Goal: Task Accomplishment & Management: Use online tool/utility

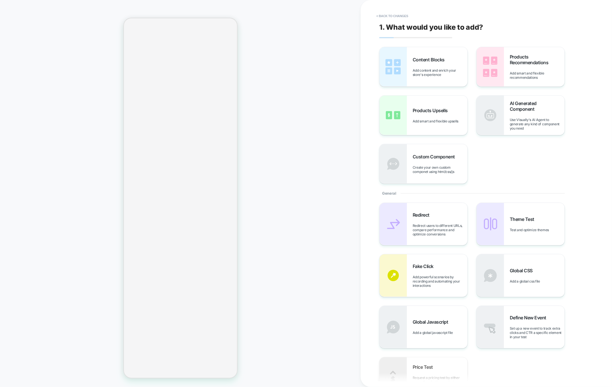
click at [394, 13] on button "< Back to changes" at bounding box center [393, 15] width 38 height 9
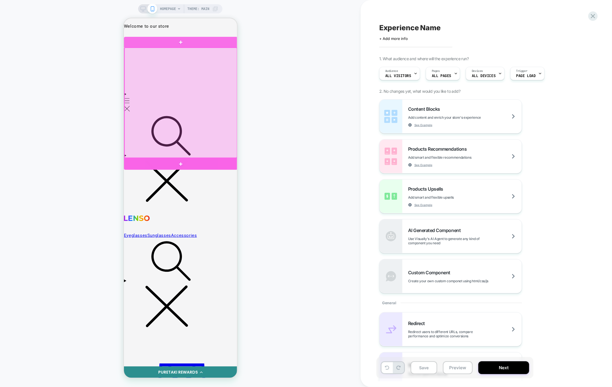
click at [183, 160] on div at bounding box center [181, 164] width 114 height 12
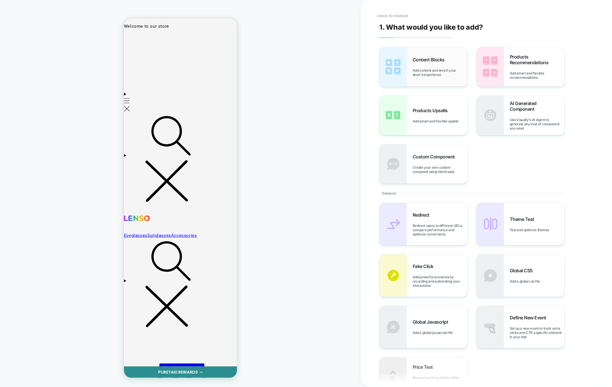
click at [446, 83] on div "Content Blocks Add content and enrich your store's experience" at bounding box center [424, 66] width 88 height 39
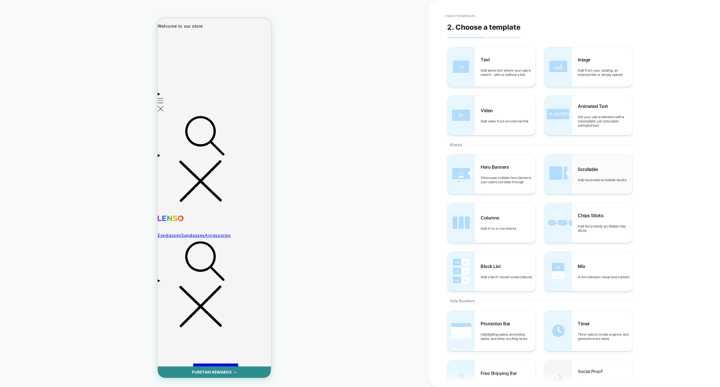
click at [584, 167] on span "Scrollable" at bounding box center [589, 170] width 23 height 6
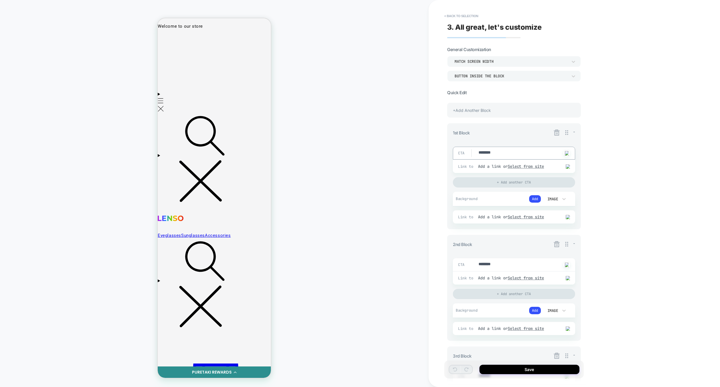
type textarea "*"
type textarea "*********"
type textarea "*"
type textarea "*********"
type textarea "*"
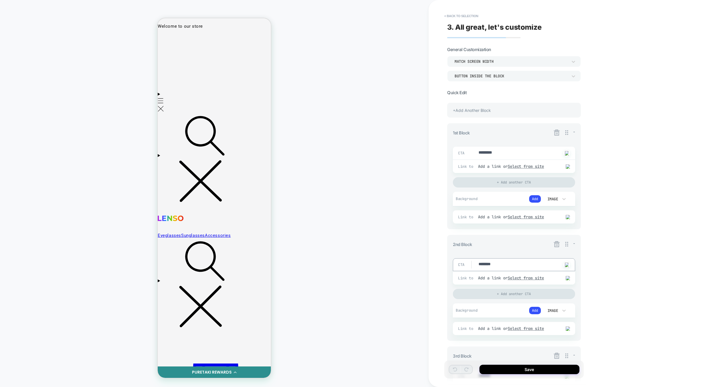
type textarea "*********"
type textarea "*"
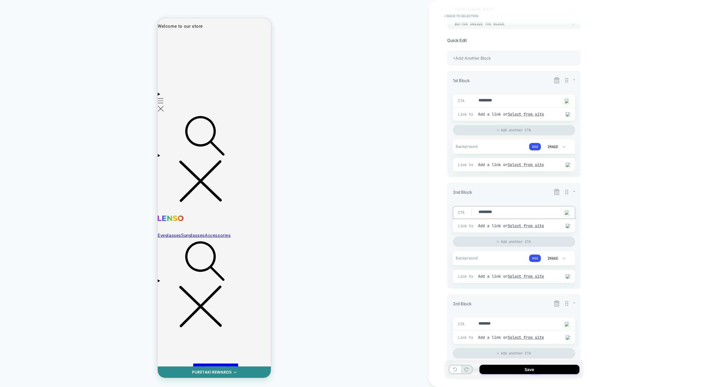
scroll to position [75, 0]
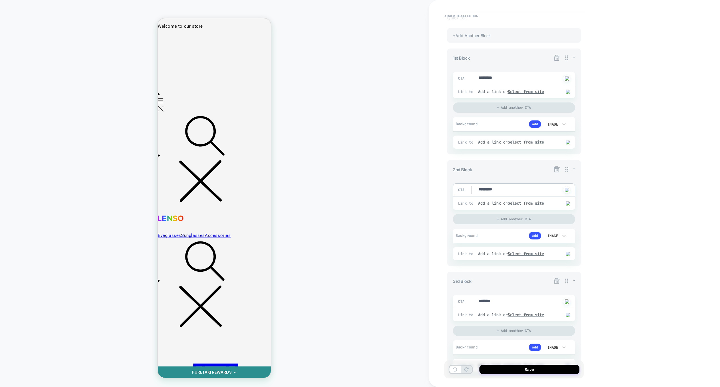
type textarea "*********"
type textarea "*"
type textarea "*********"
type textarea "*"
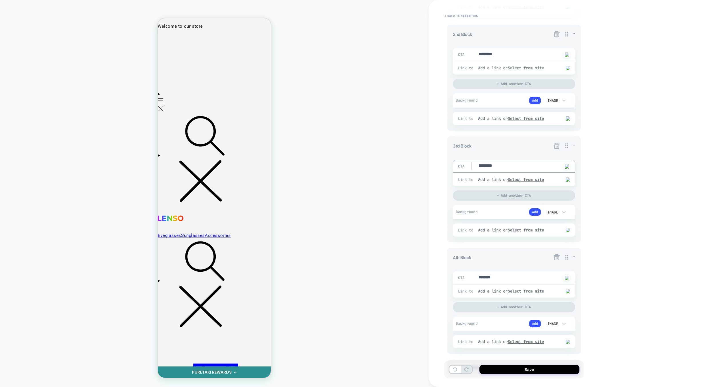
scroll to position [222, 0]
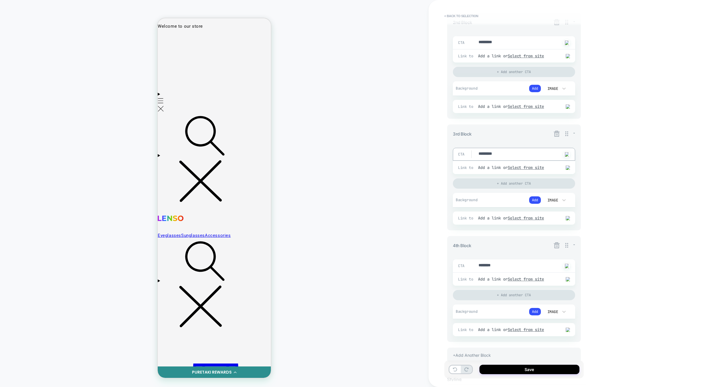
type textarea "*********"
type textarea "*"
type textarea "*********"
type textarea "*"
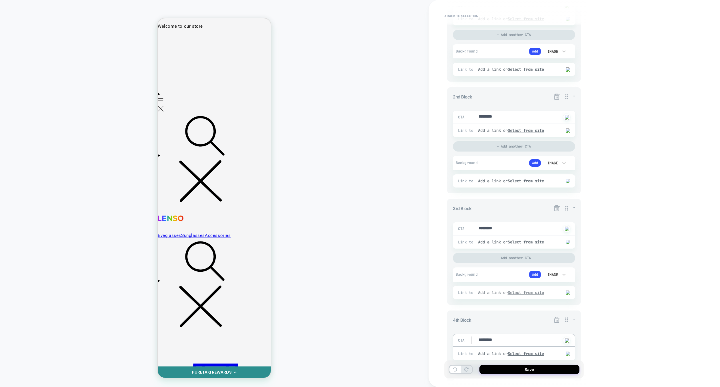
scroll to position [142, 0]
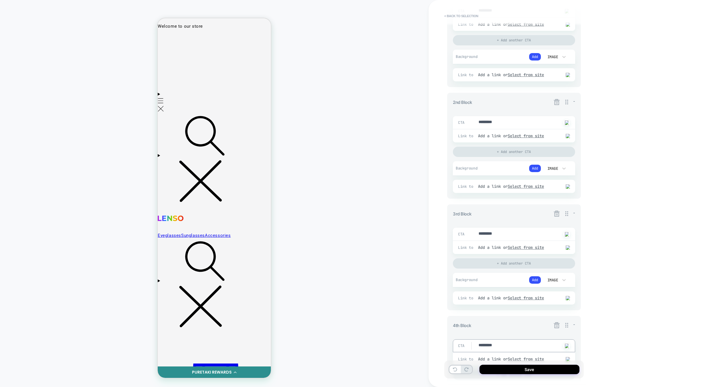
type textarea "*********"
click at [554, 102] on icon at bounding box center [557, 102] width 6 height 6
click at [572, 136] on button "Yes" at bounding box center [572, 136] width 28 height 9
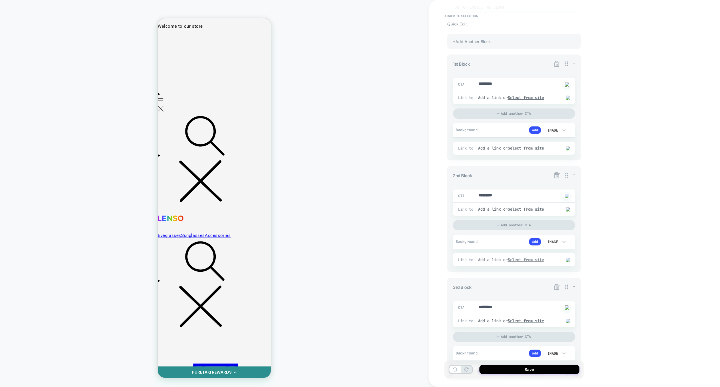
scroll to position [62, 0]
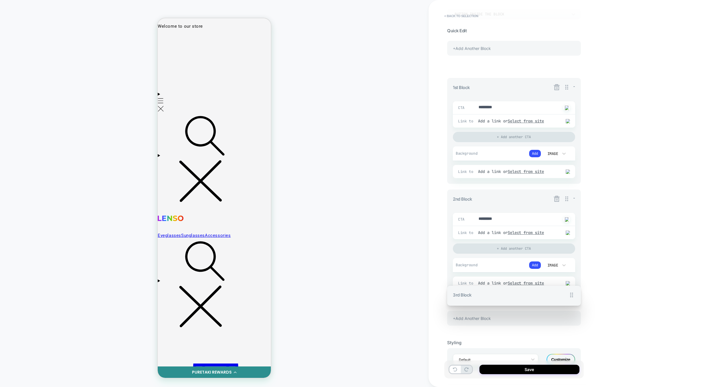
drag, startPoint x: 569, startPoint y: 298, endPoint x: 560, endPoint y: 127, distance: 170.7
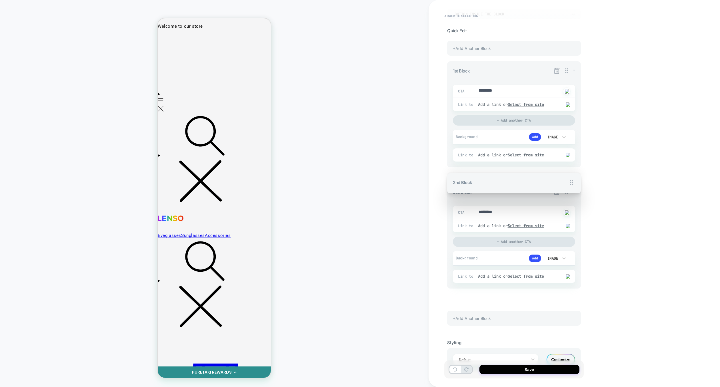
drag, startPoint x: 565, startPoint y: 185, endPoint x: 564, endPoint y: 256, distance: 71.1
drag, startPoint x: 566, startPoint y: 179, endPoint x: 566, endPoint y: 277, distance: 97.7
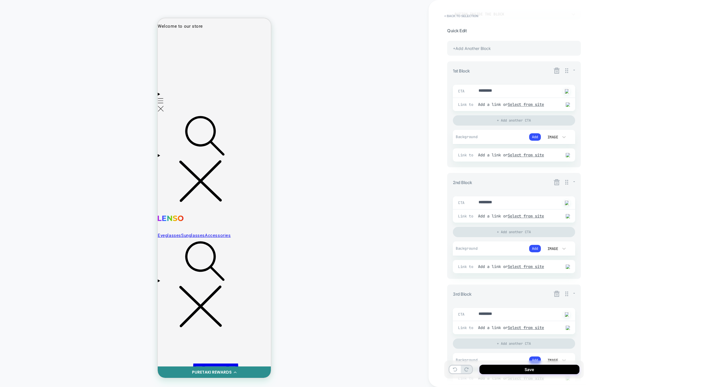
click at [478, 50] on div "+Add Another Block" at bounding box center [514, 48] width 134 height 15
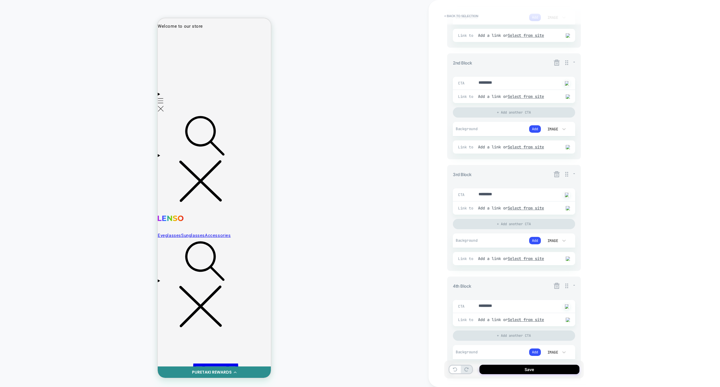
scroll to position [283, 0]
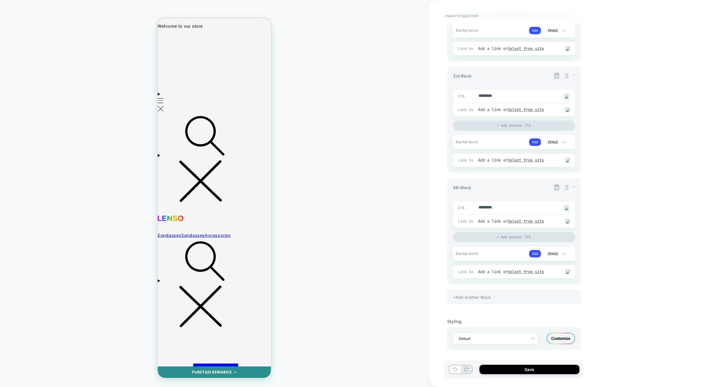
click at [494, 300] on div "+Add Another Block" at bounding box center [514, 297] width 134 height 15
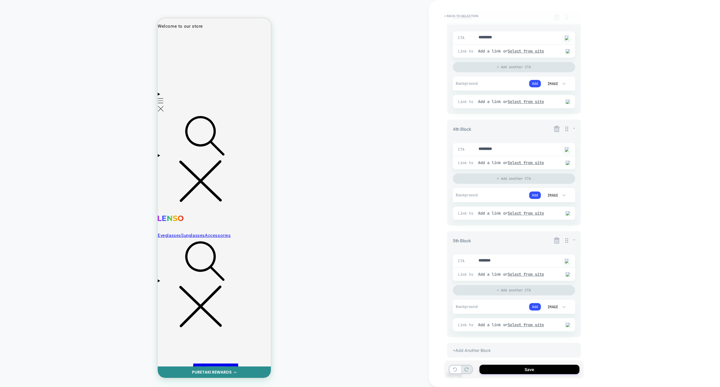
scroll to position [339, 0]
click at [555, 243] on icon at bounding box center [557, 240] width 6 height 6
click at [568, 279] on button "Yes" at bounding box center [572, 277] width 28 height 9
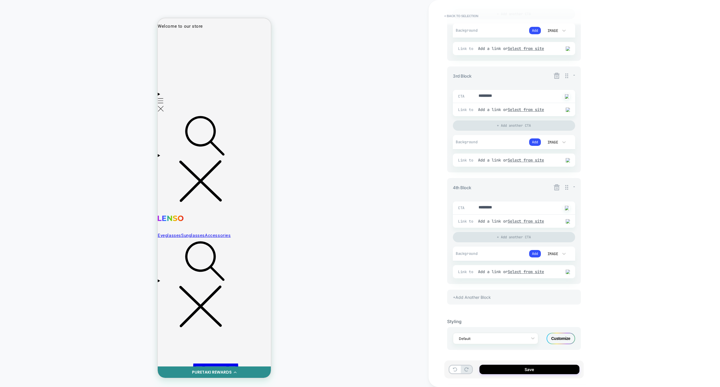
click at [556, 182] on div "4th Block - CTA ********* Click to change to alternative text Link to Add a lin…" at bounding box center [514, 231] width 134 height 106
click at [557, 185] on icon at bounding box center [557, 188] width 6 height 6
click at [574, 218] on button "Yes" at bounding box center [572, 220] width 28 height 9
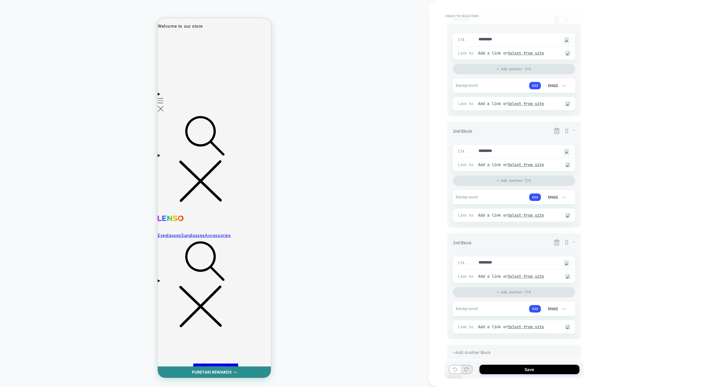
scroll to position [101, 0]
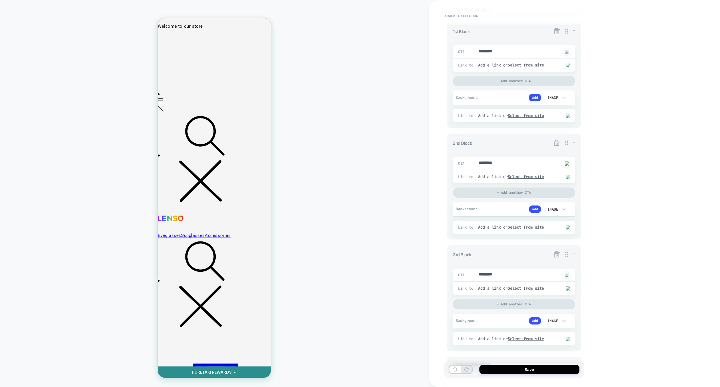
click at [559, 141] on icon at bounding box center [556, 142] width 7 height 7
click at [570, 174] on button "Yes" at bounding box center [572, 177] width 28 height 9
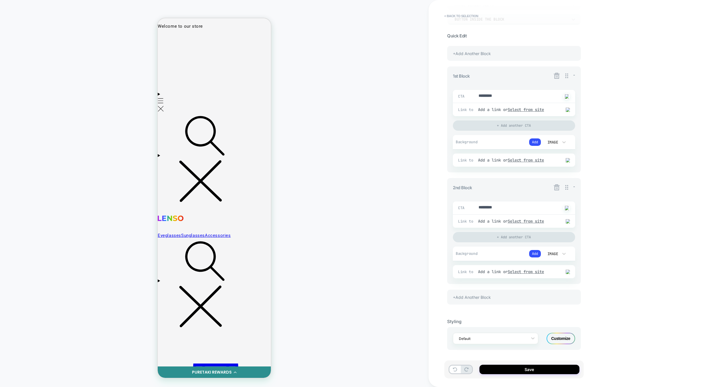
scroll to position [58, 0]
click at [556, 189] on icon at bounding box center [557, 188] width 6 height 6
click at [575, 222] on button "Yes" at bounding box center [572, 220] width 28 height 9
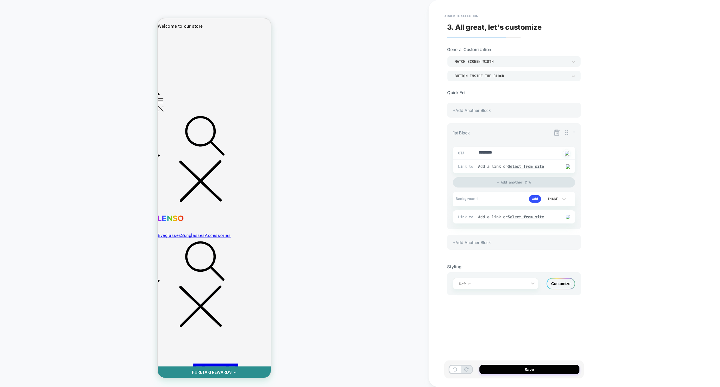
click at [557, 133] on icon at bounding box center [557, 133] width 6 height 6
click at [573, 165] on button "Yes" at bounding box center [572, 165] width 28 height 9
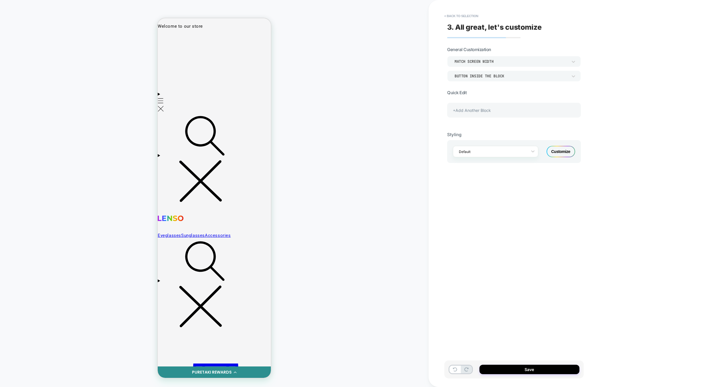
click at [490, 108] on div "+Add Another Block" at bounding box center [514, 110] width 134 height 15
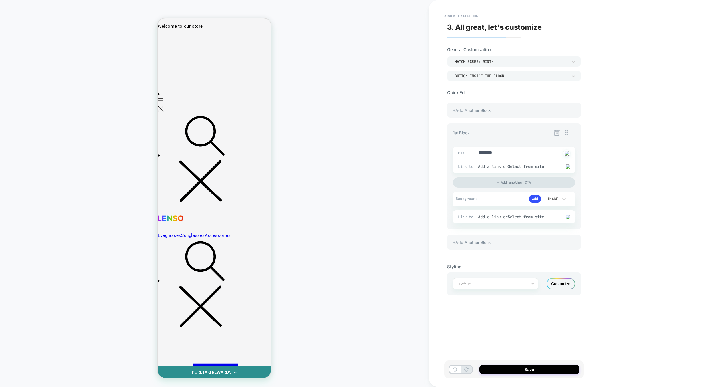
click at [499, 236] on div "+Add Another Block" at bounding box center [514, 242] width 134 height 15
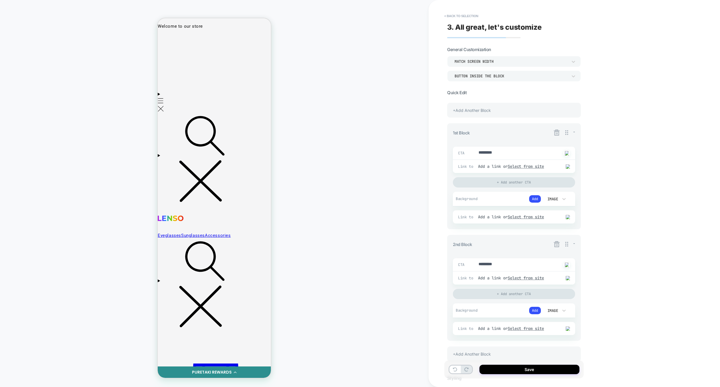
click at [487, 104] on div "+Add Another Block" at bounding box center [514, 110] width 134 height 15
click at [484, 104] on div "+Add Another Block" at bounding box center [514, 110] width 134 height 15
click at [484, 106] on div "+Add Another Block" at bounding box center [514, 110] width 134 height 15
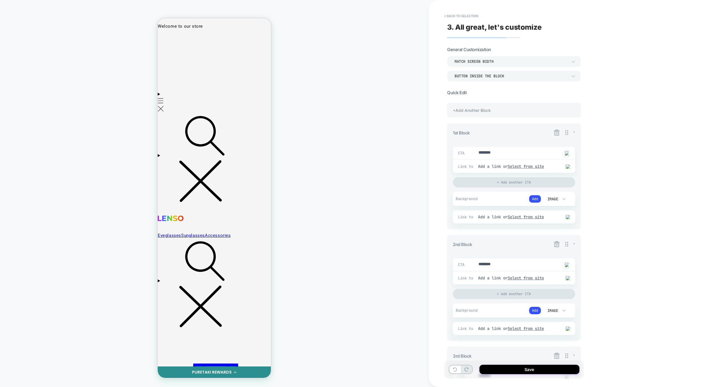
click at [499, 106] on div "+Add Another Block" at bounding box center [514, 110] width 134 height 15
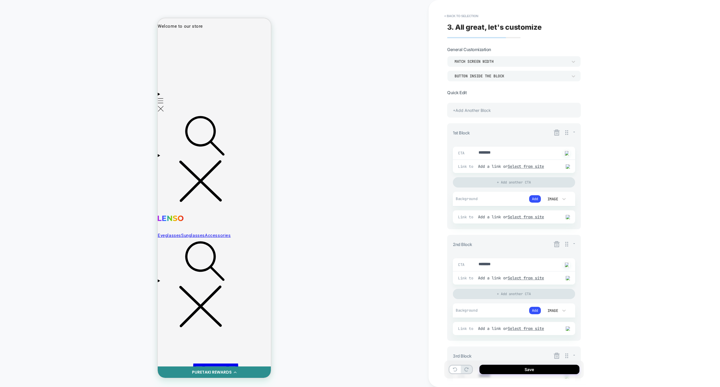
click at [499, 106] on div "+Add Another Block" at bounding box center [514, 110] width 134 height 15
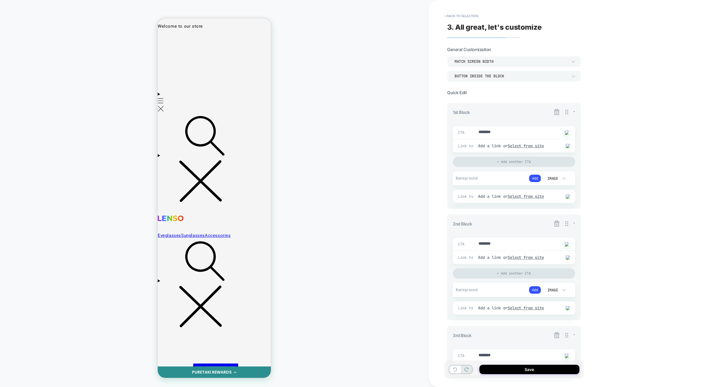
click at [499, 110] on div "1st Block -" at bounding box center [514, 113] width 122 height 8
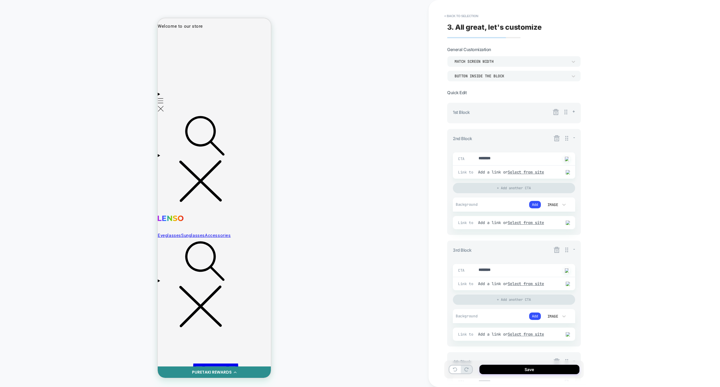
click at [499, 110] on div "1st Block +" at bounding box center [514, 113] width 122 height 8
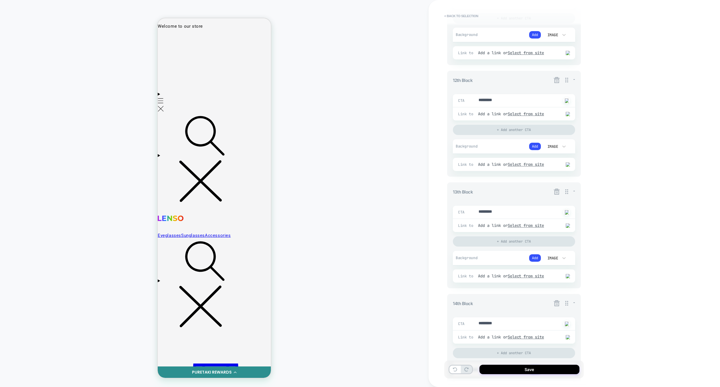
scroll to position [1483, 0]
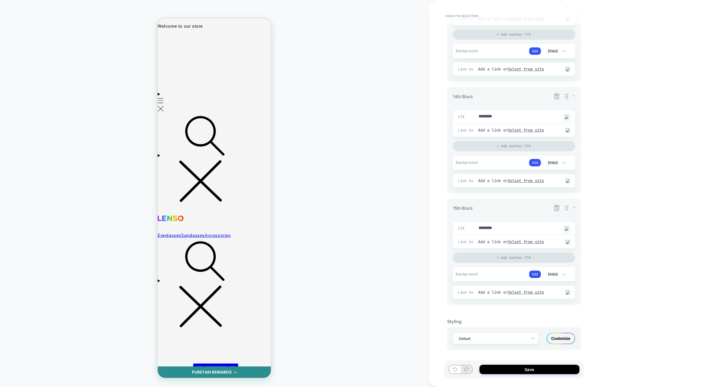
click at [558, 208] on icon at bounding box center [556, 208] width 7 height 7
click at [566, 243] on button "Yes" at bounding box center [572, 241] width 28 height 9
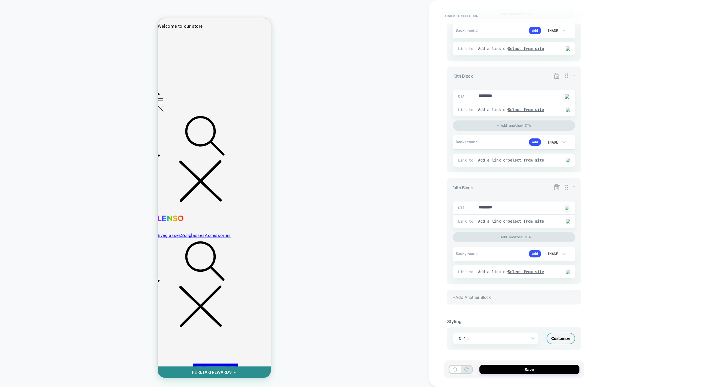
scroll to position [1411, 0]
click at [552, 297] on div "+Add Another Block" at bounding box center [514, 297] width 134 height 15
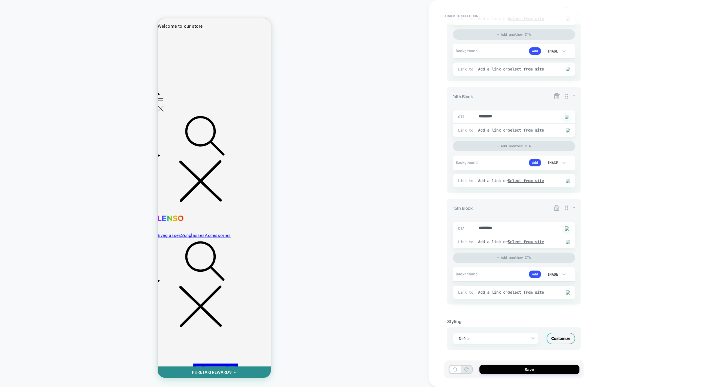
scroll to position [1483, 0]
click at [561, 335] on div "Customize" at bounding box center [560, 338] width 29 height 11
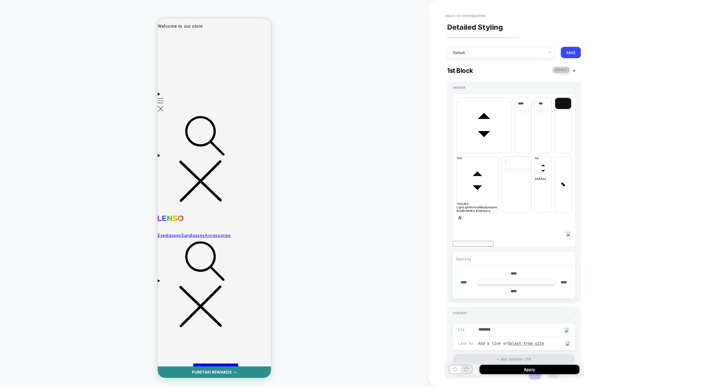
click at [561, 69] on button at bounding box center [560, 70] width 17 height 6
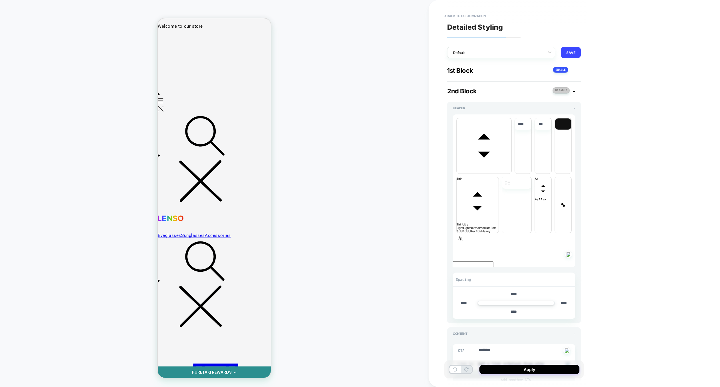
click at [559, 90] on button at bounding box center [560, 90] width 17 height 6
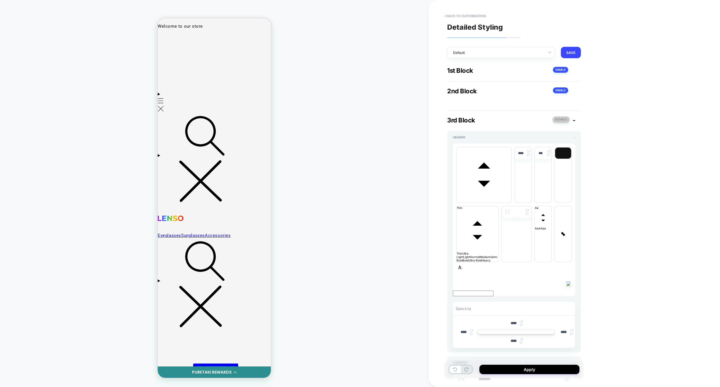
click at [562, 119] on button at bounding box center [560, 120] width 17 height 6
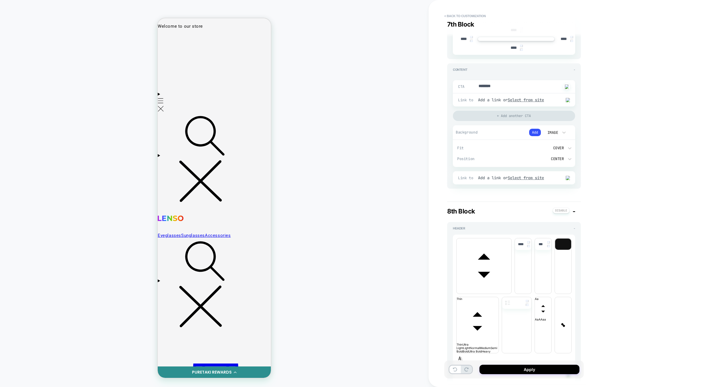
scroll to position [0, 0]
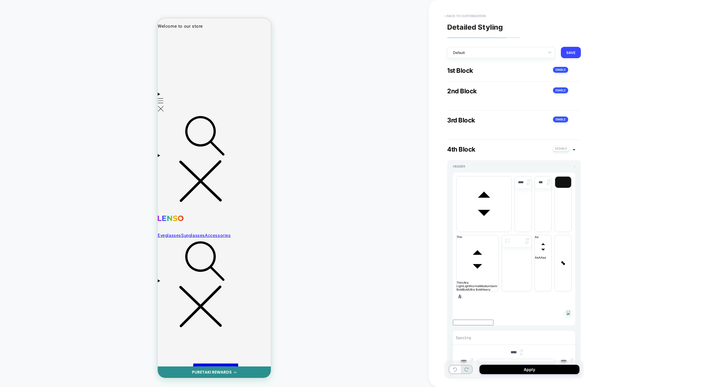
click at [476, 15] on button "< Back to customization" at bounding box center [464, 15] width 47 height 9
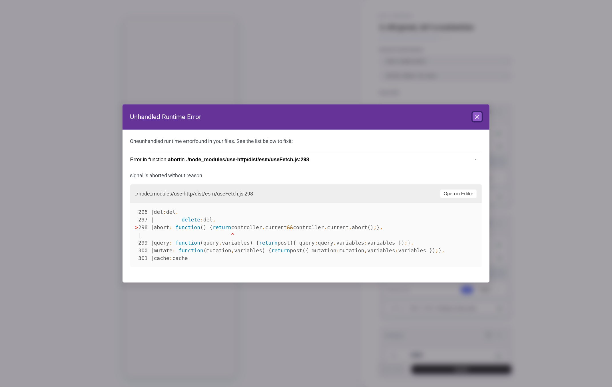
click at [480, 120] on icon at bounding box center [477, 116] width 7 height 7
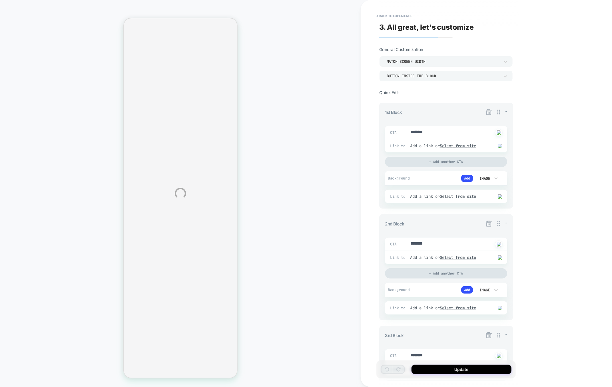
type textarea "*"
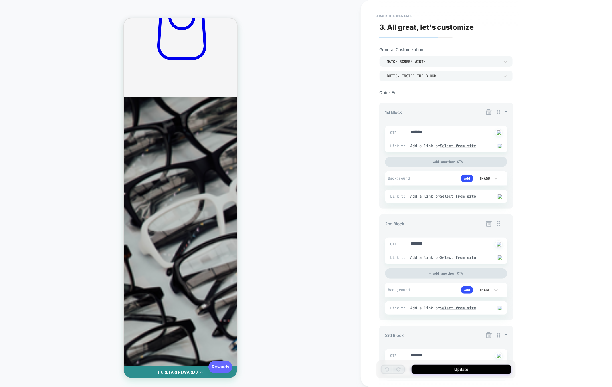
scroll to position [364, 0]
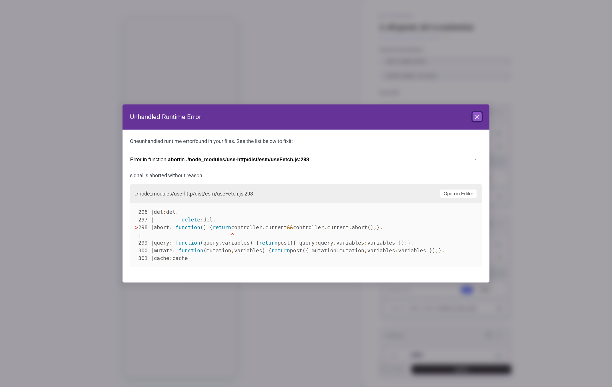
click at [477, 117] on icon at bounding box center [477, 116] width 3 height 3
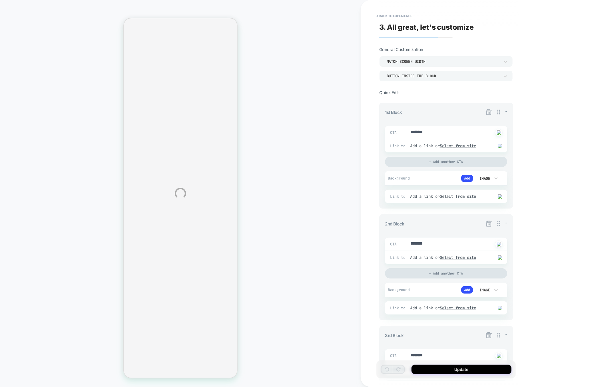
click at [386, 16] on div "HOMEPAGE Theme: MAIN < Back to experience 3. All great, let's customize General…" at bounding box center [306, 193] width 612 height 387
click at [387, 15] on button "< Back to experience" at bounding box center [395, 15] width 42 height 9
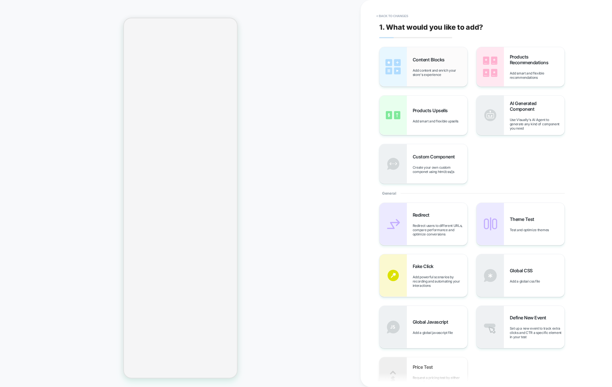
click at [438, 73] on span "Add content and enrich your store's experience" at bounding box center [440, 72] width 55 height 9
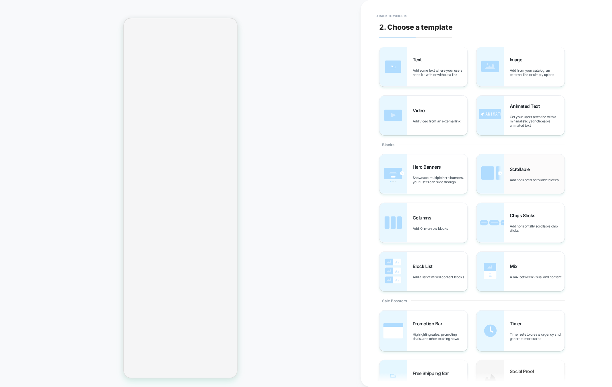
click at [496, 175] on img at bounding box center [490, 174] width 27 height 39
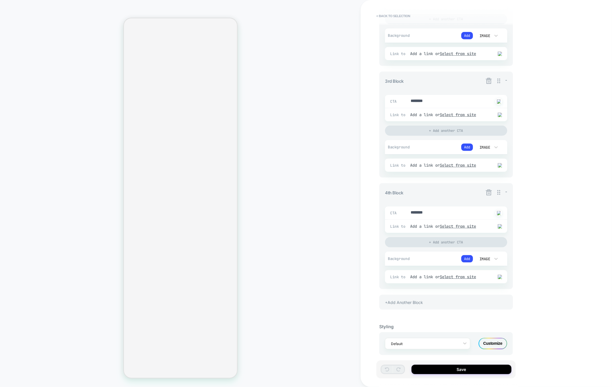
scroll to position [283, 0]
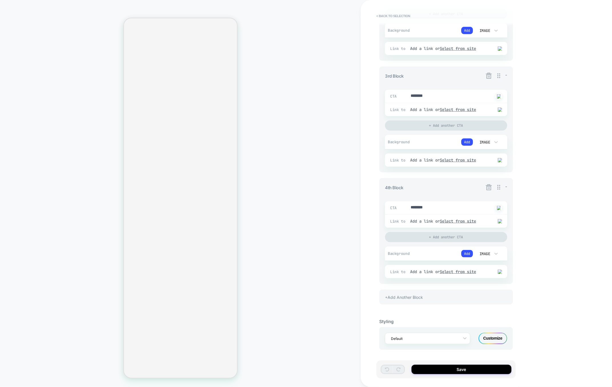
click at [492, 336] on div "Customize" at bounding box center [493, 338] width 29 height 11
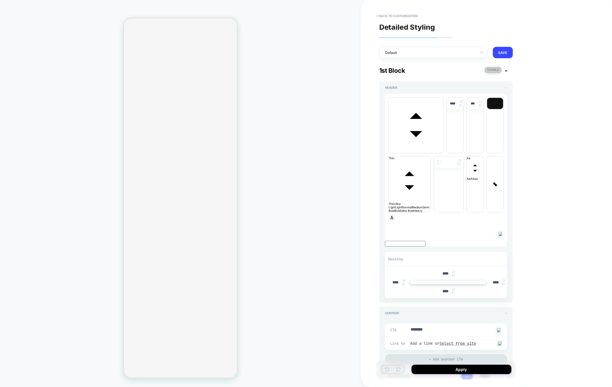
click at [490, 72] on button at bounding box center [493, 70] width 17 height 6
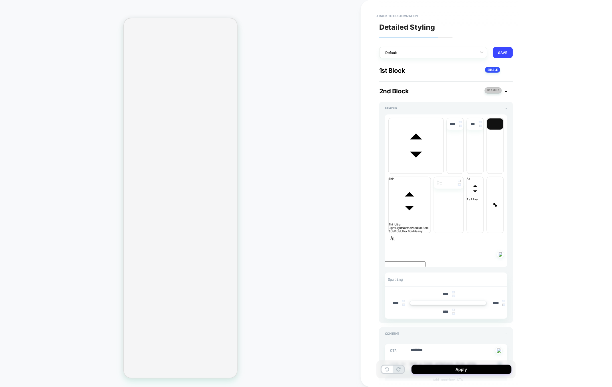
click at [493, 89] on button at bounding box center [493, 90] width 17 height 6
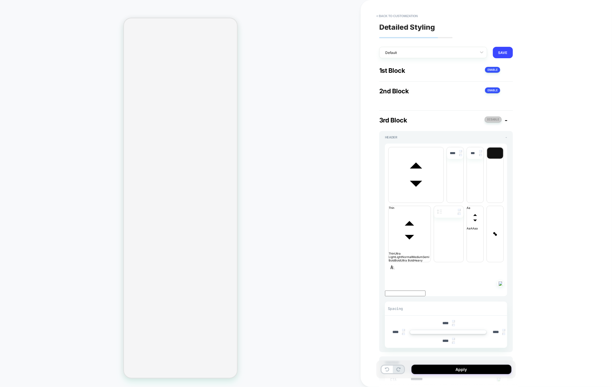
click at [492, 119] on button at bounding box center [493, 120] width 17 height 6
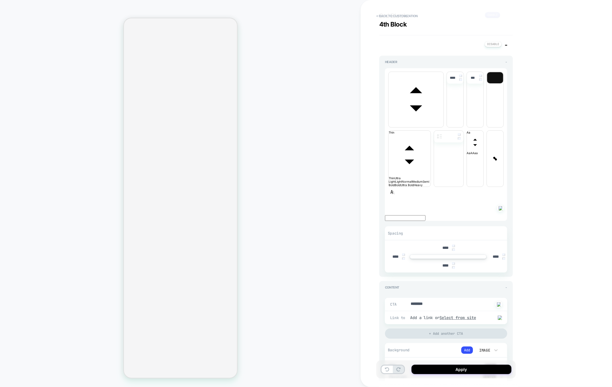
scroll to position [0, 0]
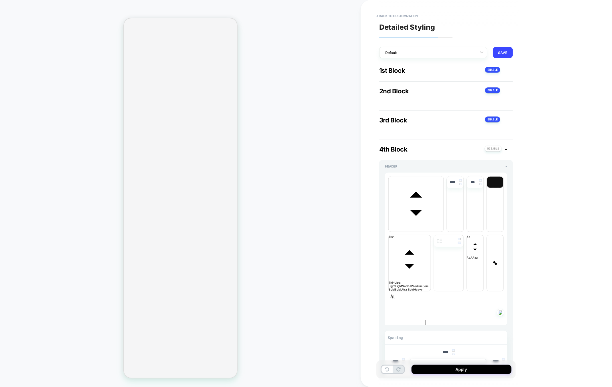
drag, startPoint x: 456, startPoint y: 368, endPoint x: 355, endPoint y: 225, distance: 175.3
click at [355, 225] on div "**********" at bounding box center [306, 193] width 612 height 387
click at [402, 18] on button "< Back to customization" at bounding box center [397, 15] width 47 height 9
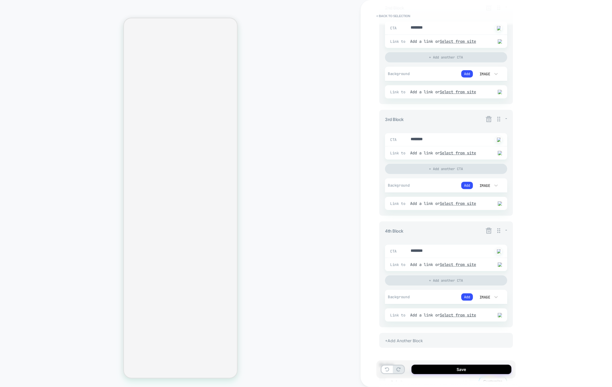
scroll to position [283, 0]
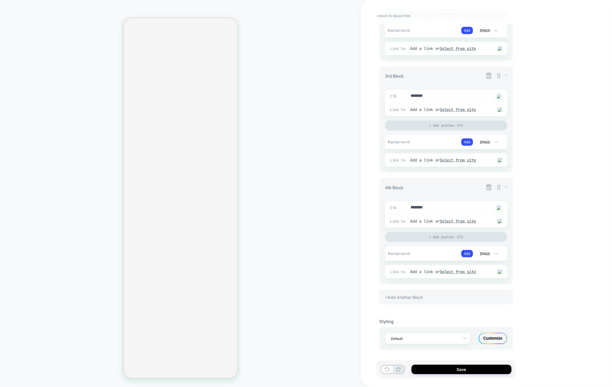
click at [491, 336] on div "Customize" at bounding box center [493, 338] width 29 height 11
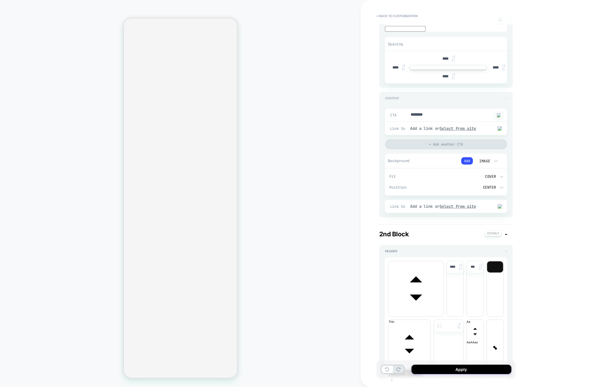
scroll to position [0, 0]
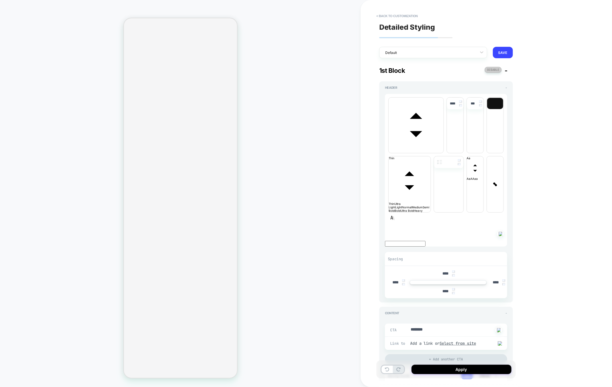
click at [494, 70] on button at bounding box center [493, 70] width 17 height 6
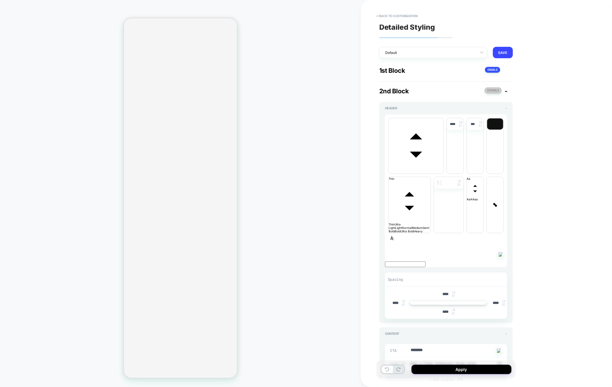
click at [494, 88] on button at bounding box center [493, 90] width 17 height 6
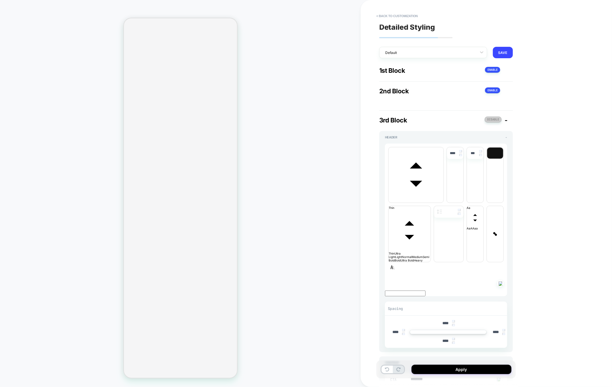
click at [493, 121] on button at bounding box center [493, 120] width 17 height 6
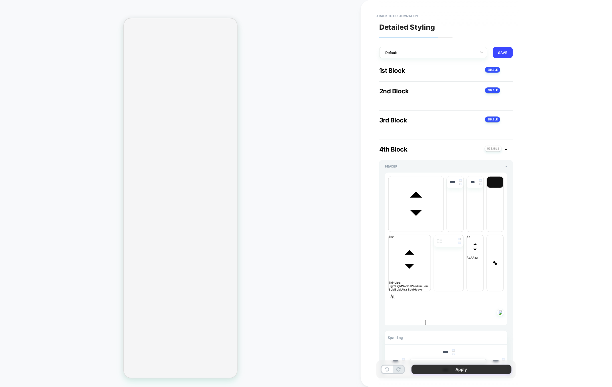
click at [480, 373] on button "Apply" at bounding box center [462, 369] width 100 height 9
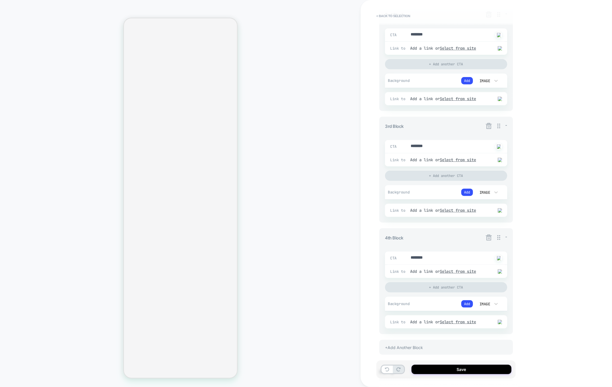
scroll to position [283, 0]
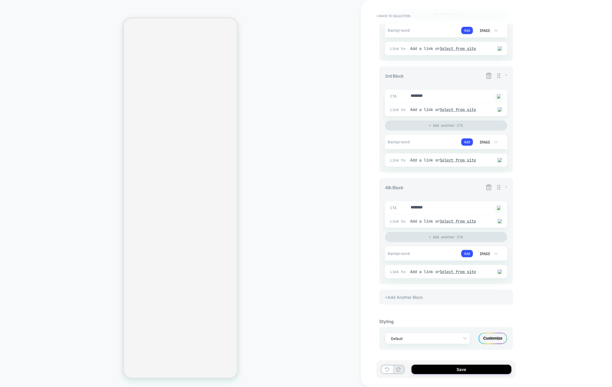
click at [490, 339] on div "Customize" at bounding box center [493, 338] width 29 height 11
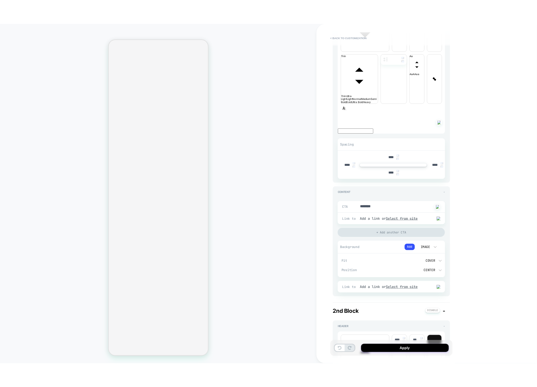
scroll to position [0, 0]
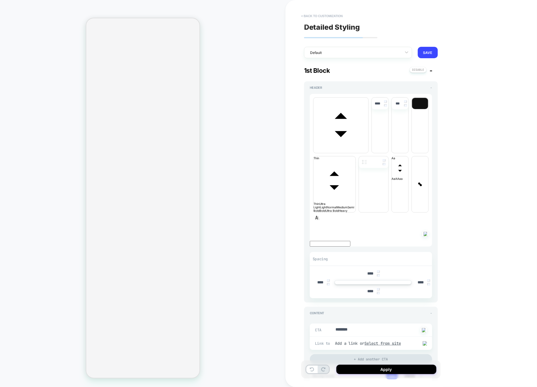
click at [318, 18] on button "< Back to customization" at bounding box center [321, 15] width 47 height 9
type textarea "*"
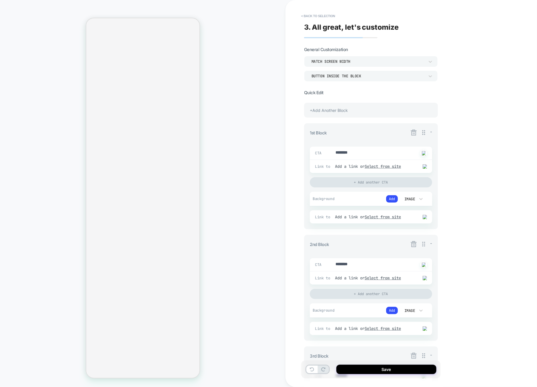
click at [318, 18] on button "< Back to selection" at bounding box center [318, 15] width 40 height 9
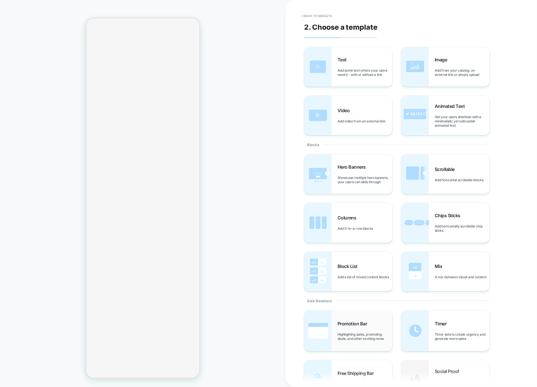
click at [348, 327] on span "Promotion Bar" at bounding box center [353, 324] width 33 height 6
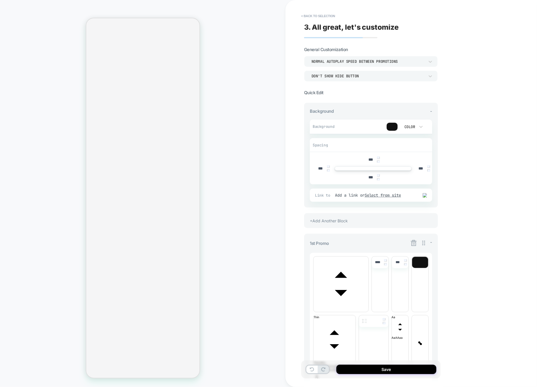
scroll to position [225, 0]
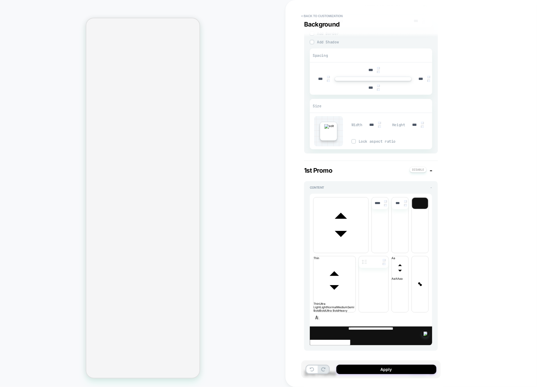
scroll to position [116, 0]
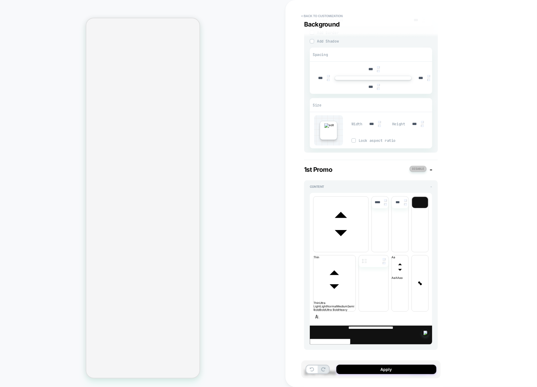
click at [417, 169] on button at bounding box center [417, 169] width 17 height 6
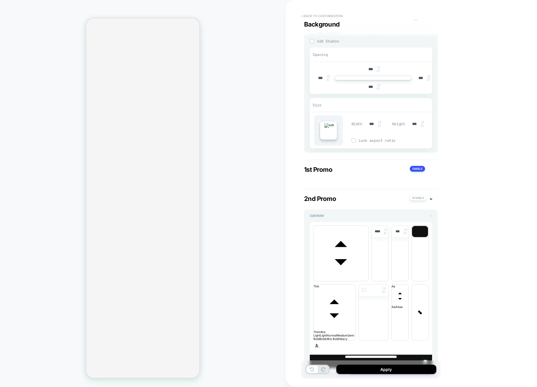
click at [330, 14] on button "< Back to customization" at bounding box center [321, 15] width 47 height 9
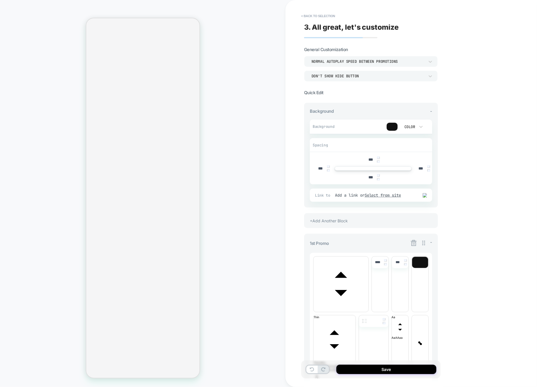
scroll to position [225, 0]
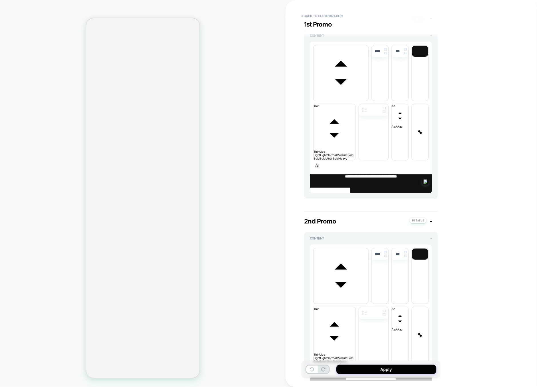
scroll to position [290, 0]
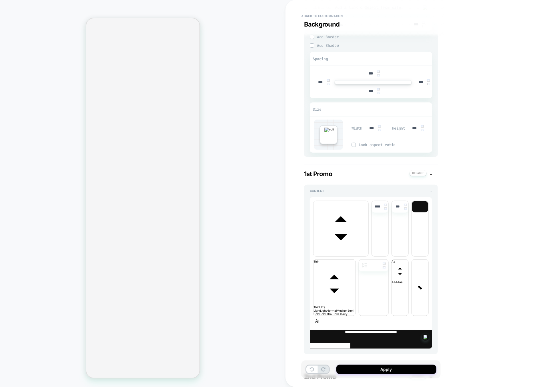
scroll to position [0, 0]
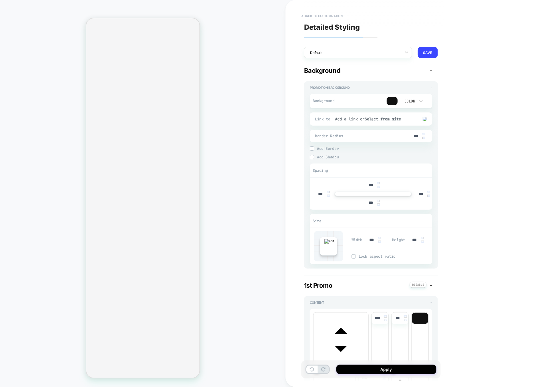
click at [330, 17] on button "< Back to customization" at bounding box center [321, 15] width 47 height 9
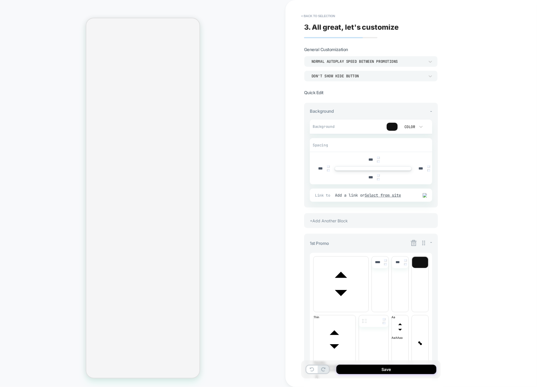
scroll to position [131, 0]
click at [323, 17] on button "< Back to selection" at bounding box center [318, 15] width 40 height 9
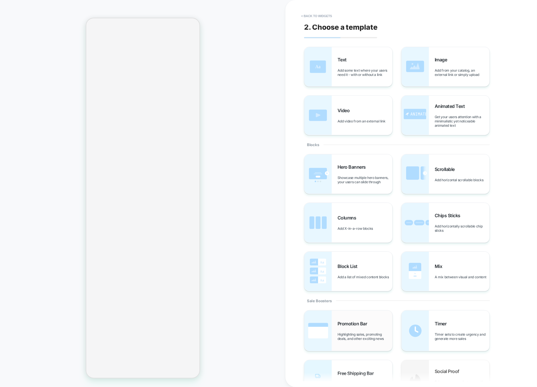
click at [342, 333] on span "Highlighting sales, promoting deals, and other exciting news" at bounding box center [364, 336] width 55 height 9
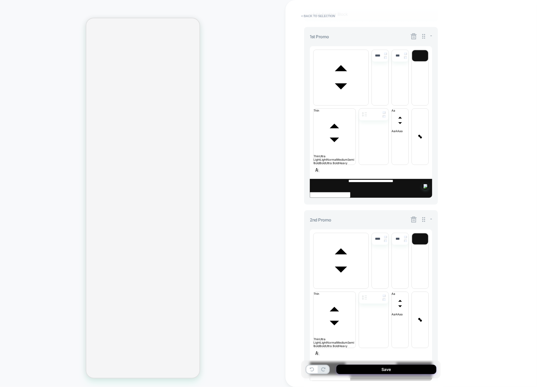
scroll to position [225, 0]
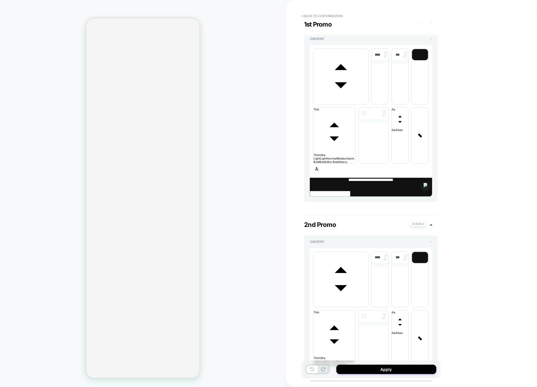
scroll to position [277, 0]
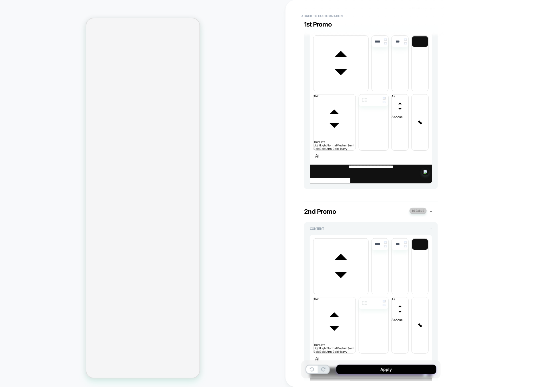
click at [420, 208] on button at bounding box center [417, 211] width 17 height 6
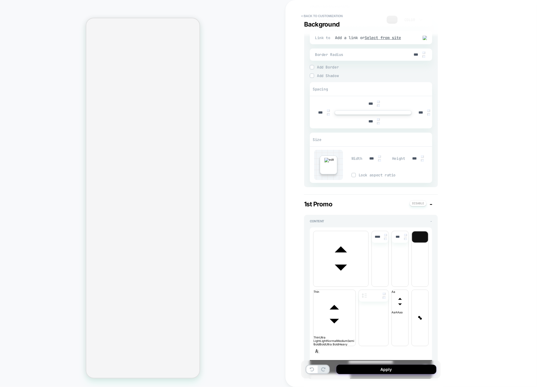
scroll to position [0, 0]
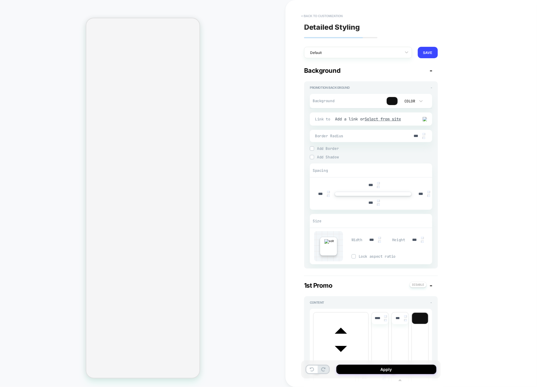
click at [327, 18] on button "< Back to customization" at bounding box center [321, 15] width 47 height 9
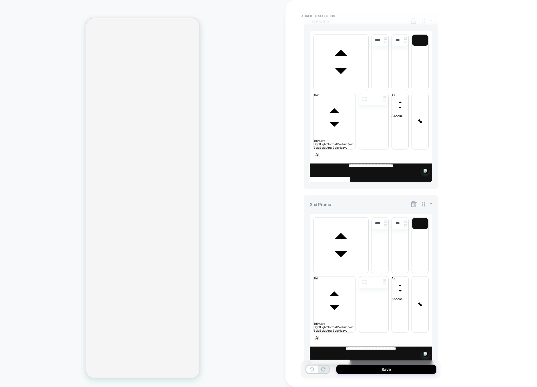
scroll to position [225, 0]
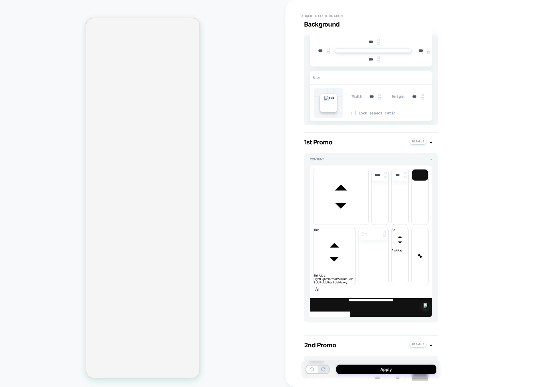
scroll to position [290, 0]
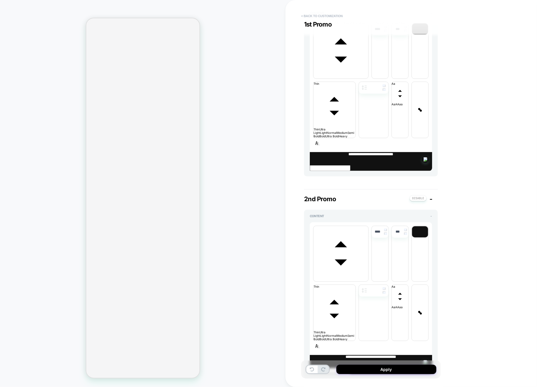
click at [329, 16] on button "< Back to customization" at bounding box center [321, 15] width 47 height 9
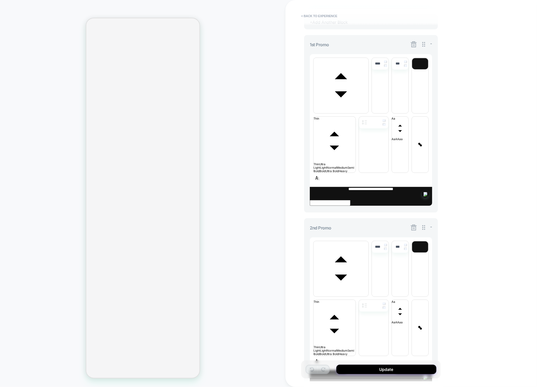
scroll to position [196, 0]
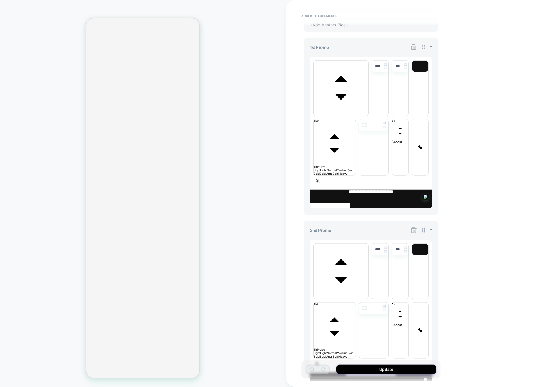
click at [415, 227] on icon at bounding box center [413, 230] width 6 height 6
click at [448, 143] on div "**********" at bounding box center [410, 193] width 251 height 387
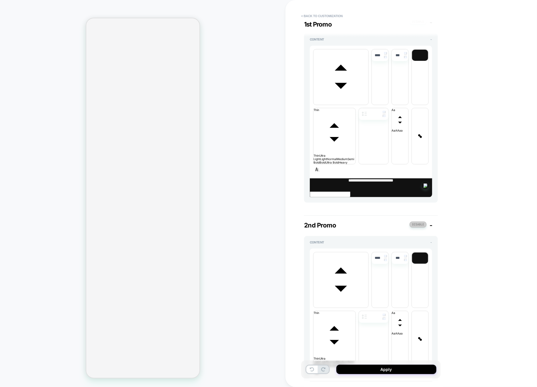
click at [420, 222] on button at bounding box center [417, 225] width 17 height 6
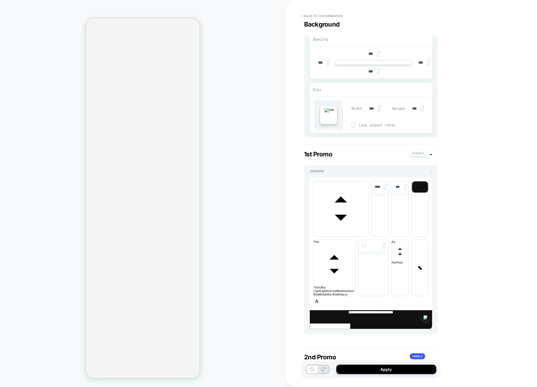
scroll to position [125, 0]
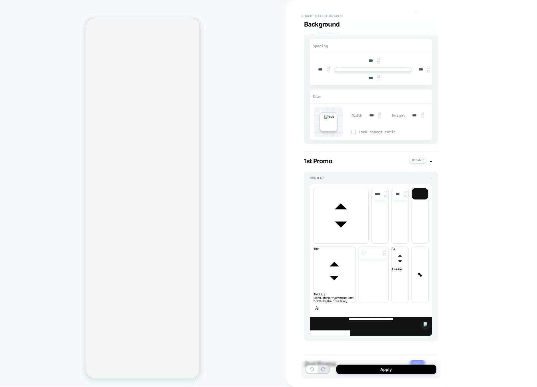
click at [328, 14] on button "< Back to customization" at bounding box center [321, 15] width 47 height 9
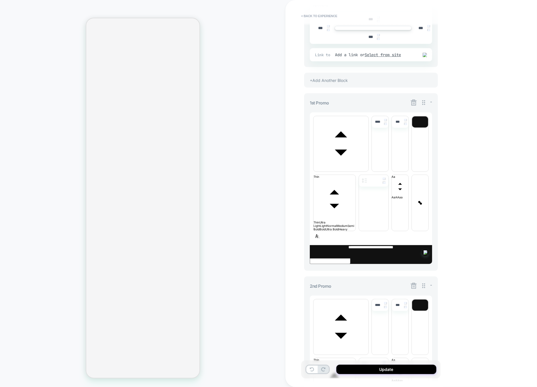
scroll to position [61, 0]
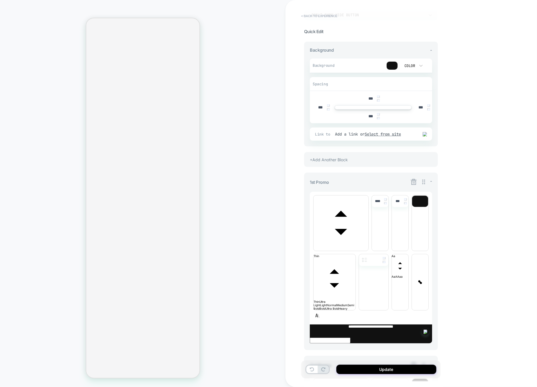
click at [322, 14] on button "< Back to experience" at bounding box center [319, 15] width 42 height 9
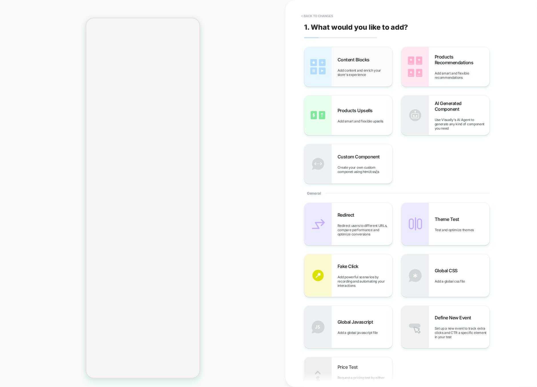
click at [365, 59] on span "Content Blocks" at bounding box center [354, 60] width 35 height 6
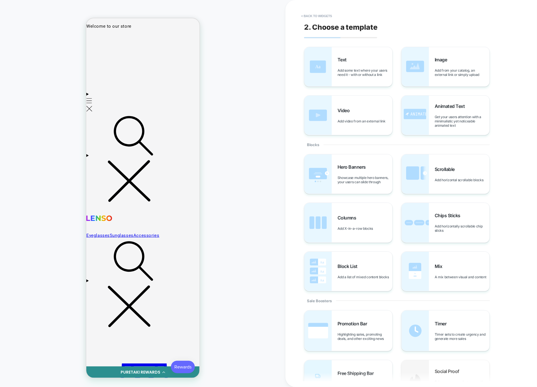
scroll to position [0, 0]
click at [341, 326] on span "Promotion Bar" at bounding box center [353, 324] width 33 height 6
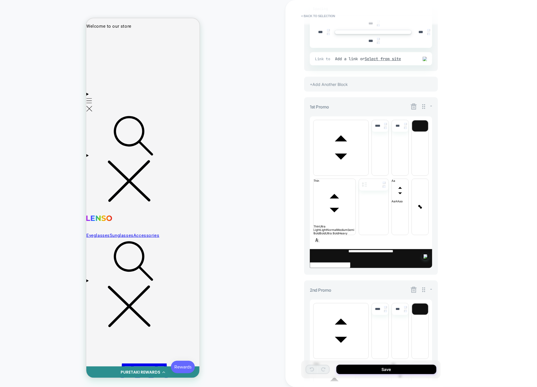
scroll to position [225, 0]
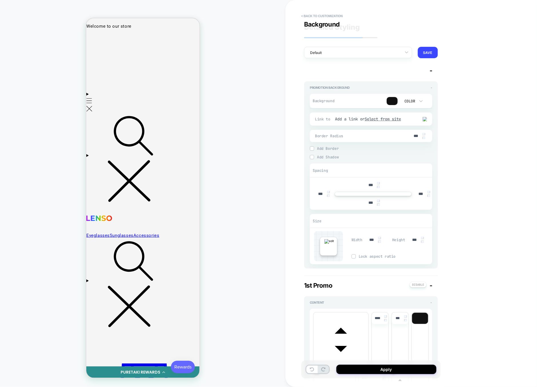
scroll to position [290, 0]
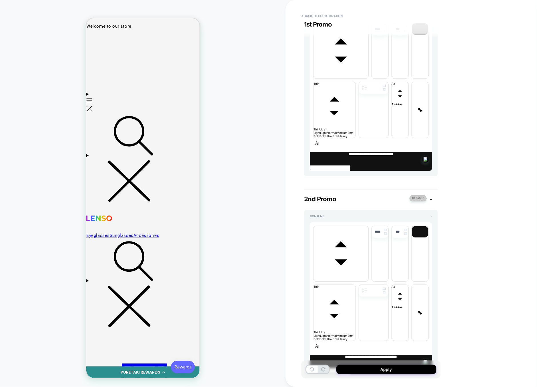
click at [419, 195] on button at bounding box center [417, 198] width 17 height 6
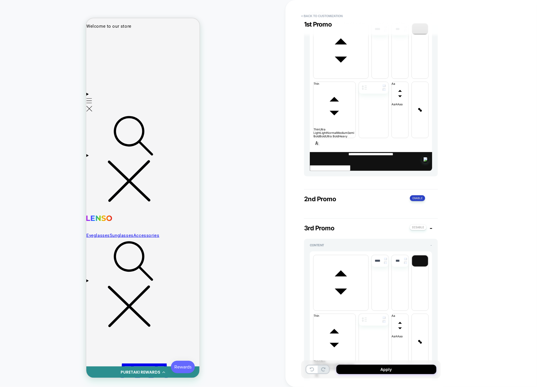
scroll to position [206, 0]
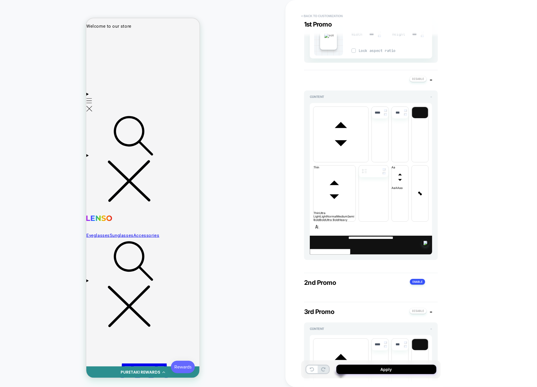
click at [320, 13] on button "< Back to customization" at bounding box center [321, 15] width 47 height 9
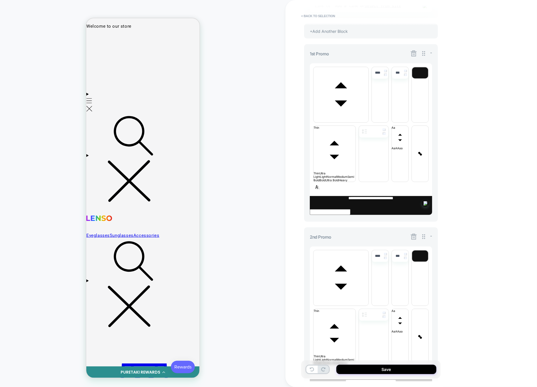
scroll to position [185, 0]
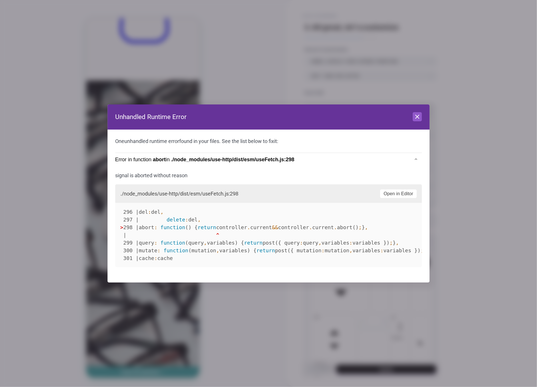
scroll to position [370, 0]
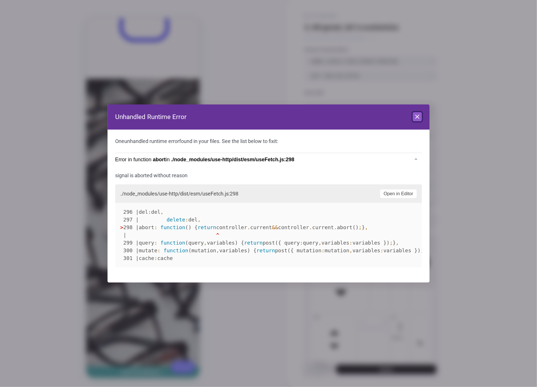
click at [417, 120] on icon at bounding box center [417, 116] width 7 height 7
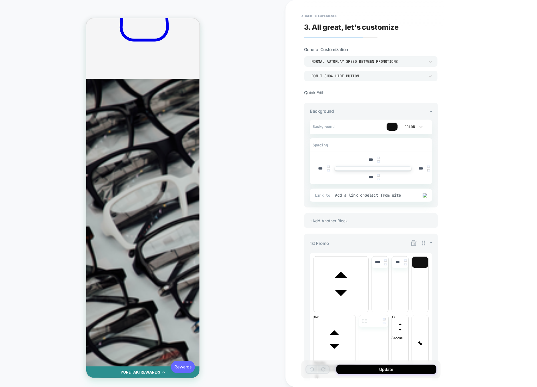
scroll to position [225, 0]
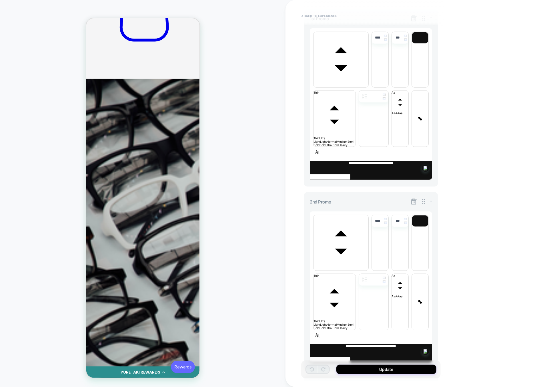
click at [313, 13] on button "< Back to experience" at bounding box center [319, 15] width 42 height 9
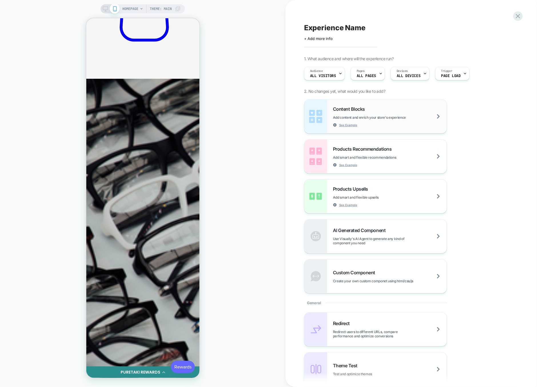
click at [394, 117] on span "Add content and enrich your store's experience" at bounding box center [383, 117] width 101 height 4
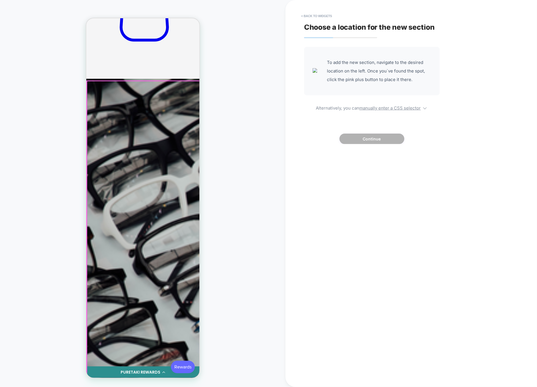
click at [188, 149] on div at bounding box center [415, 299] width 656 height 437
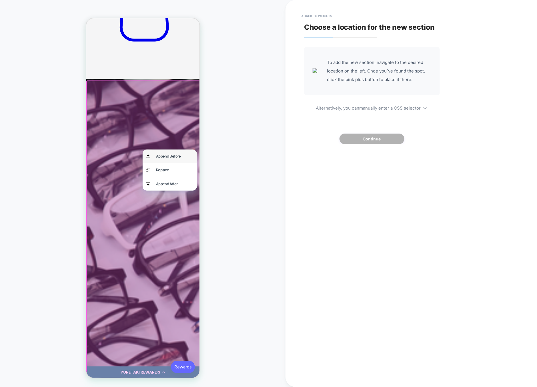
click at [187, 153] on div "Append Before" at bounding box center [174, 156] width 37 height 7
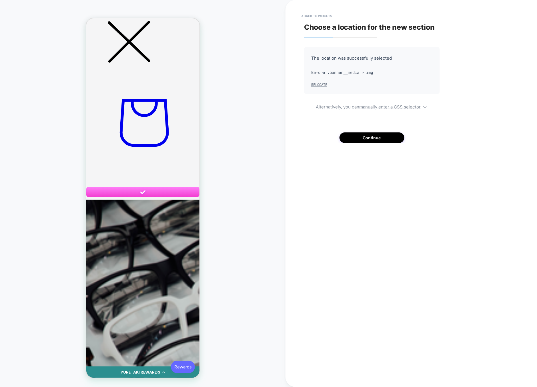
scroll to position [260, 0]
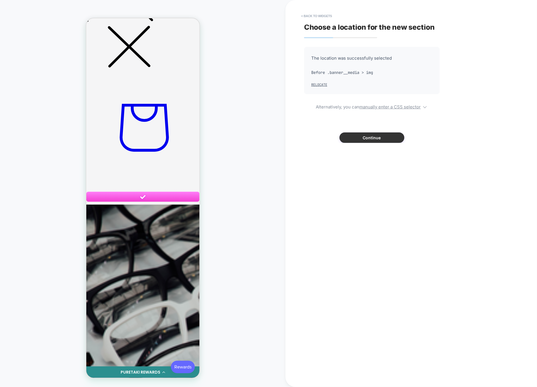
click at [388, 135] on button "Continue" at bounding box center [371, 138] width 65 height 11
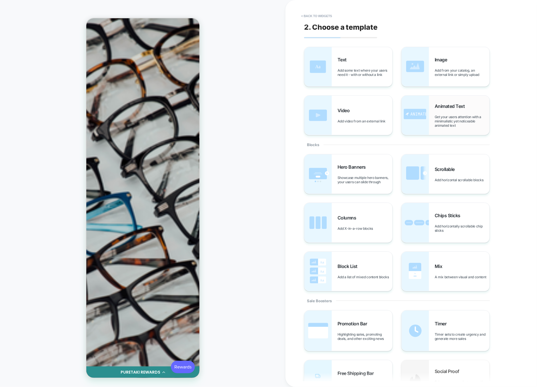
scroll to position [520, 272]
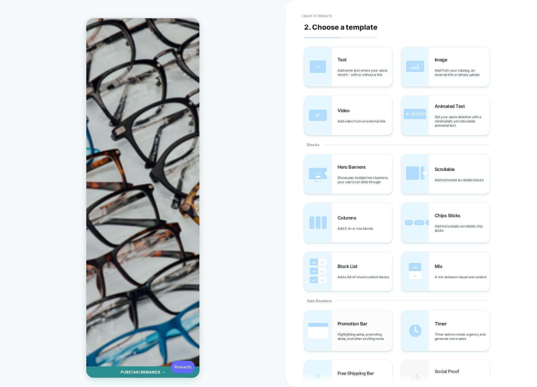
click at [349, 329] on div "Promotion Bar Highlighting sales, promoting deals, and other exciting news" at bounding box center [364, 331] width 55 height 20
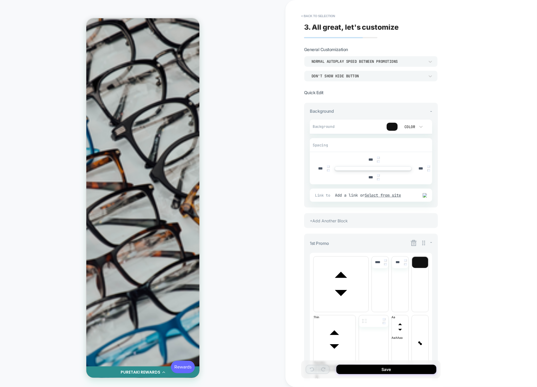
scroll to position [225, 0]
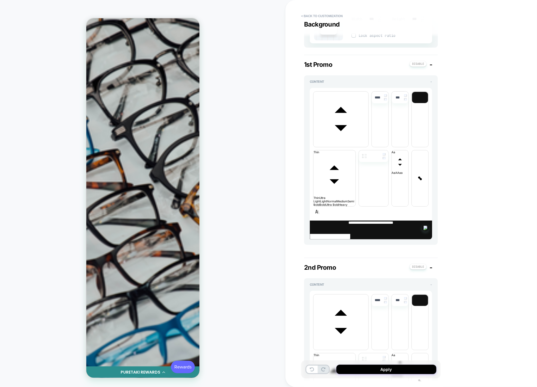
scroll to position [290, 0]
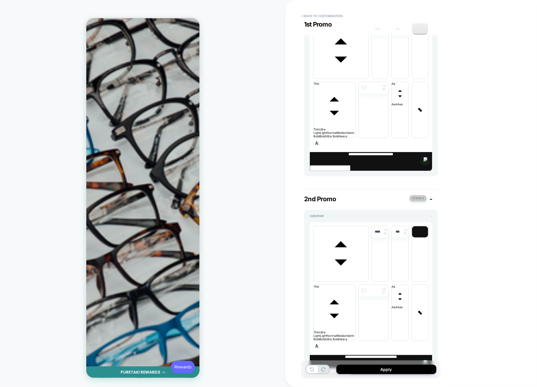
click at [414, 195] on button at bounding box center [417, 198] width 17 height 6
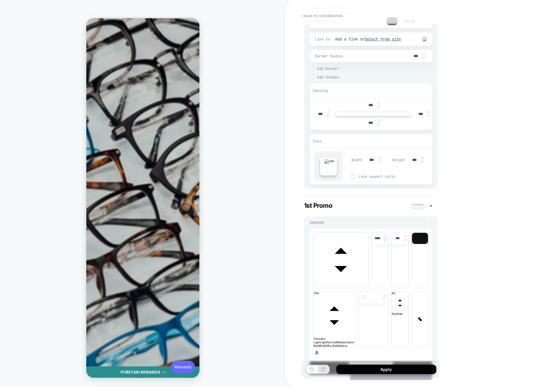
scroll to position [0, 0]
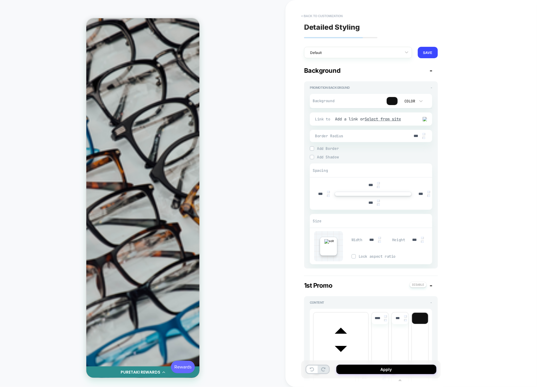
click at [327, 17] on button "< Back to customization" at bounding box center [321, 15] width 47 height 9
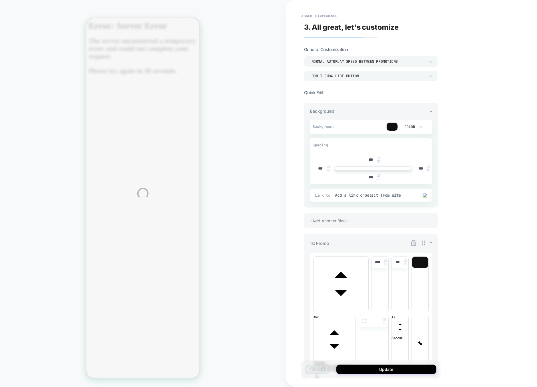
click at [319, 17] on div "**********" at bounding box center [268, 193] width 537 height 387
click at [325, 15] on div "**********" at bounding box center [268, 193] width 537 height 387
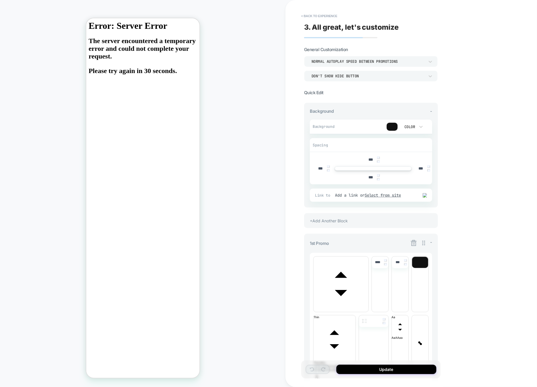
click at [325, 15] on button "< Back to experience" at bounding box center [319, 15] width 42 height 9
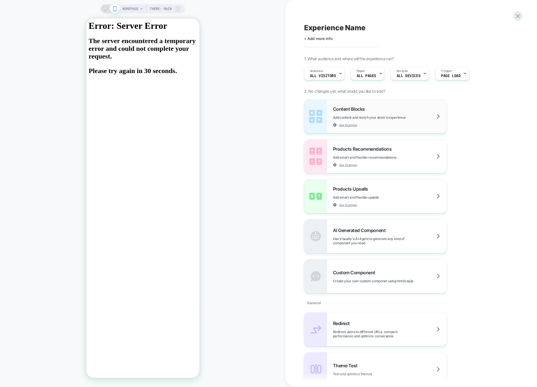
click at [406, 121] on div "Content Blocks Add content and enrich your store's experience See Example" at bounding box center [390, 116] width 114 height 21
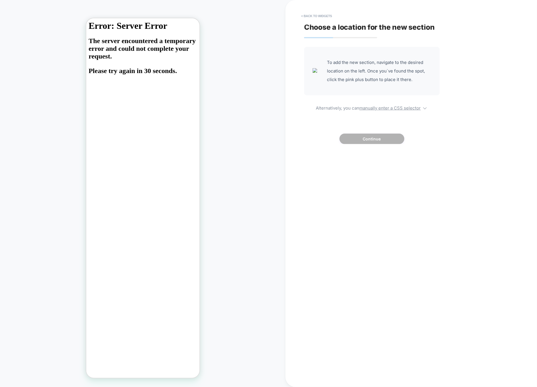
click at [391, 113] on div "To add the new section, navigate to the desired location on the left. Once you`…" at bounding box center [372, 95] width 136 height 97
click at [394, 112] on div "To add the new section, navigate to the desired location on the left. Once you`…" at bounding box center [372, 95] width 136 height 97
click at [396, 109] on u "manually enter a CSS selector" at bounding box center [389, 107] width 61 height 5
select select "*******"
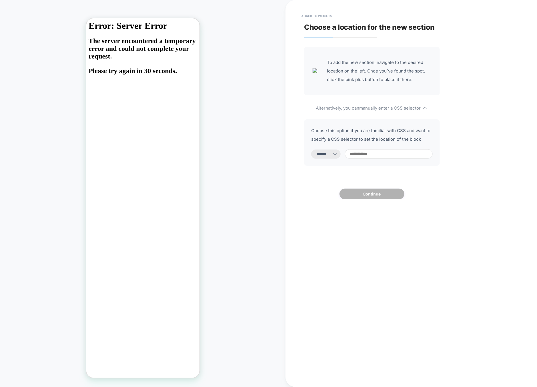
click at [391, 148] on div "**********" at bounding box center [372, 142] width 136 height 47
click at [390, 150] on input at bounding box center [389, 153] width 88 height 9
type input "***"
select select "*********"
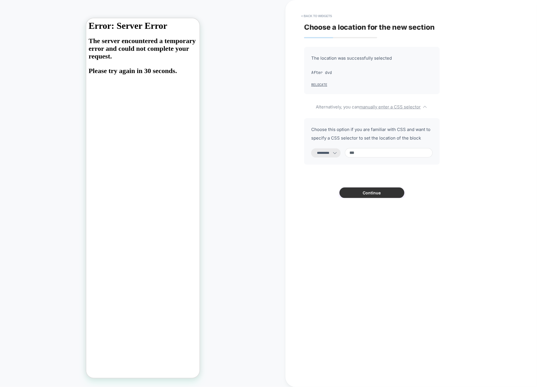
type input "***"
click at [372, 189] on button "Continue" at bounding box center [371, 193] width 65 height 11
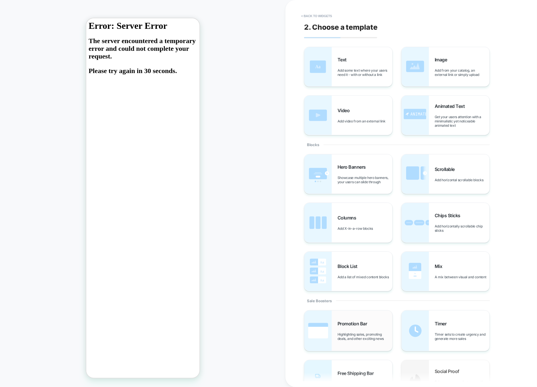
click at [341, 341] on span "Highlighting sales, promoting deals, and other exciting news" at bounding box center [364, 336] width 55 height 9
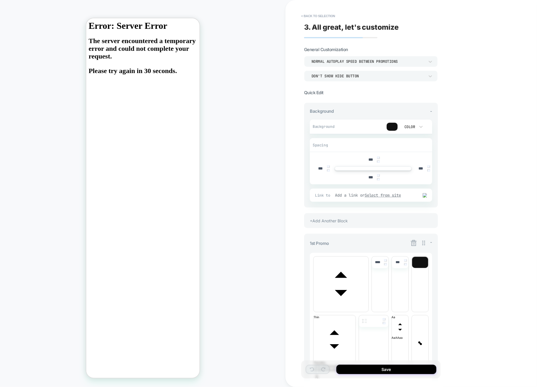
scroll to position [225, 0]
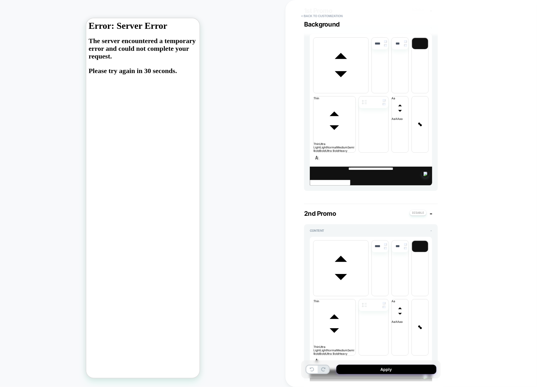
scroll to position [290, 0]
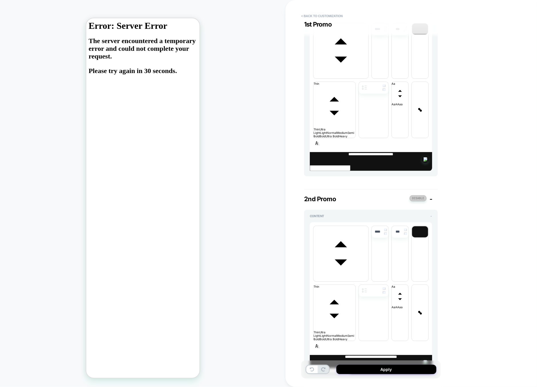
click at [419, 195] on button at bounding box center [417, 198] width 17 height 6
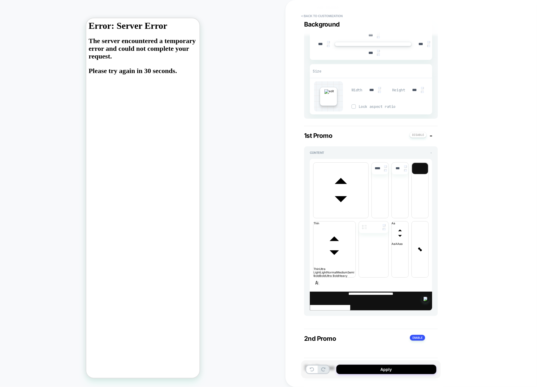
scroll to position [0, 0]
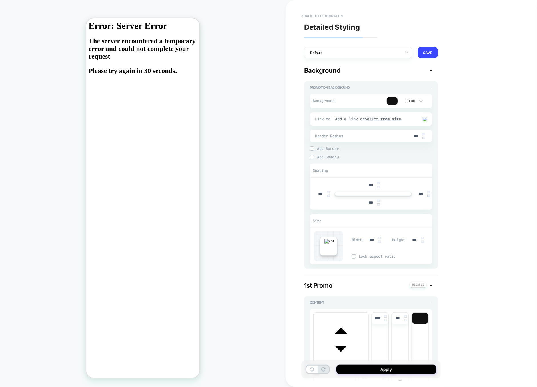
click at [326, 17] on button "< Back to customization" at bounding box center [321, 15] width 47 height 9
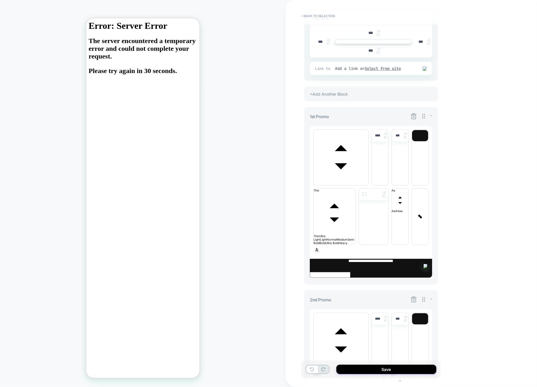
scroll to position [225, 0]
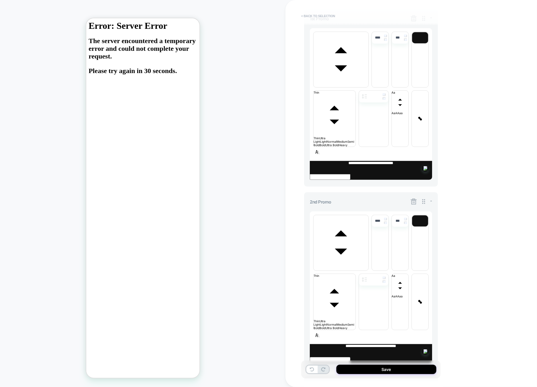
click at [327, 20] on button "< Back to selection" at bounding box center [318, 15] width 40 height 9
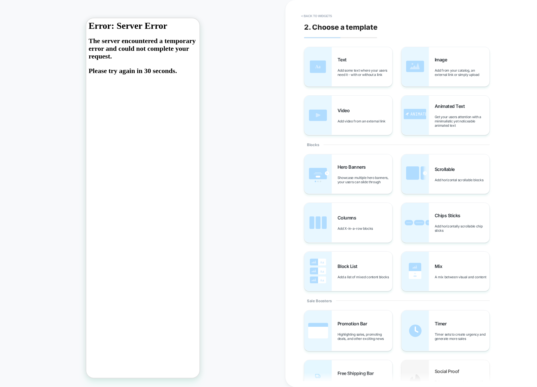
click at [327, 20] on button "< Back to widgets" at bounding box center [316, 15] width 37 height 9
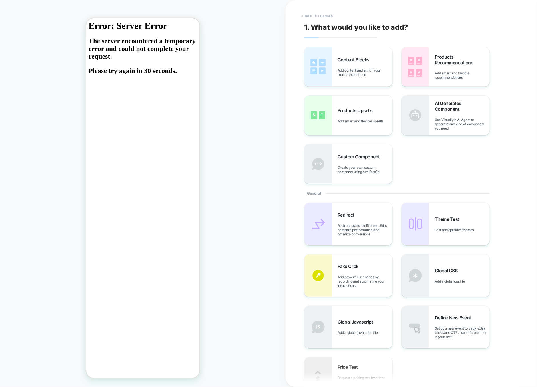
click at [325, 17] on button "< Back to changes" at bounding box center [317, 15] width 38 height 9
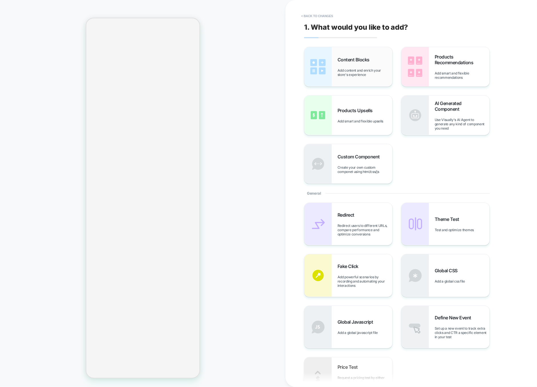
click at [360, 61] on span "Content Blocks" at bounding box center [354, 60] width 35 height 6
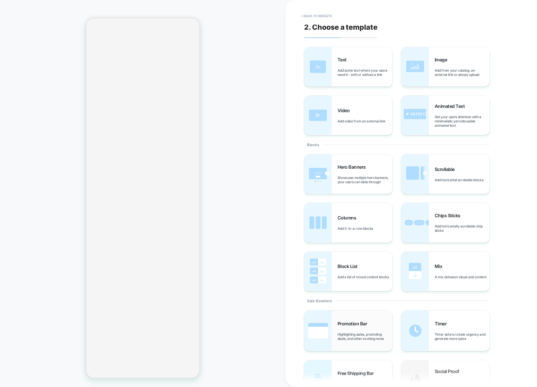
click at [340, 335] on span "Highlighting sales, promoting deals, and other exciting news" at bounding box center [364, 336] width 55 height 9
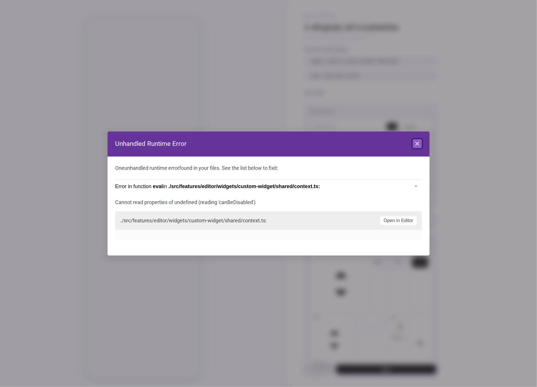
click at [419, 143] on icon at bounding box center [417, 144] width 7 height 7
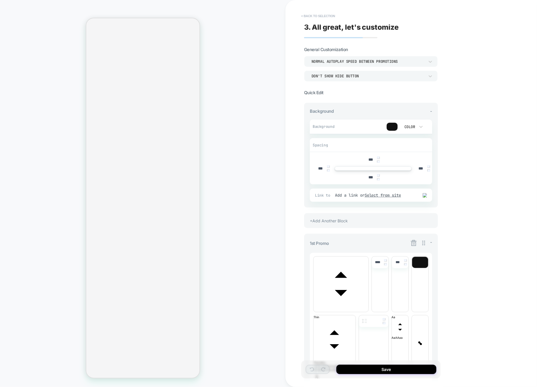
click at [327, 15] on button "< Back to selection" at bounding box center [318, 15] width 40 height 9
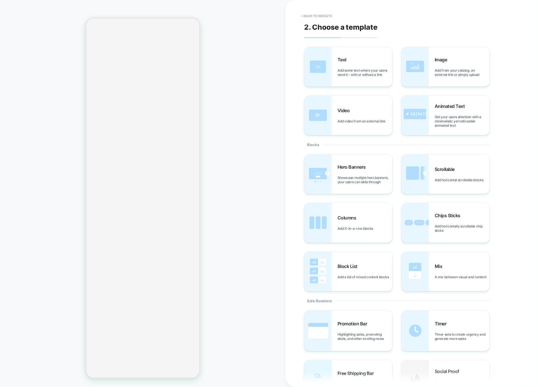
click at [327, 15] on button "< Back to widgets" at bounding box center [316, 15] width 37 height 9
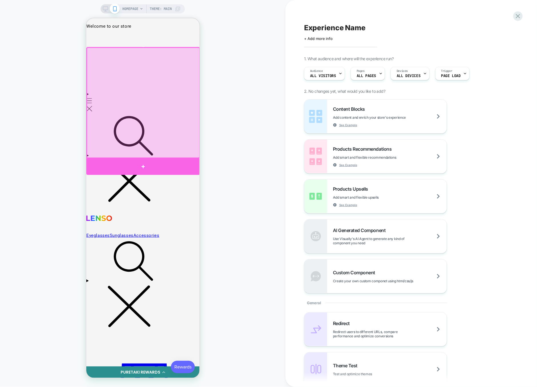
click at [167, 163] on div at bounding box center [143, 166] width 114 height 17
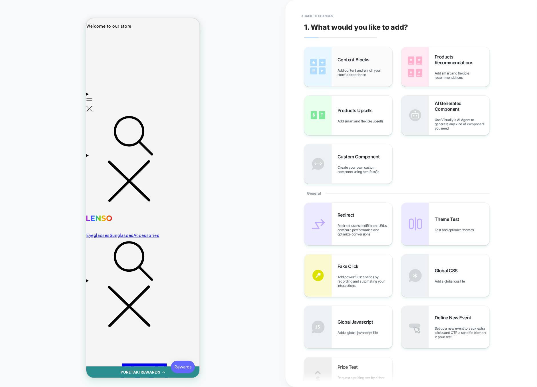
click at [364, 63] on div "Content Blocks Add content and enrich your store's experience" at bounding box center [364, 67] width 55 height 20
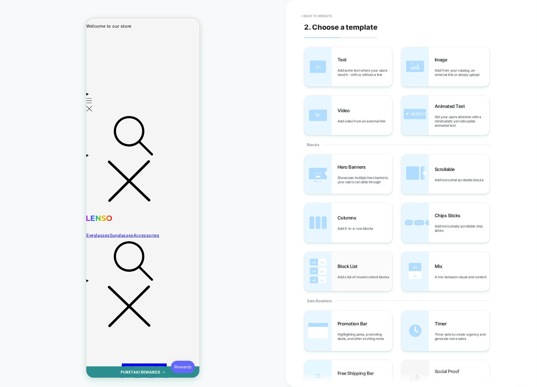
scroll to position [15, 0]
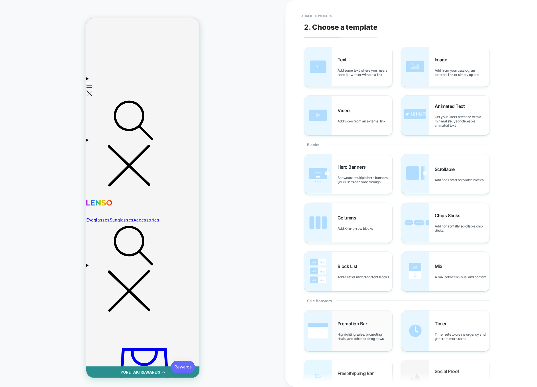
click at [357, 327] on span "Promotion Bar" at bounding box center [353, 324] width 33 height 6
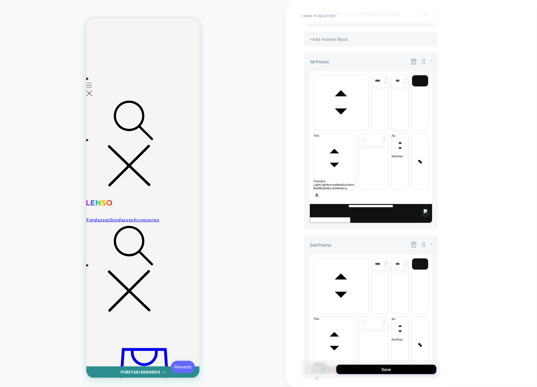
scroll to position [225, 0]
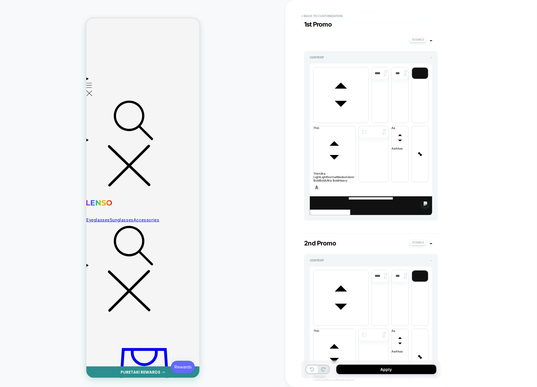
scroll to position [290, 0]
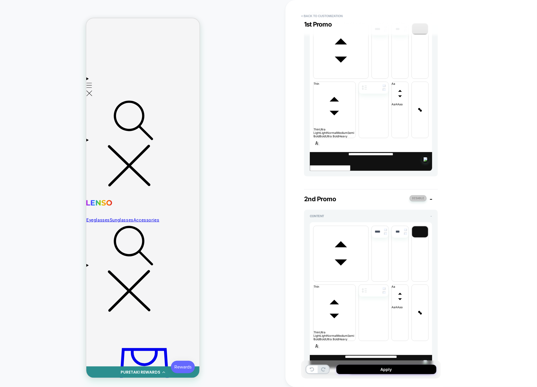
click at [415, 195] on button at bounding box center [417, 198] width 17 height 6
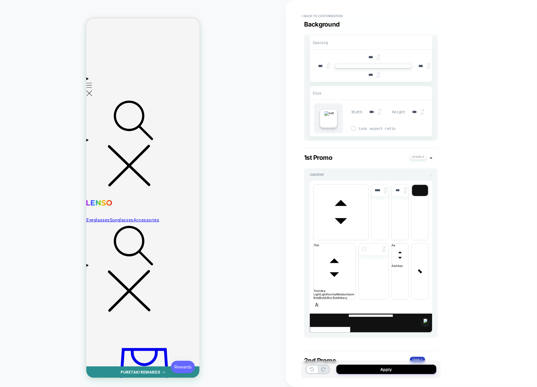
scroll to position [0, 0]
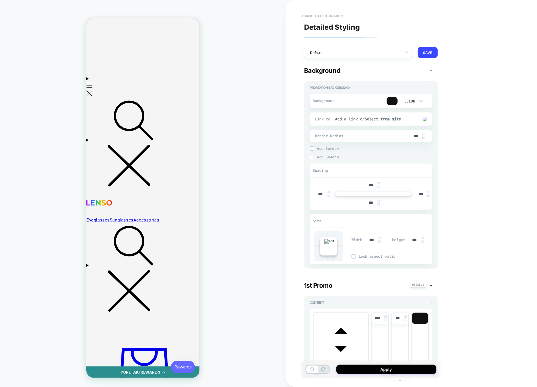
click at [317, 14] on button "< Back to customization" at bounding box center [321, 15] width 47 height 9
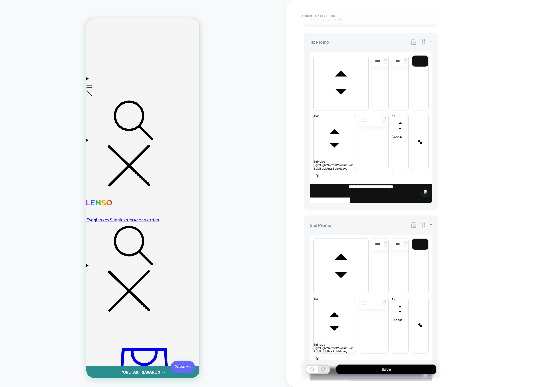
scroll to position [225, 0]
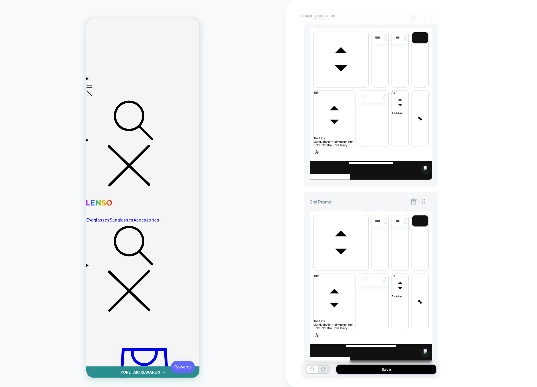
click at [308, 13] on button "< Back to selection" at bounding box center [318, 15] width 40 height 9
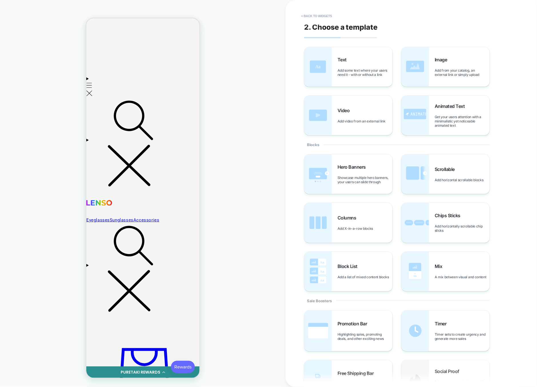
click at [308, 13] on button "< Back to widgets" at bounding box center [316, 15] width 37 height 9
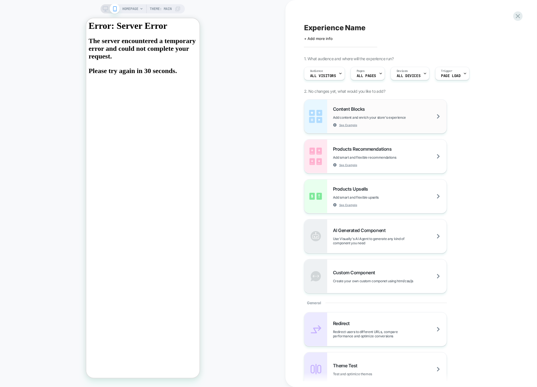
click at [387, 113] on div "Content Blocks Add content and enrich your store's experience See Example" at bounding box center [390, 116] width 114 height 21
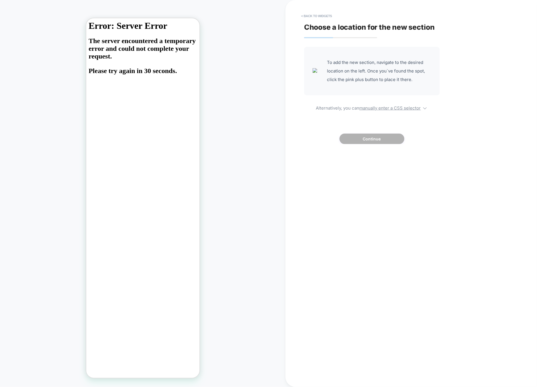
click at [384, 112] on div "To add the new section, navigate to the desired location on the left. Once you`…" at bounding box center [372, 95] width 136 height 97
click at [384, 110] on u "manually enter a CSS selector" at bounding box center [389, 107] width 61 height 5
select select "*******"
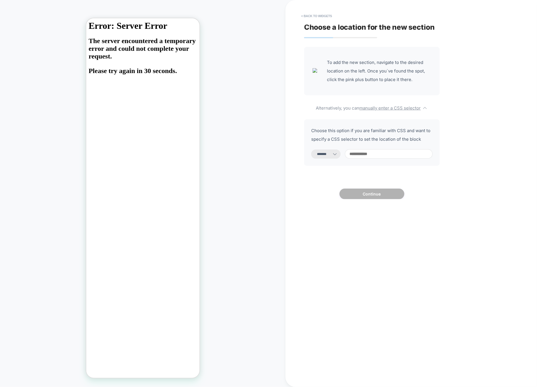
click at [372, 155] on input at bounding box center [389, 153] width 88 height 9
type input "**"
select select "*********"
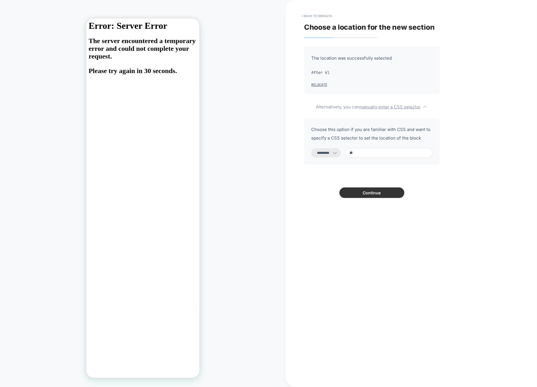
type input "**"
click at [371, 195] on button "Continue" at bounding box center [371, 193] width 65 height 11
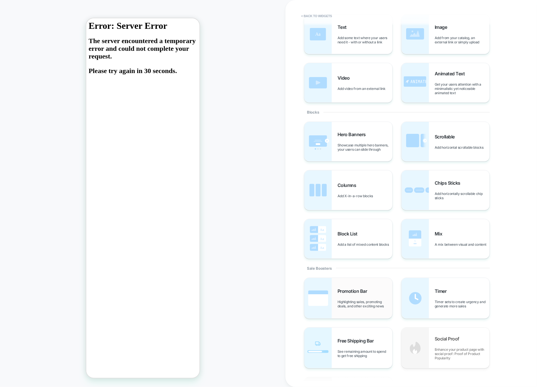
scroll to position [40, 0]
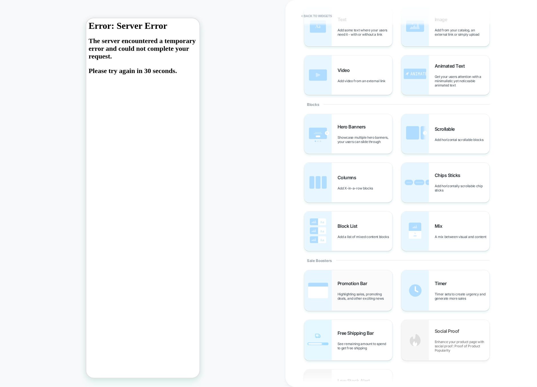
click at [358, 295] on span "Highlighting sales, promoting deals, and other exciting news" at bounding box center [364, 296] width 55 height 9
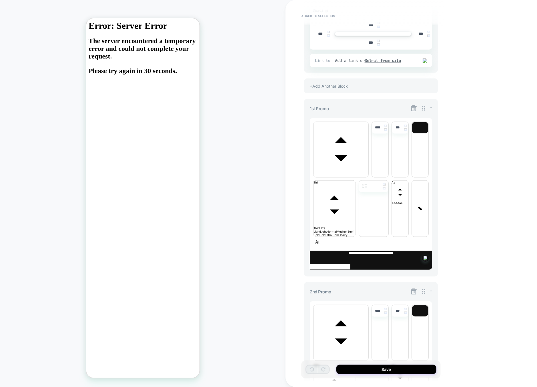
scroll to position [225, 0]
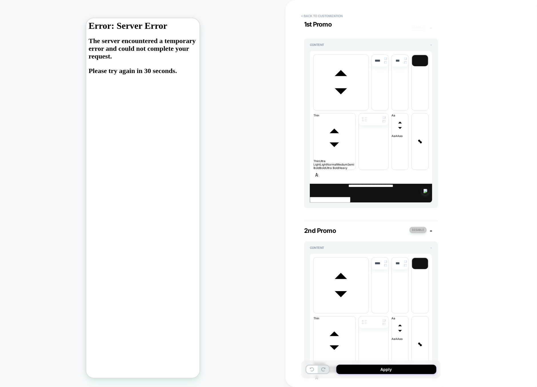
click at [420, 227] on button at bounding box center [417, 230] width 17 height 6
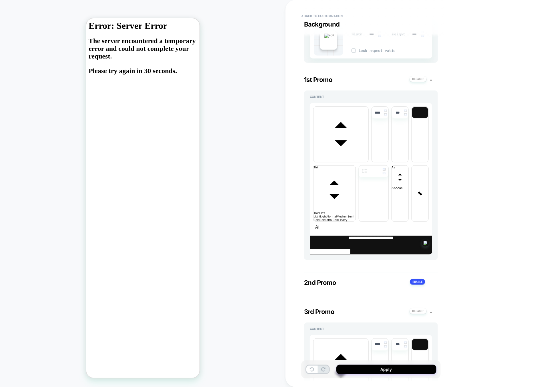
scroll to position [0, 0]
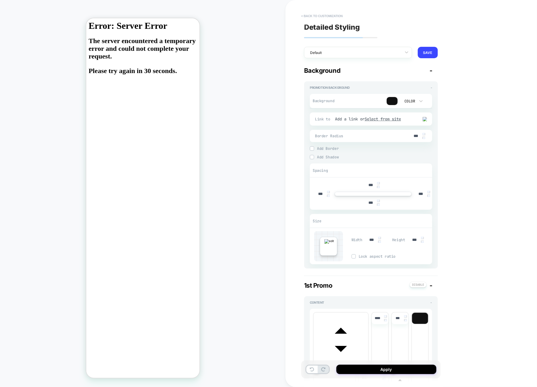
click at [319, 16] on button "< Back to customization" at bounding box center [321, 15] width 47 height 9
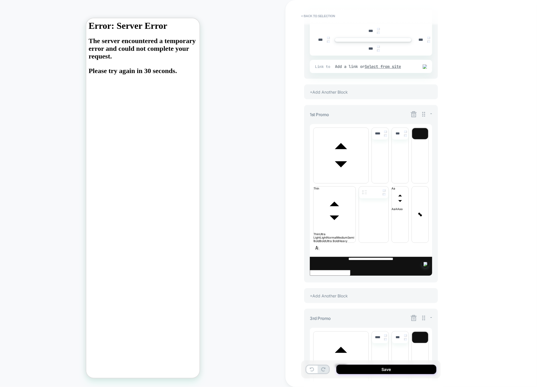
scroll to position [131, 0]
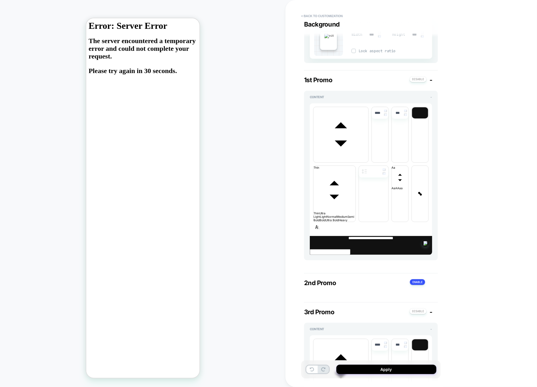
scroll to position [0, 0]
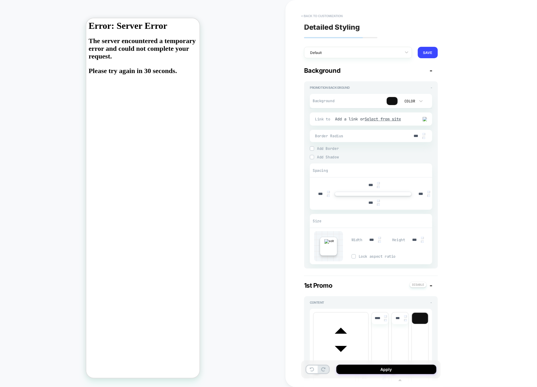
click at [323, 14] on button "< Back to customization" at bounding box center [321, 15] width 47 height 9
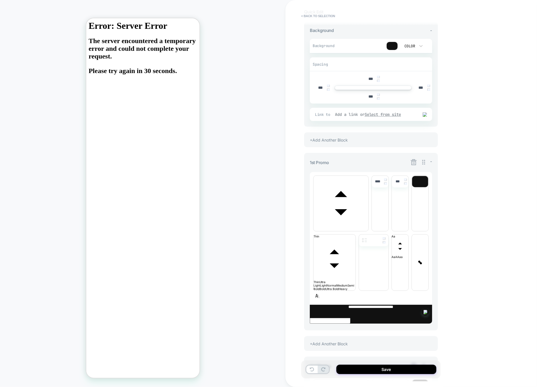
scroll to position [83, 0]
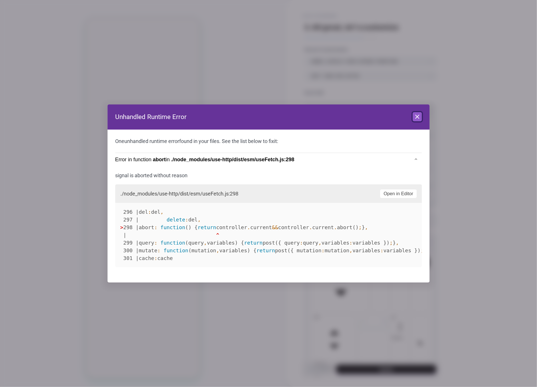
click at [418, 115] on icon at bounding box center [417, 116] width 7 height 7
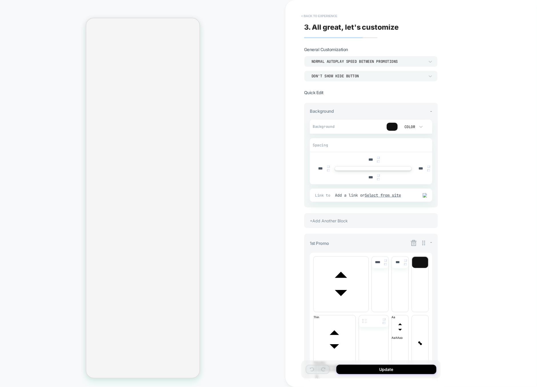
click at [329, 17] on button "< Back to experience" at bounding box center [319, 15] width 42 height 9
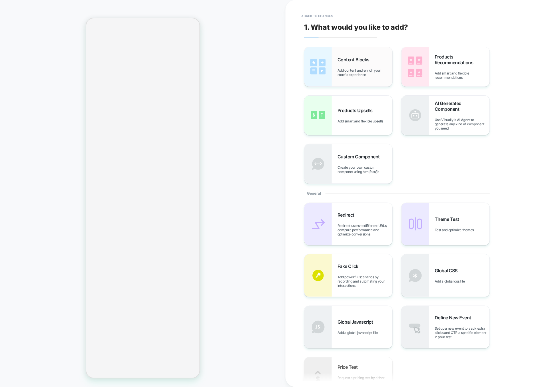
click at [344, 78] on div "Content Blocks Add content and enrich your store's experience" at bounding box center [348, 66] width 88 height 39
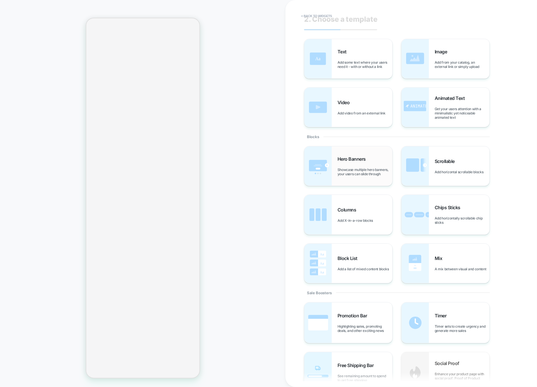
scroll to position [10, 0]
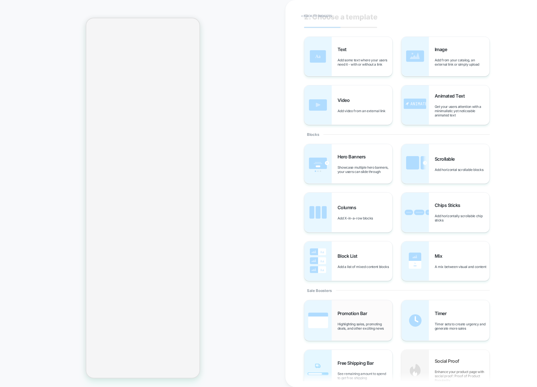
click at [339, 326] on span "Highlighting sales, promoting deals, and other exciting news" at bounding box center [364, 326] width 55 height 9
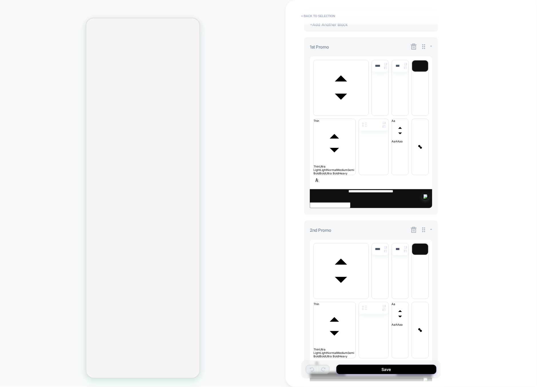
scroll to position [225, 0]
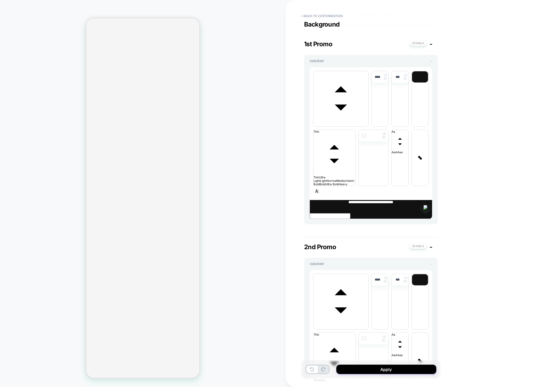
scroll to position [290, 0]
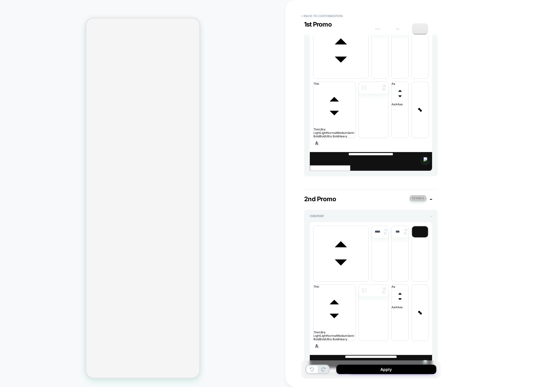
click at [418, 195] on button at bounding box center [417, 198] width 17 height 6
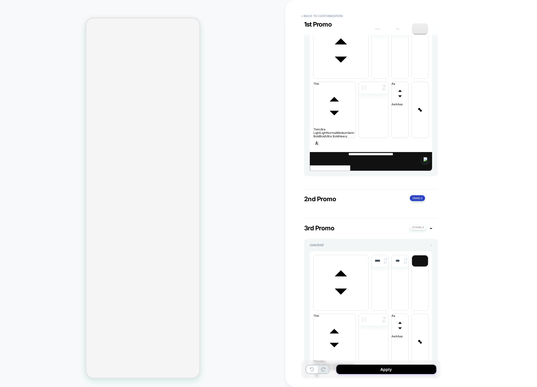
scroll to position [206, 0]
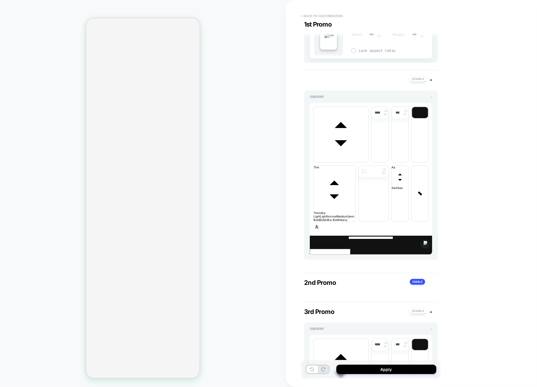
click at [332, 18] on button "< Back to customization" at bounding box center [321, 15] width 47 height 9
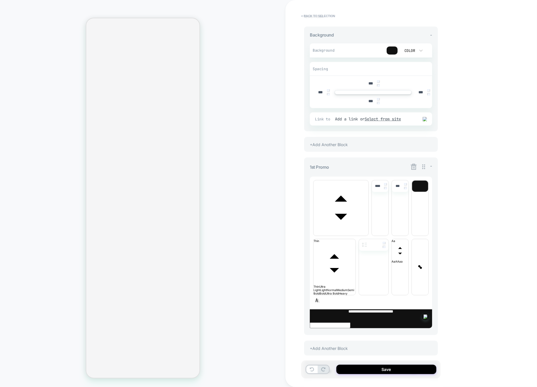
scroll to position [76, 0]
click at [334, 15] on button "< Back to selection" at bounding box center [318, 15] width 40 height 9
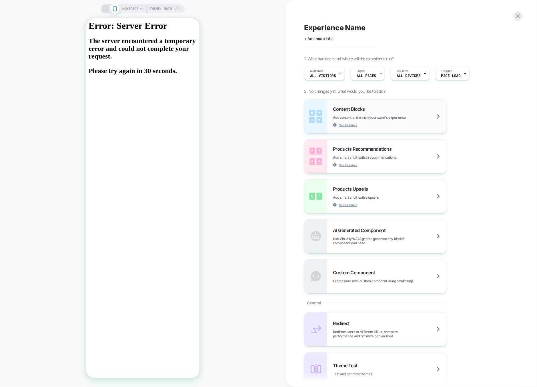
click at [410, 127] on div "Content Blocks Add content and enrich your store's experience See Example" at bounding box center [375, 117] width 142 height 34
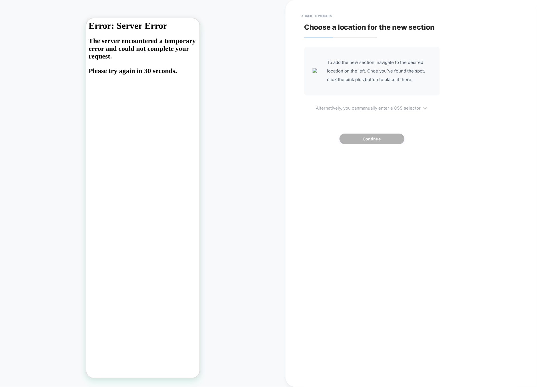
click at [393, 105] on span "Alternatively, you can manually enter a CSS selector" at bounding box center [372, 107] width 136 height 7
select select "*******"
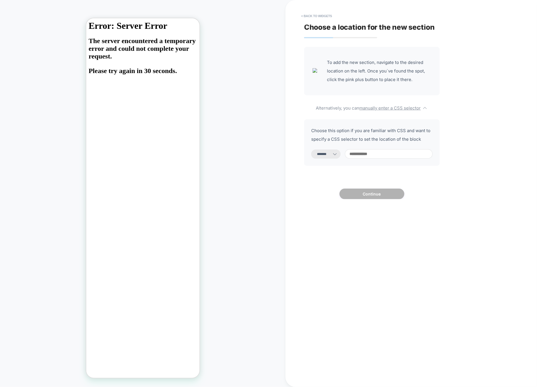
click at [381, 149] on input at bounding box center [389, 153] width 88 height 9
type input "*"
select select "*********"
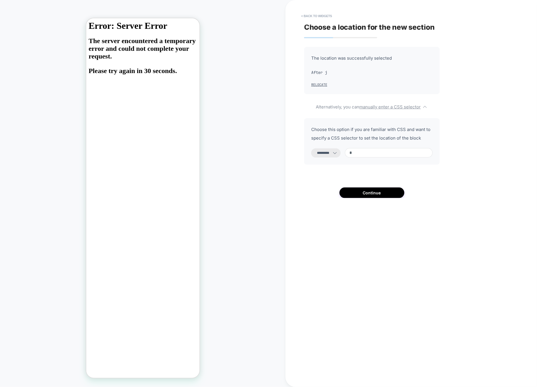
type input "*"
click at [377, 188] on div "**********" at bounding box center [372, 122] width 136 height 151
click at [377, 192] on button "Continue" at bounding box center [371, 193] width 65 height 11
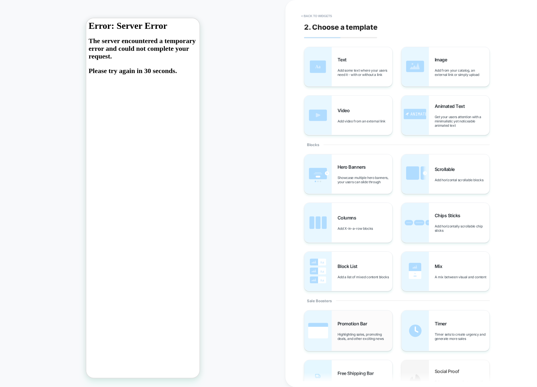
click at [352, 320] on div "Promotion Bar Highlighting sales, promoting deals, and other exciting news" at bounding box center [348, 331] width 88 height 41
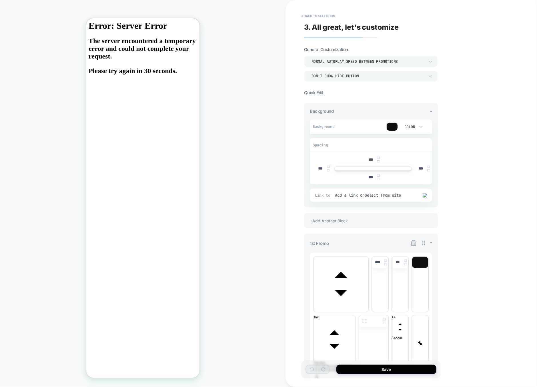
scroll to position [225, 0]
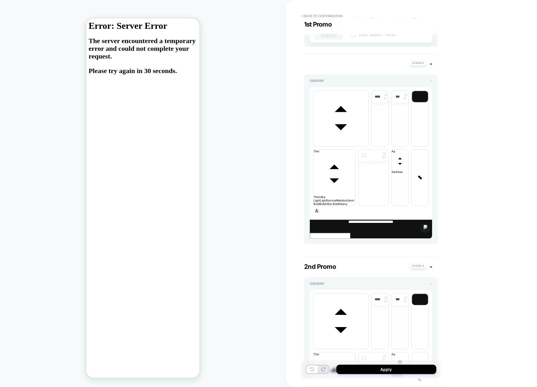
scroll to position [290, 0]
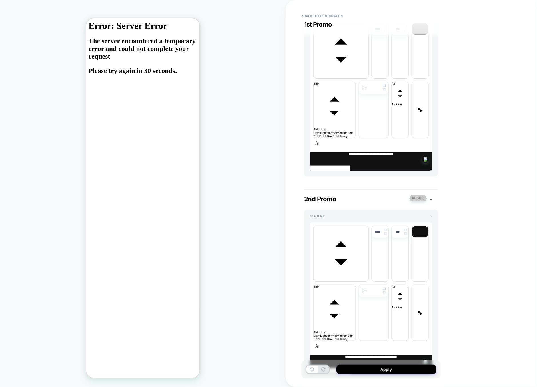
click at [414, 195] on button at bounding box center [417, 198] width 17 height 6
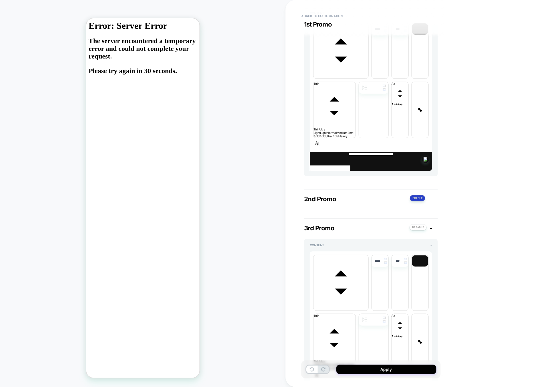
scroll to position [206, 0]
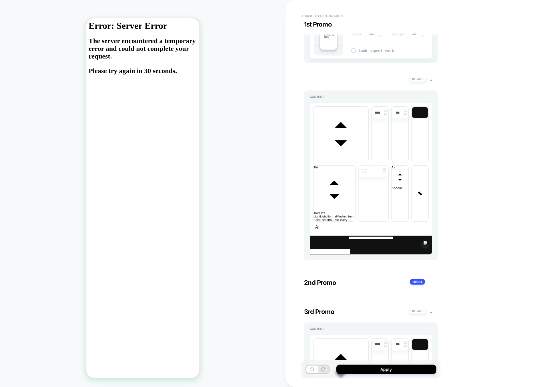
click at [323, 16] on button "< Back to customization" at bounding box center [321, 15] width 47 height 9
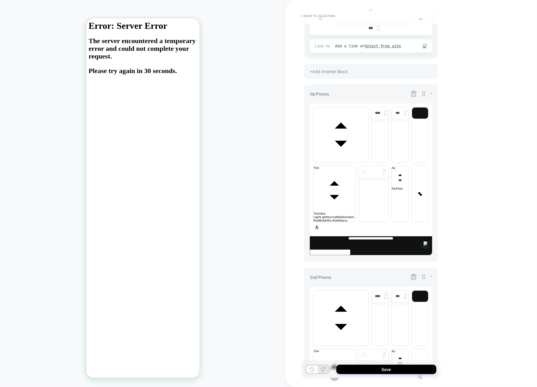
scroll to position [225, 0]
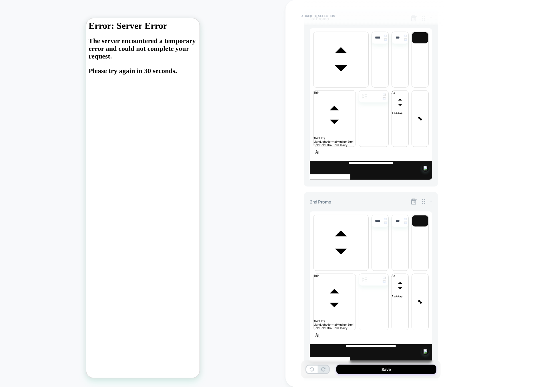
click at [333, 17] on button "< Back to selection" at bounding box center [318, 15] width 40 height 9
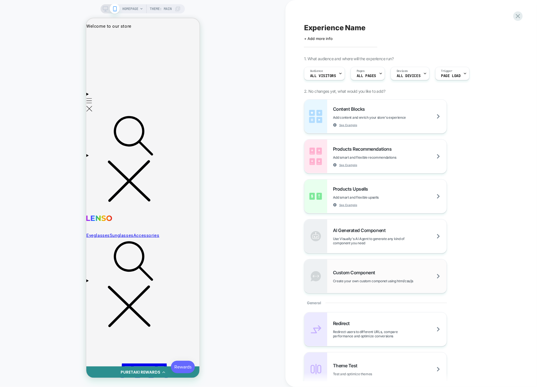
click at [360, 289] on div "Custom Component Create your own custom componet using html/css/js" at bounding box center [375, 277] width 142 height 34
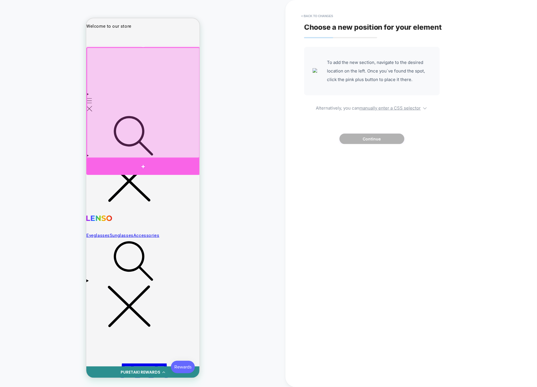
click at [169, 160] on div at bounding box center [143, 166] width 114 height 17
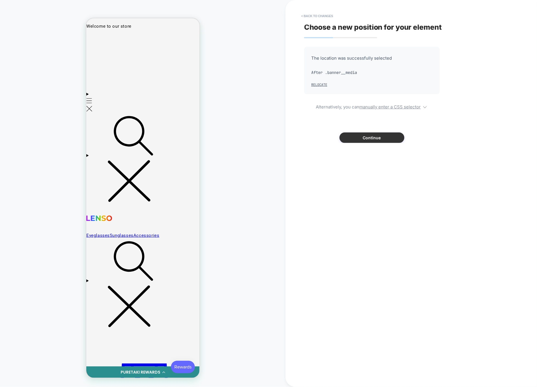
click at [362, 135] on button "Continue" at bounding box center [371, 138] width 65 height 11
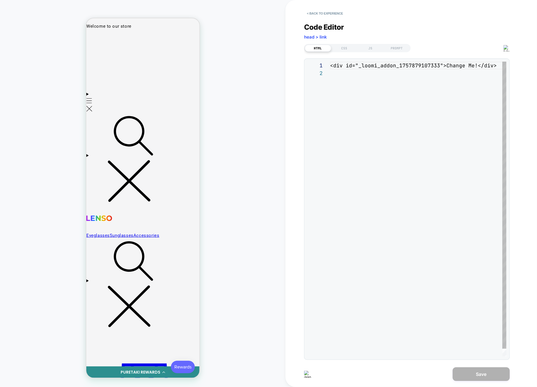
scroll to position [8, 0]
click at [325, 14] on button "< Back to experience" at bounding box center [325, 13] width 42 height 9
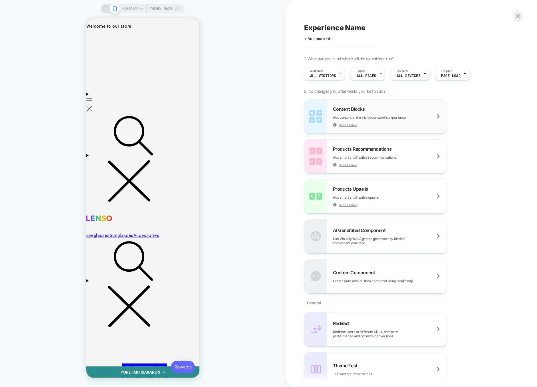
click at [388, 114] on div "Content Blocks Add content and enrich your store's experience See Example" at bounding box center [390, 116] width 114 height 21
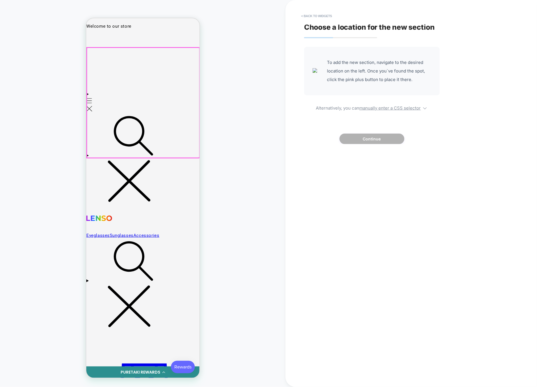
click at [141, 142] on div at bounding box center [143, 102] width 113 height 110
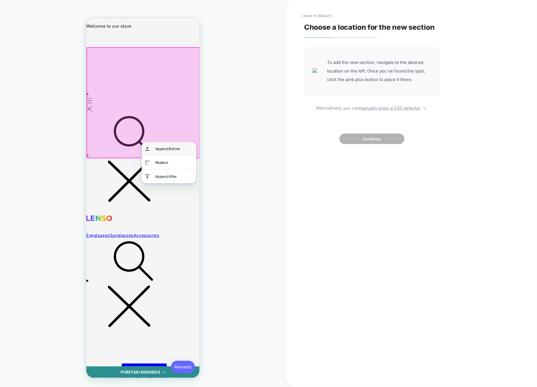
click at [159, 148] on div "Append Before" at bounding box center [173, 148] width 37 height 7
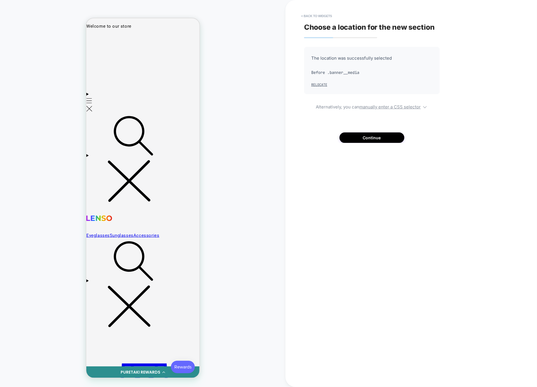
click at [378, 129] on div "The location was successfully selected Before .banner__media Relocate Alternati…" at bounding box center [372, 95] width 136 height 96
click at [378, 132] on div "The location was successfully selected Before .banner__media Relocate Alternati…" at bounding box center [372, 95] width 136 height 96
click at [375, 136] on button "Continue" at bounding box center [371, 138] width 65 height 11
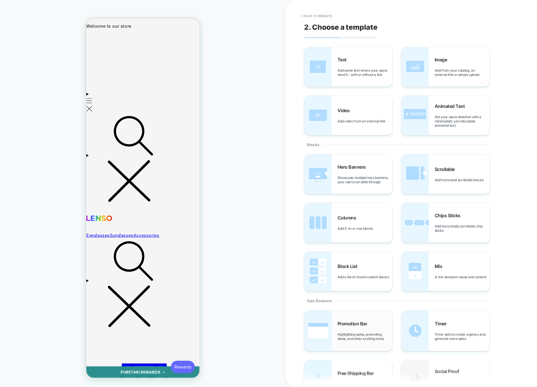
click at [352, 331] on div "Promotion Bar Highlighting sales, promoting deals, and other exciting news" at bounding box center [364, 331] width 55 height 20
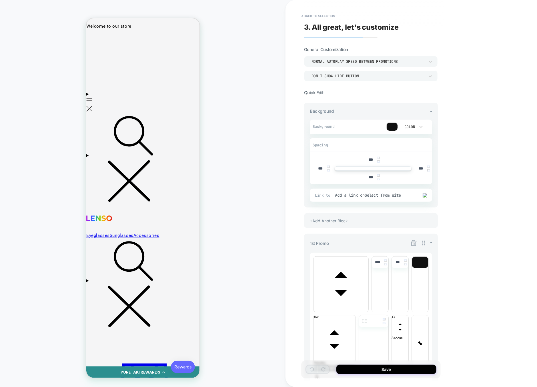
scroll to position [225, 0]
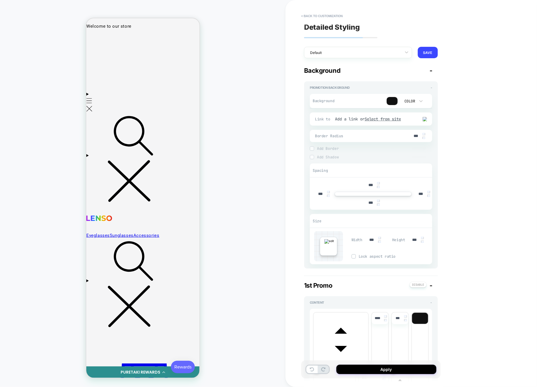
click at [360, 202] on div "***" at bounding box center [373, 203] width 118 height 12
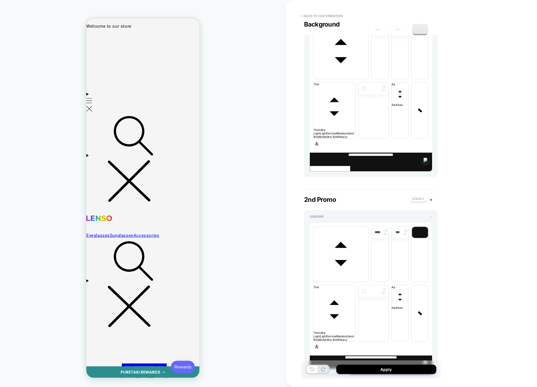
scroll to position [290, 0]
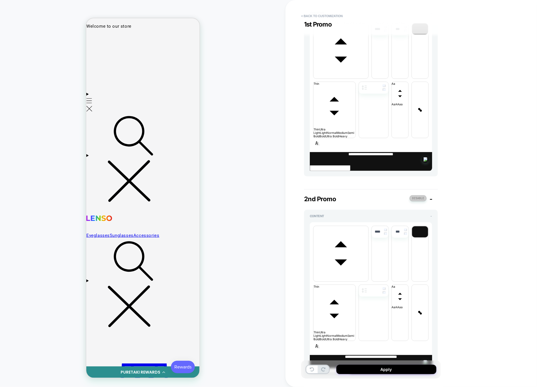
click at [421, 195] on button at bounding box center [417, 198] width 17 height 6
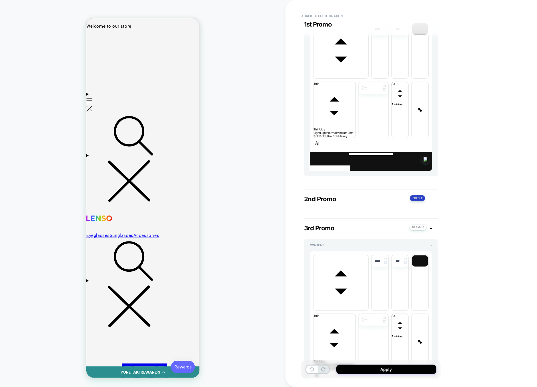
scroll to position [206, 0]
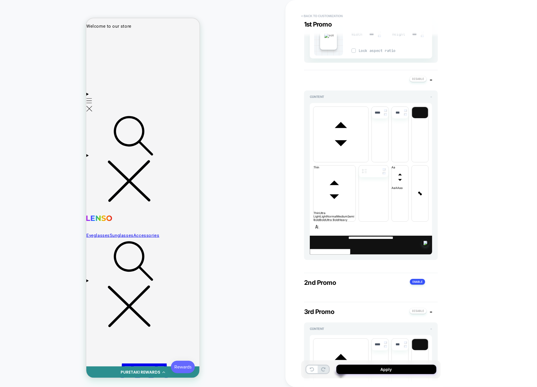
click at [327, 18] on button "< Back to customization" at bounding box center [321, 15] width 47 height 9
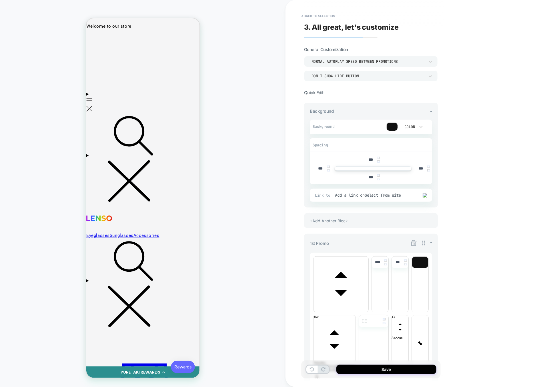
scroll to position [37, 0]
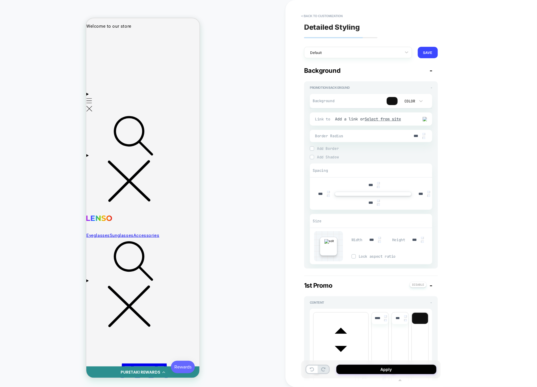
scroll to position [121, 0]
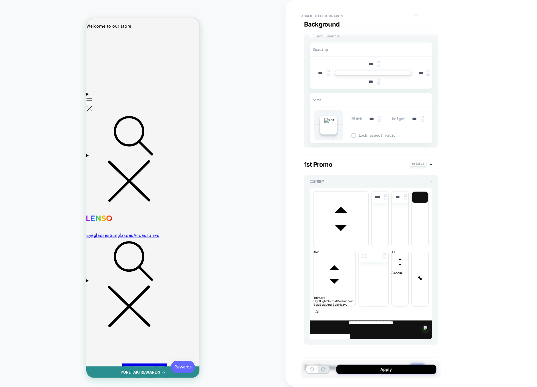
click at [416, 364] on button at bounding box center [417, 367] width 15 height 6
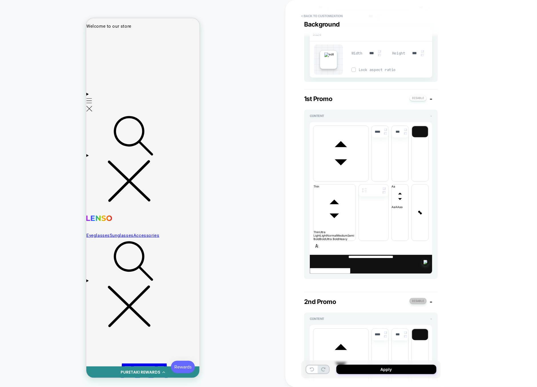
scroll to position [206, 0]
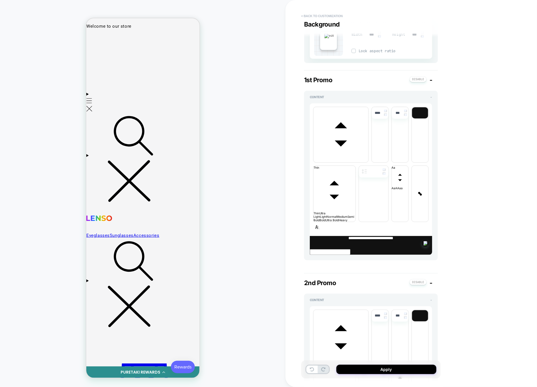
click at [327, 14] on button "< Back to customization" at bounding box center [321, 15] width 47 height 9
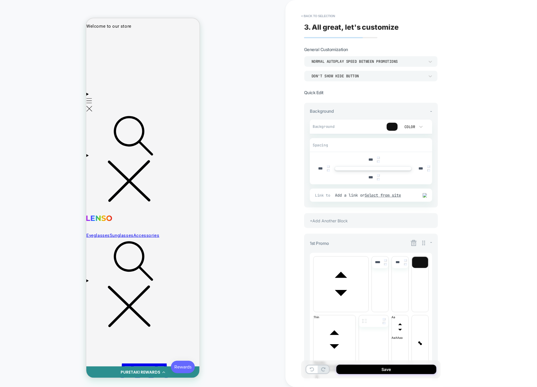
scroll to position [131, 0]
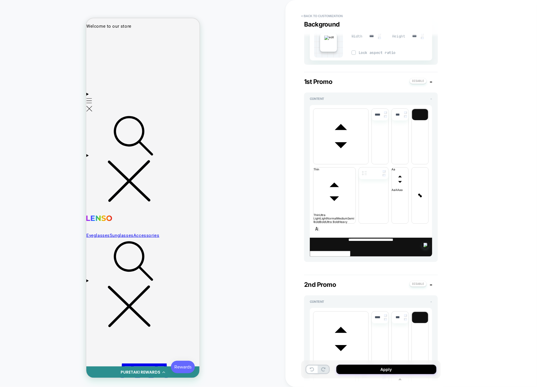
scroll to position [206, 0]
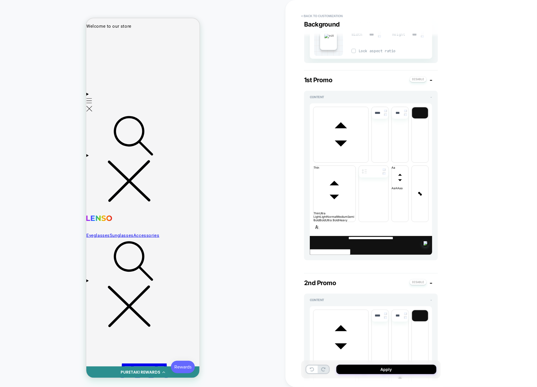
click at [316, 15] on button "< Back to customization" at bounding box center [321, 15] width 47 height 9
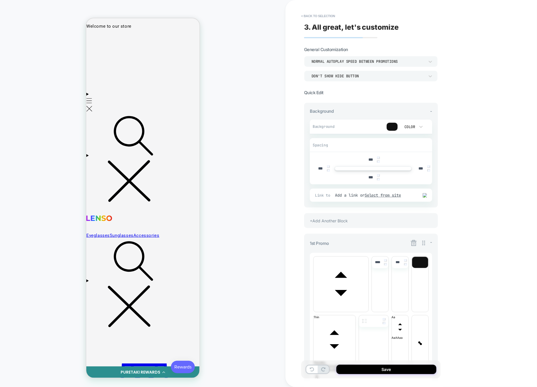
scroll to position [225, 0]
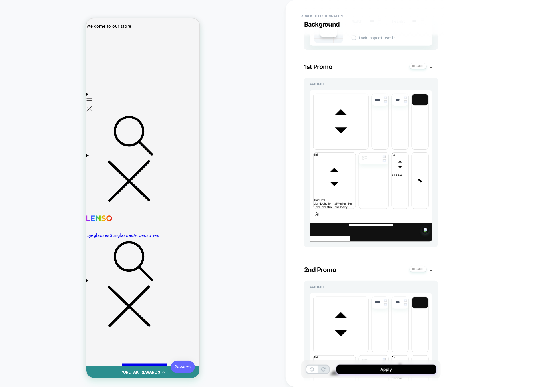
scroll to position [290, 0]
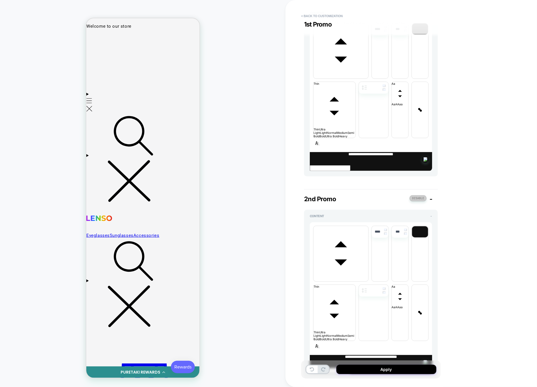
click at [416, 195] on button at bounding box center [417, 198] width 17 height 6
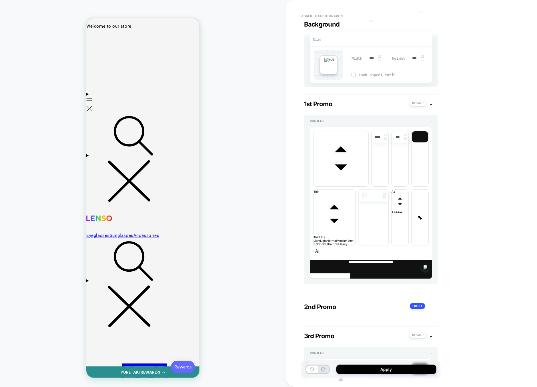
scroll to position [181, 0]
click at [316, 14] on button "< Back to customization" at bounding box center [321, 15] width 47 height 9
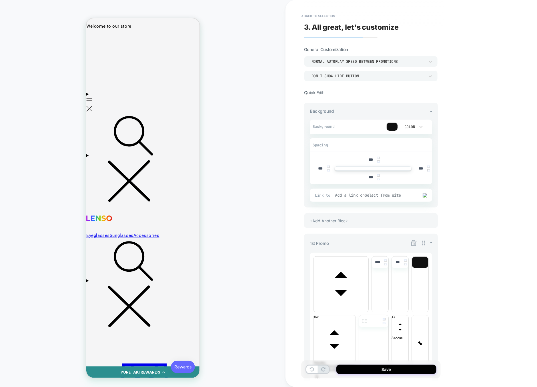
scroll to position [37, 0]
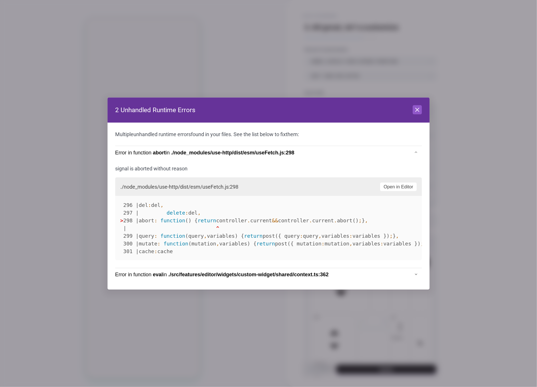
click at [422, 109] on header "2 Unhandled Runtime Errors Close" at bounding box center [268, 110] width 322 height 25
click at [418, 111] on icon at bounding box center [417, 110] width 7 height 7
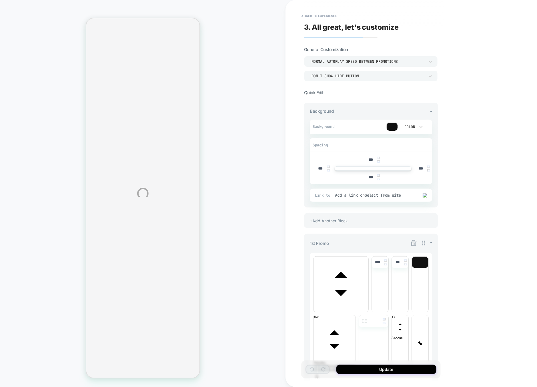
click at [338, 13] on div "**********" at bounding box center [268, 193] width 537 height 387
click at [326, 17] on div "**********" at bounding box center [268, 193] width 537 height 387
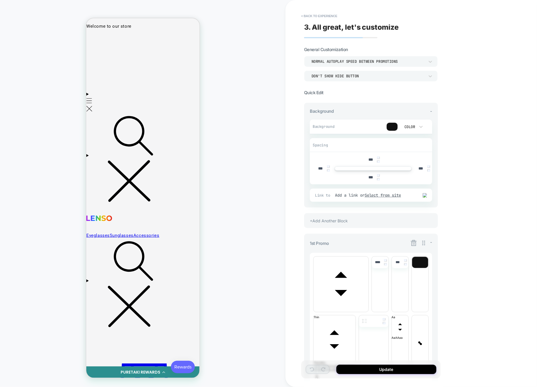
scroll to position [0, 0]
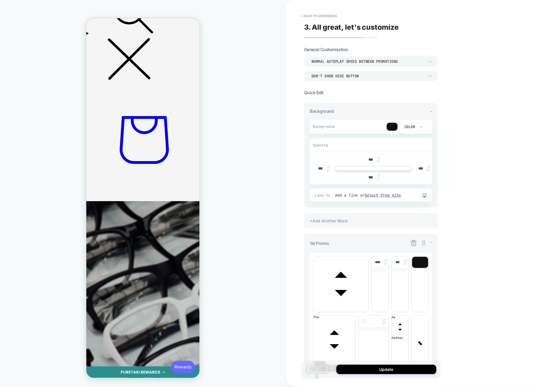
click at [326, 17] on button "< Back to experience" at bounding box center [319, 15] width 42 height 9
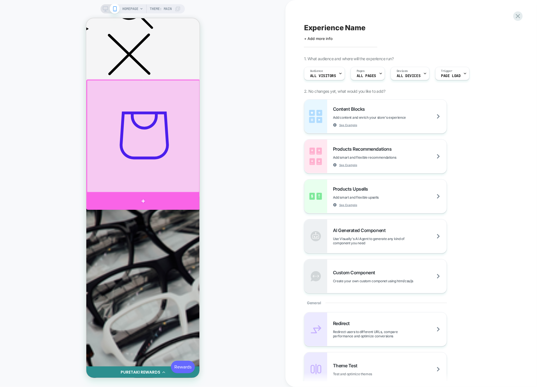
click at [165, 196] on div at bounding box center [143, 201] width 114 height 17
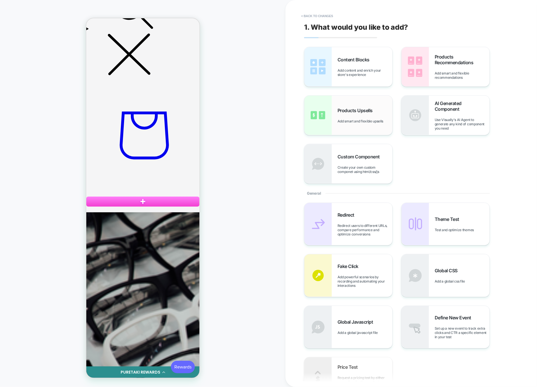
scroll to position [256, 0]
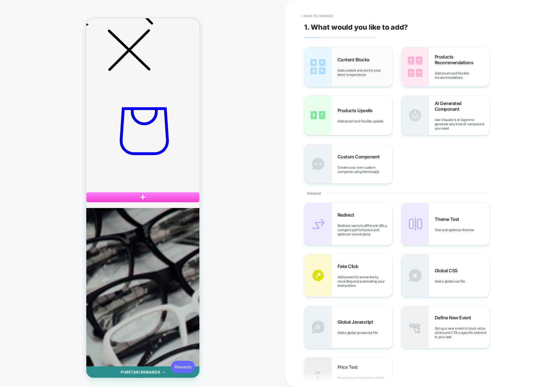
click at [367, 81] on div "Content Blocks Add content and enrich your store's experience" at bounding box center [348, 66] width 88 height 39
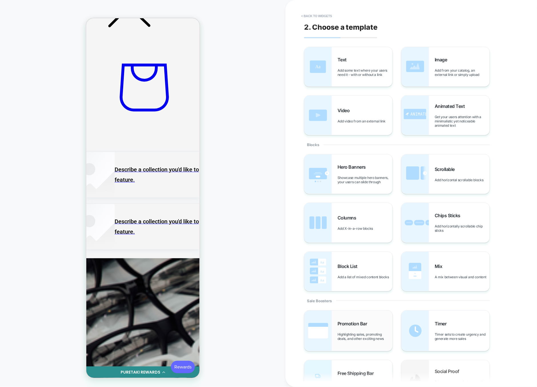
scroll to position [304, 0]
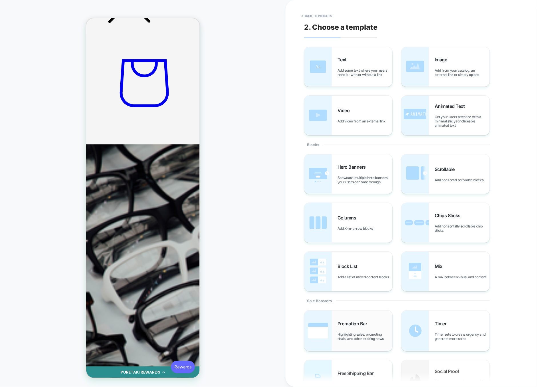
click at [344, 321] on span "Promotion Bar" at bounding box center [353, 324] width 33 height 6
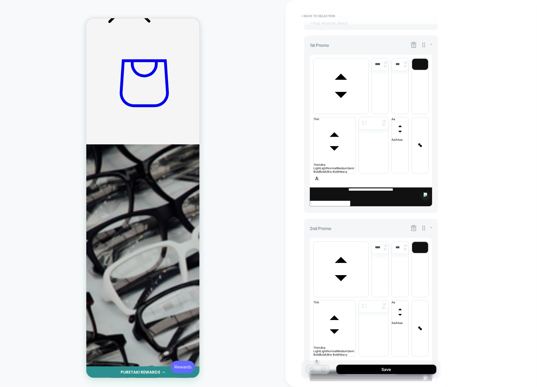
scroll to position [225, 0]
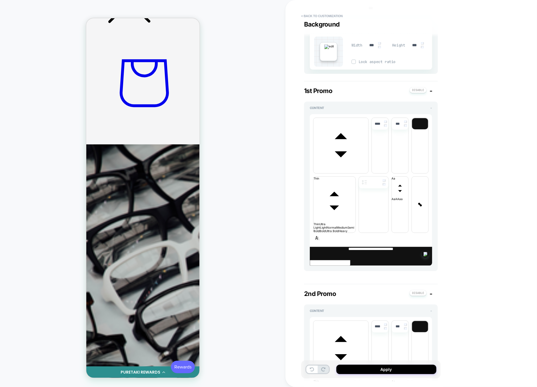
scroll to position [197, 0]
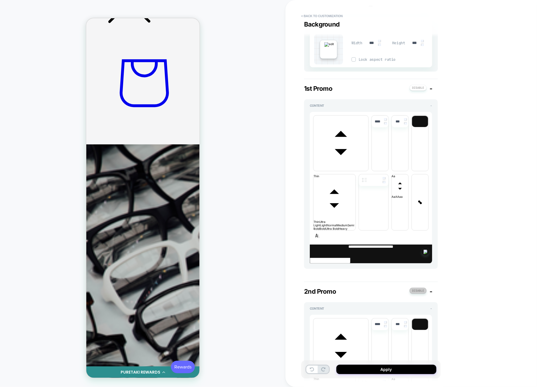
click at [420, 288] on button at bounding box center [417, 291] width 17 height 6
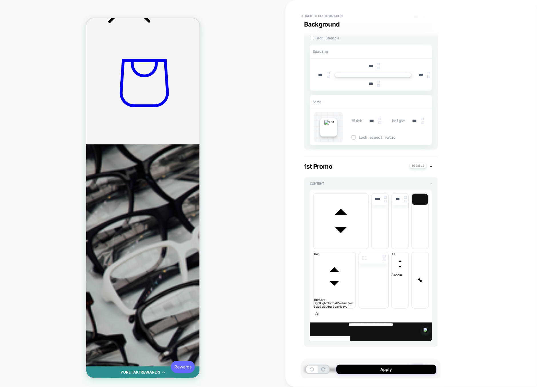
scroll to position [0, 0]
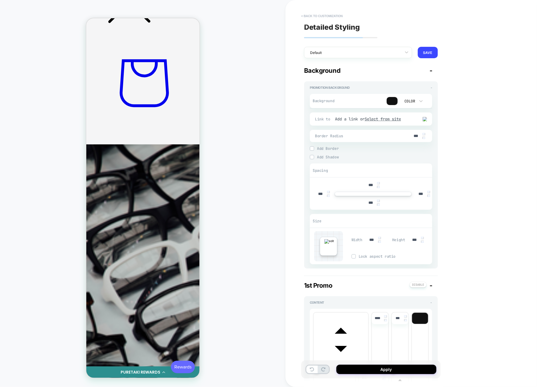
click at [327, 18] on button "< Back to customization" at bounding box center [321, 15] width 47 height 9
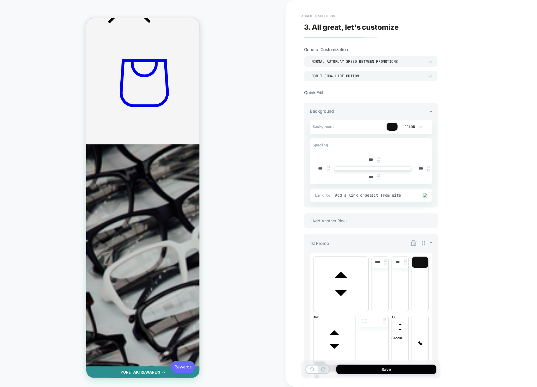
click at [330, 15] on button "< Back to selection" at bounding box center [318, 15] width 40 height 9
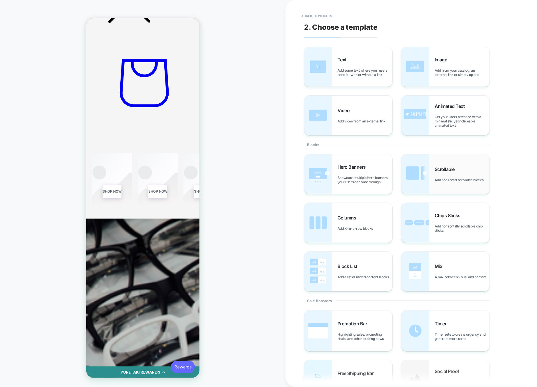
scroll to position [286, 0]
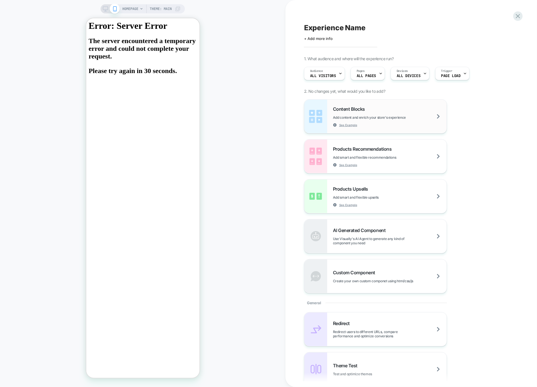
click at [387, 124] on div "Content Blocks Add content and enrich your store's experience See Example" at bounding box center [390, 116] width 114 height 21
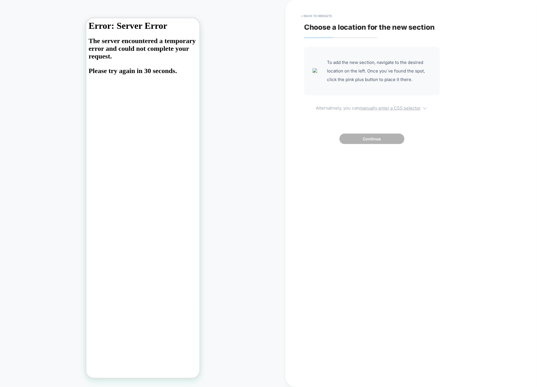
click at [378, 107] on u "manually enter a CSS selector" at bounding box center [389, 107] width 61 height 5
select select "*******"
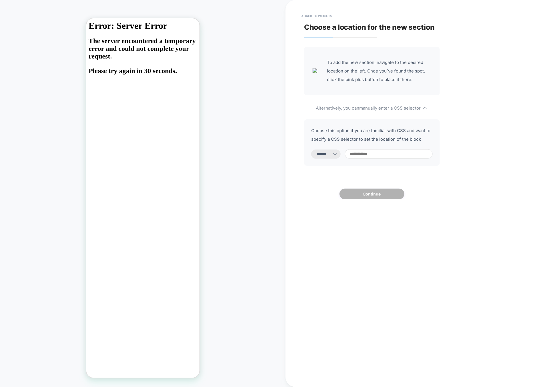
click at [366, 148] on div "**********" at bounding box center [372, 142] width 136 height 47
click at [366, 150] on input at bounding box center [389, 153] width 88 height 9
type input "*"
select select "*********"
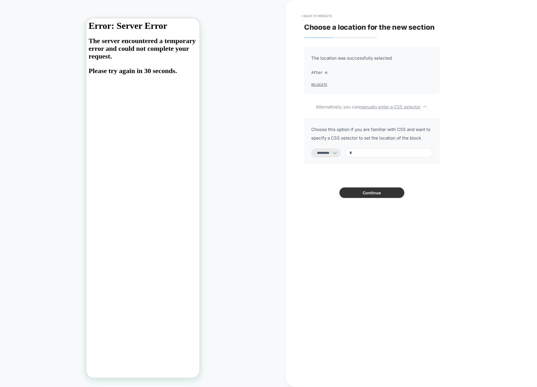
type input "*"
click at [372, 189] on button "Continue" at bounding box center [371, 193] width 65 height 11
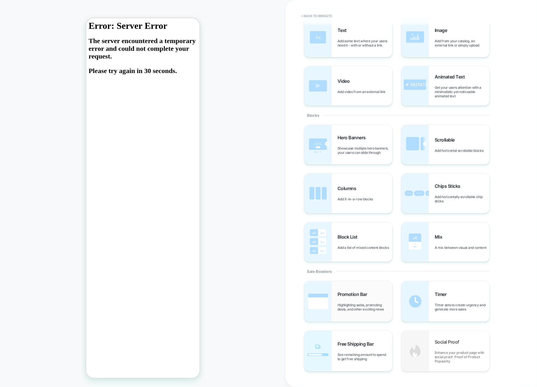
scroll to position [30, 0]
click at [353, 294] on span "Promotion Bar" at bounding box center [353, 294] width 33 height 6
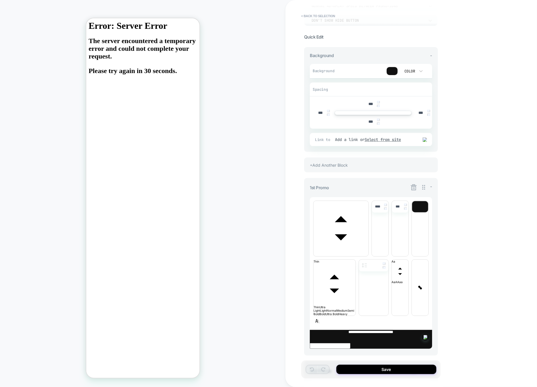
scroll to position [225, 0]
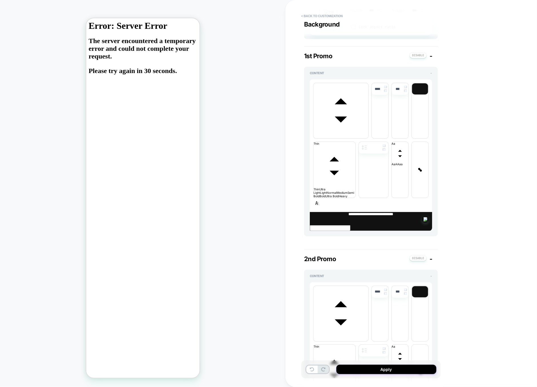
scroll to position [222, 0]
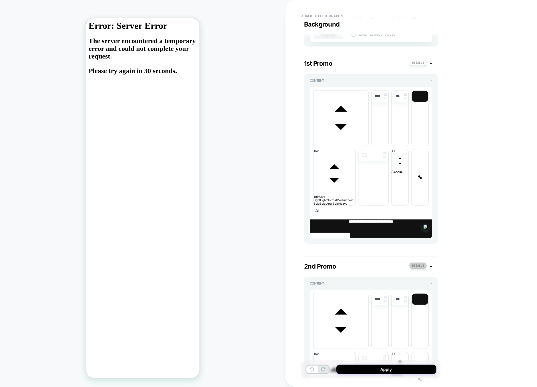
click at [415, 263] on button at bounding box center [417, 266] width 17 height 6
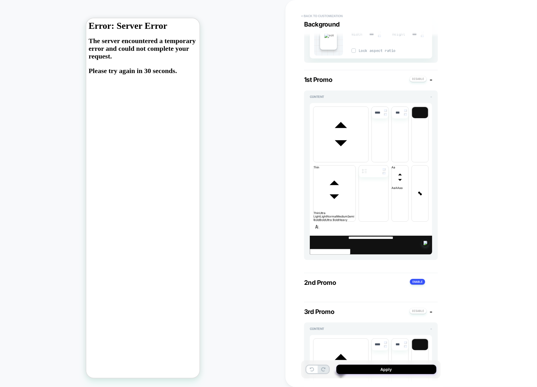
click at [320, 15] on button "< Back to customization" at bounding box center [321, 15] width 47 height 9
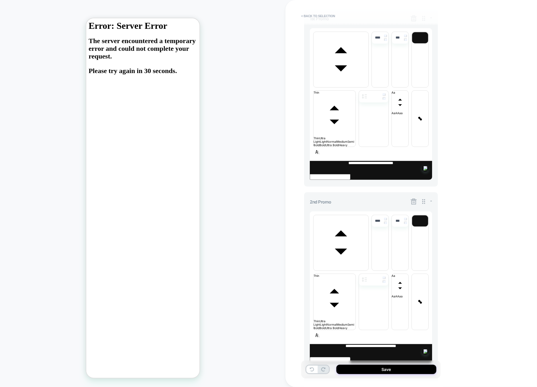
scroll to position [219, 0]
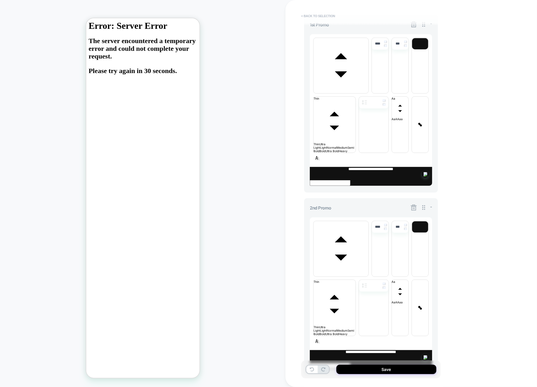
click at [330, 18] on button "< Back to selection" at bounding box center [318, 15] width 40 height 9
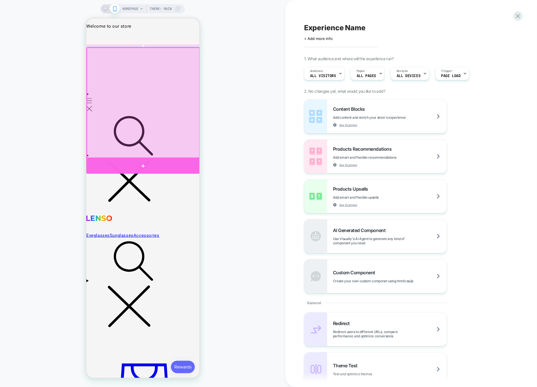
click at [187, 160] on div at bounding box center [143, 165] width 114 height 15
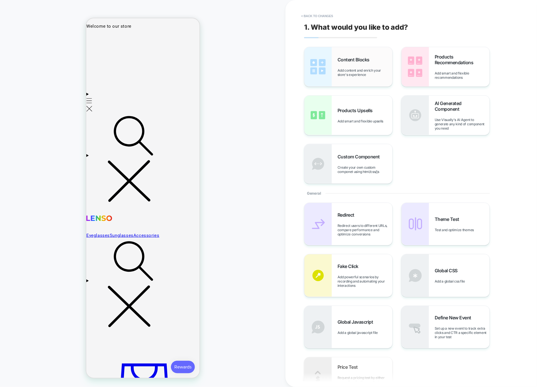
click at [353, 85] on div "Content Blocks Add content and enrich your store's experience" at bounding box center [348, 66] width 88 height 39
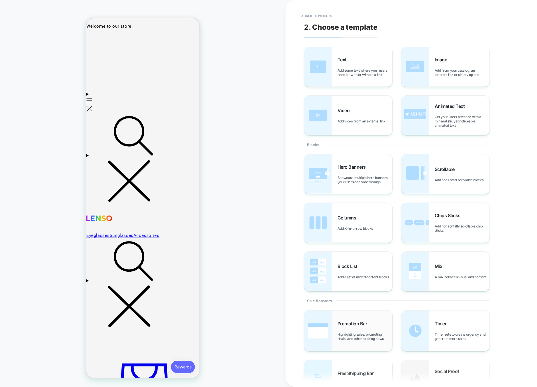
click at [355, 326] on span "Promotion Bar" at bounding box center [353, 324] width 33 height 6
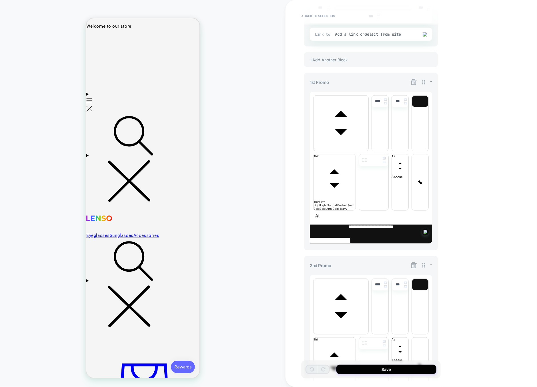
scroll to position [225, 0]
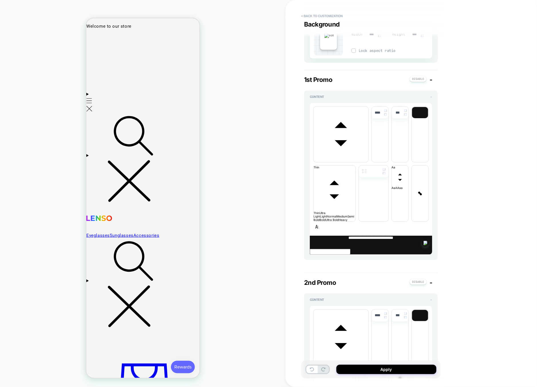
scroll to position [290, 0]
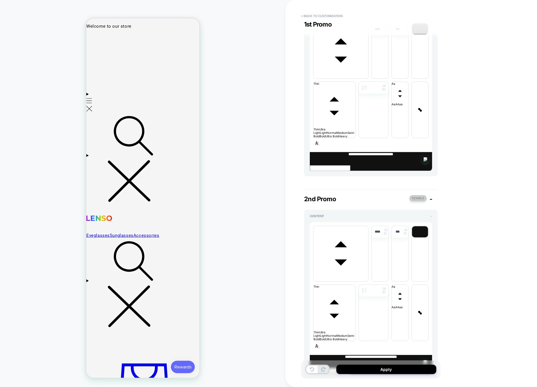
click at [416, 195] on button at bounding box center [417, 198] width 17 height 6
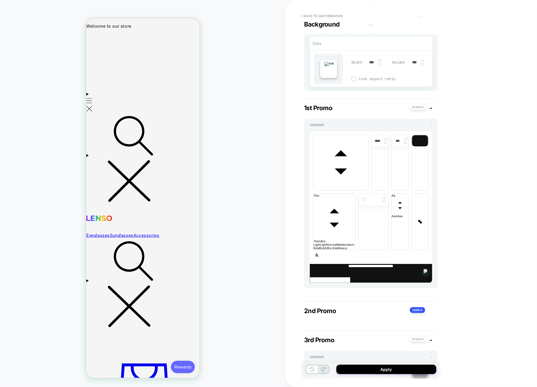
scroll to position [0, 0]
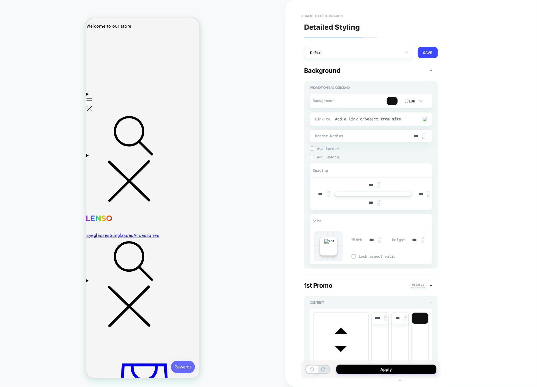
click at [323, 15] on button "< Back to customization" at bounding box center [321, 15] width 47 height 9
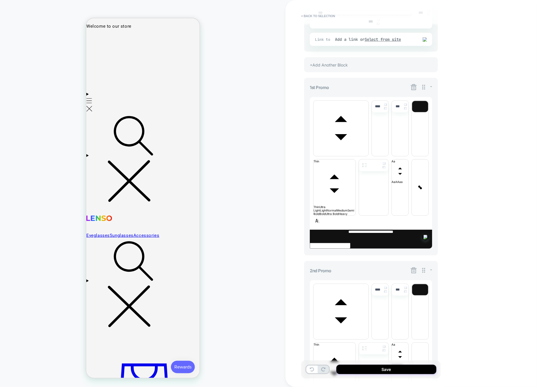
scroll to position [225, 0]
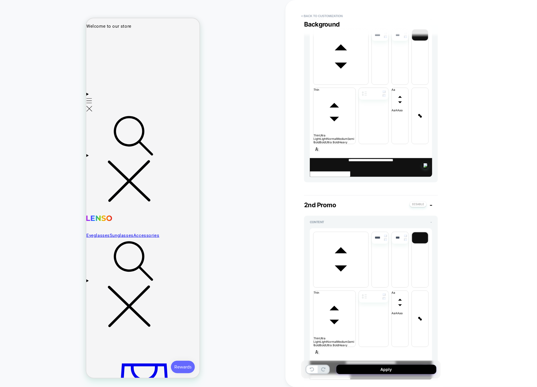
scroll to position [290, 0]
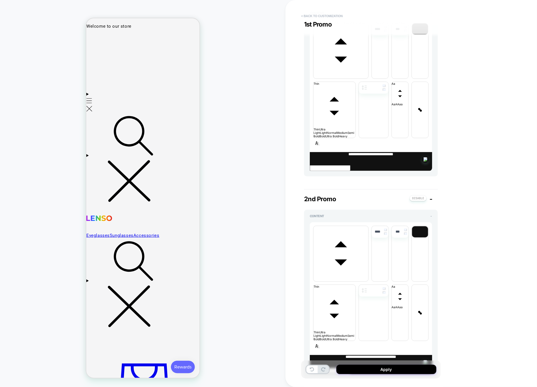
click at [323, 15] on button "< Back to customization" at bounding box center [321, 15] width 47 height 9
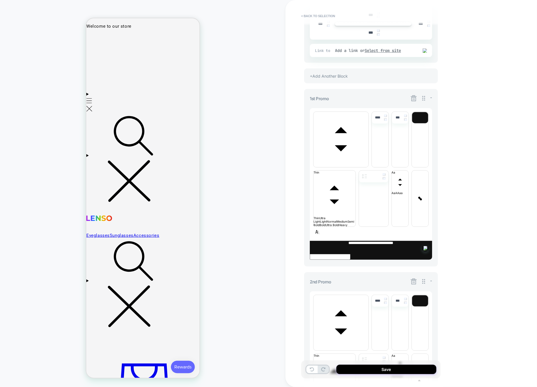
scroll to position [225, 0]
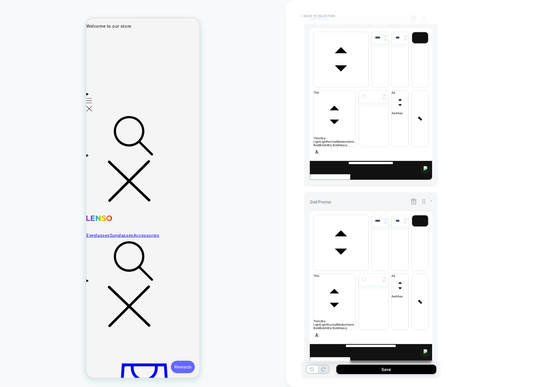
click at [331, 17] on button "< Back to selection" at bounding box center [318, 15] width 40 height 9
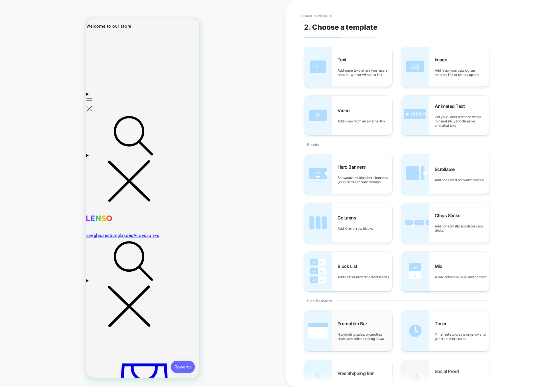
scroll to position [94, 0]
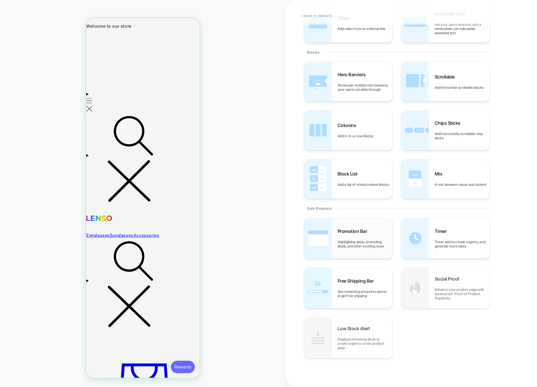
click at [361, 224] on div "Promotion Bar Highlighting sales, promoting deals, and other exciting news" at bounding box center [348, 238] width 88 height 41
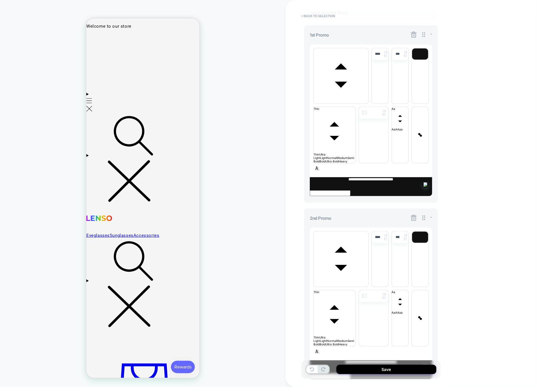
scroll to position [225, 0]
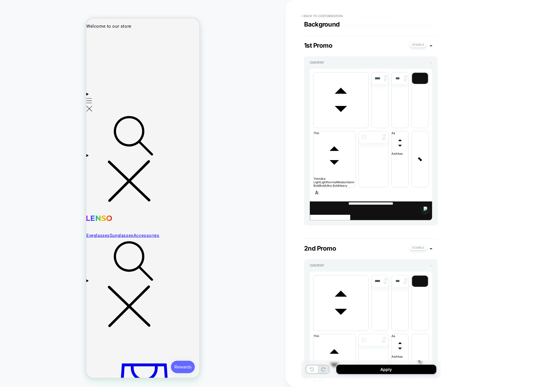
scroll to position [245, 0]
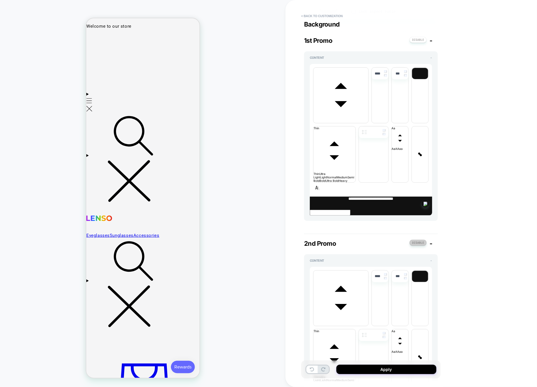
click at [414, 240] on button at bounding box center [417, 243] width 17 height 6
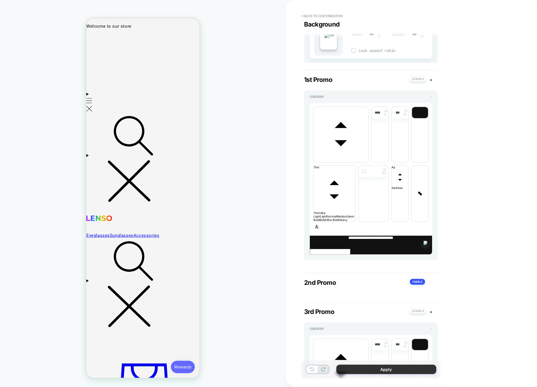
click at [386, 371] on button "Apply" at bounding box center [386, 369] width 100 height 9
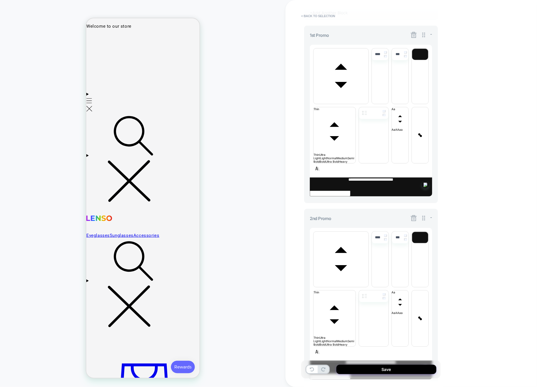
scroll to position [212, 0]
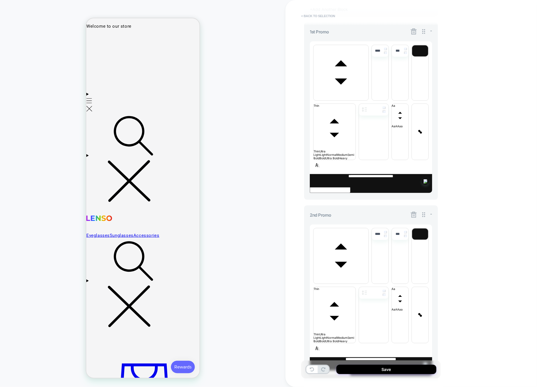
click at [323, 17] on button "< Back to selection" at bounding box center [318, 15] width 40 height 9
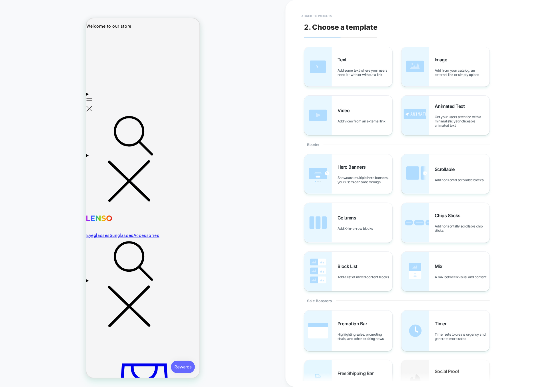
click at [322, 17] on button "< Back to widgets" at bounding box center [316, 15] width 37 height 9
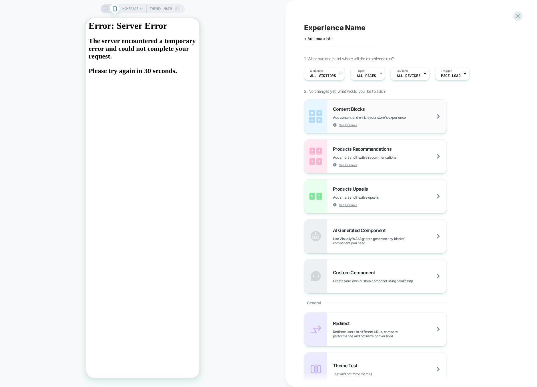
click at [366, 115] on span "Add content and enrich your store's experience" at bounding box center [383, 117] width 101 height 4
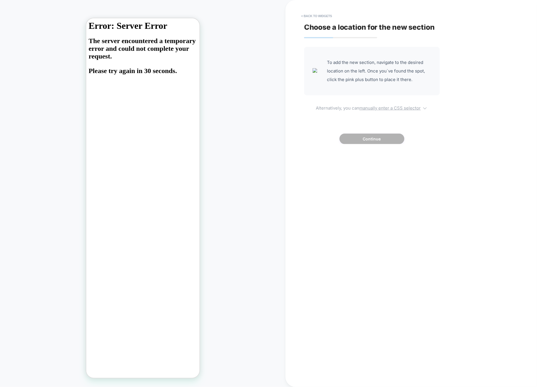
click at [380, 108] on u "manually enter a CSS selector" at bounding box center [389, 107] width 61 height 5
select select "*******"
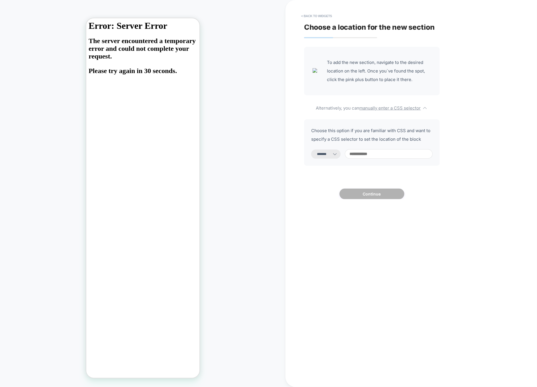
click at [376, 157] on input at bounding box center [389, 153] width 88 height 9
type input "***"
select select "*********"
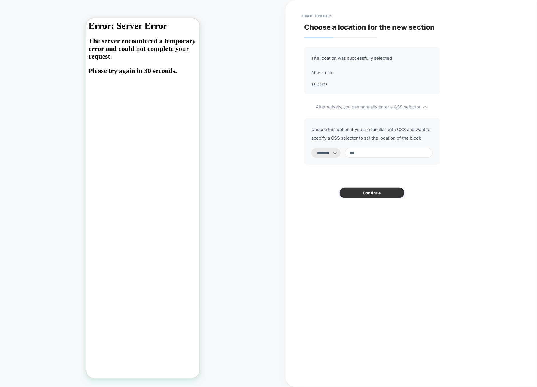
type input "***"
click at [379, 195] on button "Continue" at bounding box center [371, 193] width 65 height 11
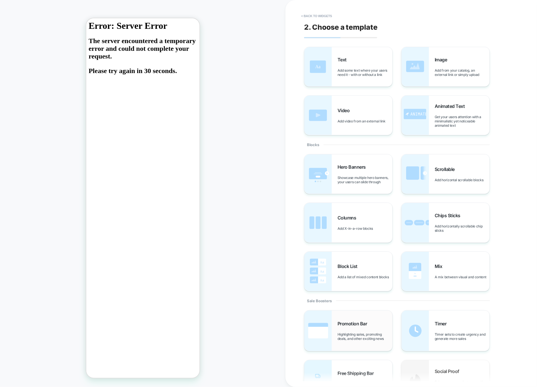
click at [356, 322] on span "Promotion Bar" at bounding box center [353, 324] width 33 height 6
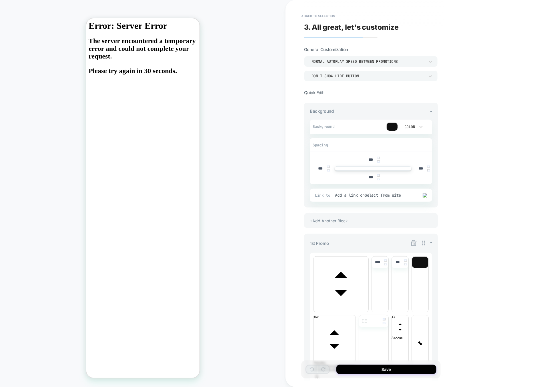
scroll to position [225, 0]
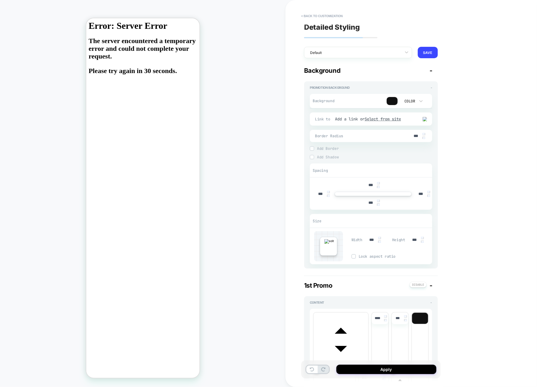
scroll to position [290, 0]
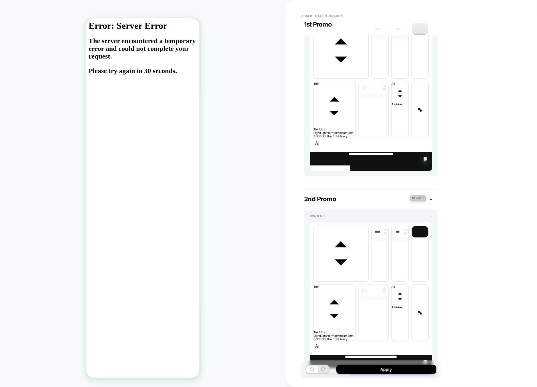
click at [416, 195] on button at bounding box center [417, 198] width 17 height 6
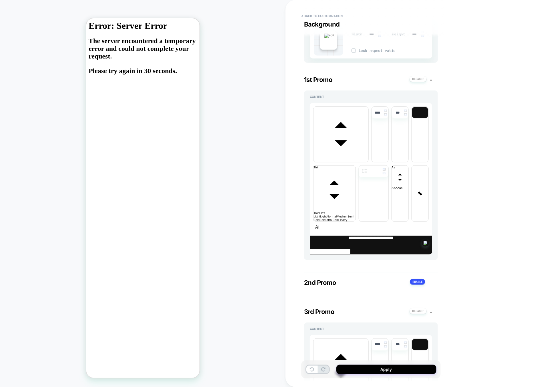
scroll to position [0, 0]
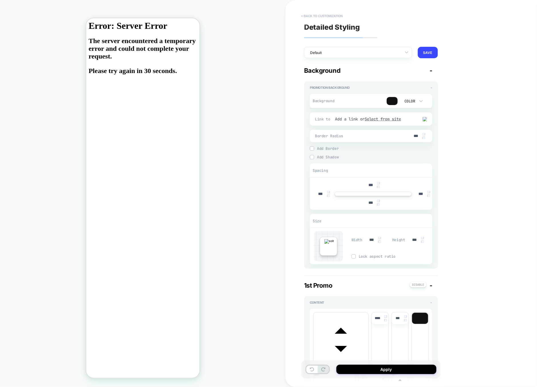
click at [326, 16] on button "< Back to customization" at bounding box center [321, 15] width 47 height 9
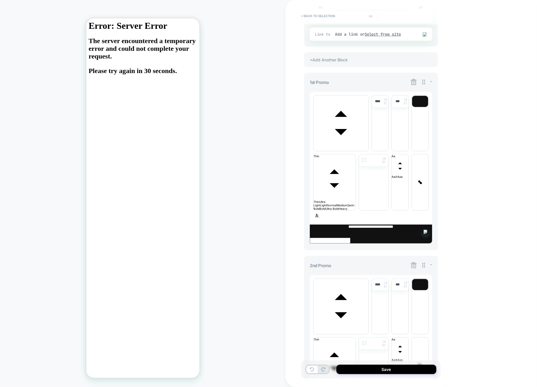
scroll to position [225, 0]
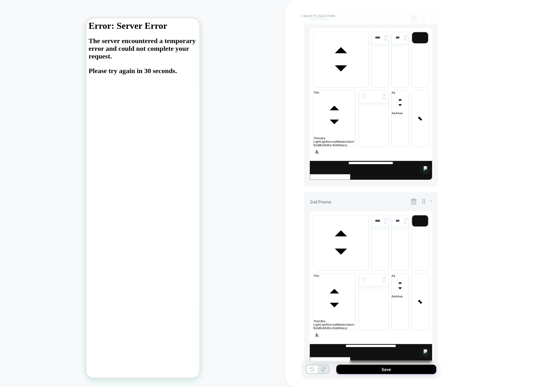
click at [319, 13] on button "< Back to selection" at bounding box center [318, 15] width 40 height 9
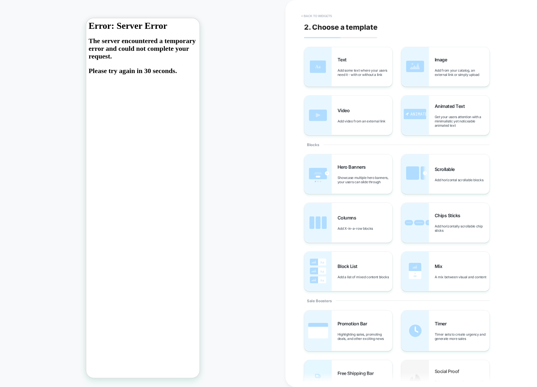
click at [316, 17] on button "< Back to widgets" at bounding box center [316, 15] width 37 height 9
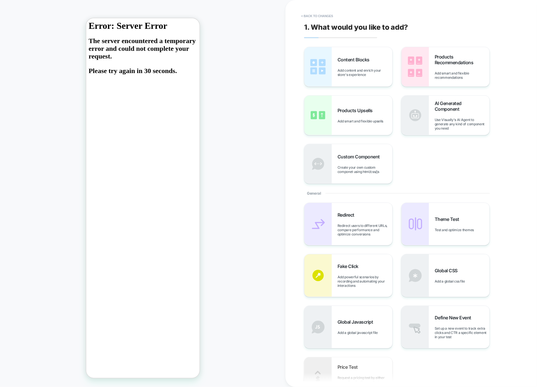
click at [316, 17] on button "< Back to changes" at bounding box center [317, 15] width 38 height 9
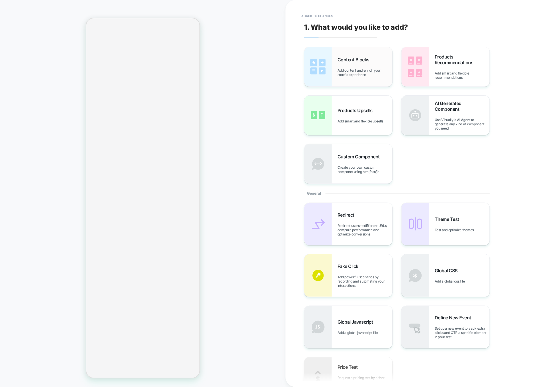
click at [372, 73] on span "Add content and enrich your store's experience" at bounding box center [364, 72] width 55 height 9
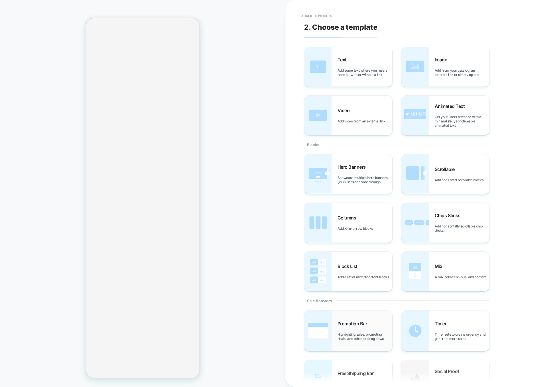
click at [354, 335] on span "Highlighting sales, promoting deals, and other exciting news" at bounding box center [364, 336] width 55 height 9
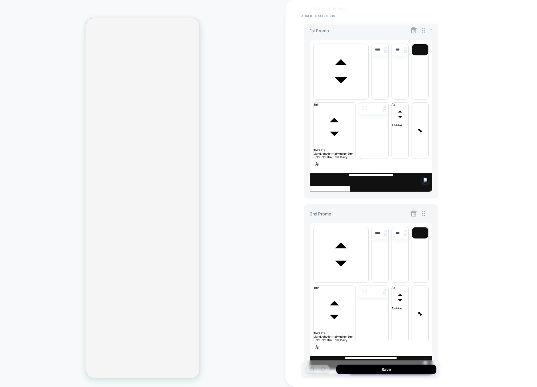
scroll to position [225, 0]
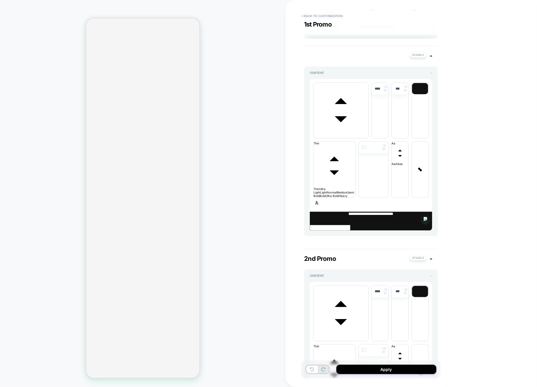
scroll to position [269, 0]
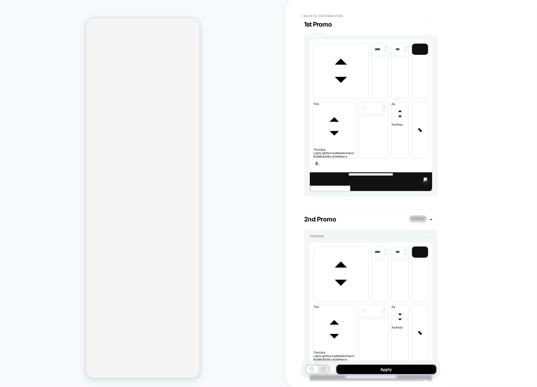
click at [420, 216] on button at bounding box center [417, 219] width 17 height 6
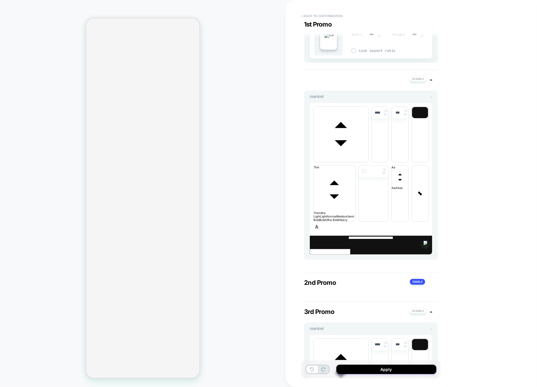
click at [333, 17] on button "< Back to customization" at bounding box center [321, 15] width 47 height 9
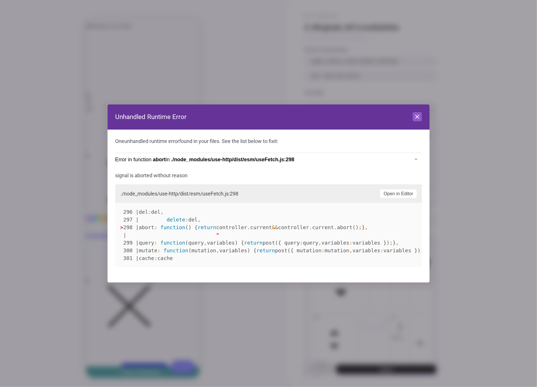
scroll to position [0, 0]
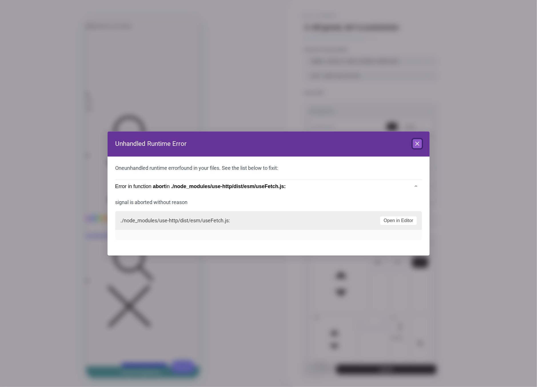
click at [419, 142] on icon at bounding box center [417, 144] width 7 height 7
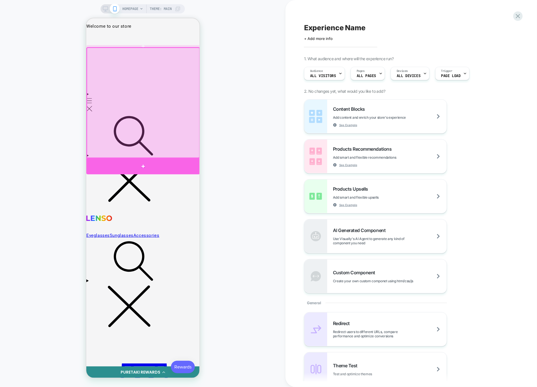
click at [169, 167] on div at bounding box center [143, 166] width 114 height 16
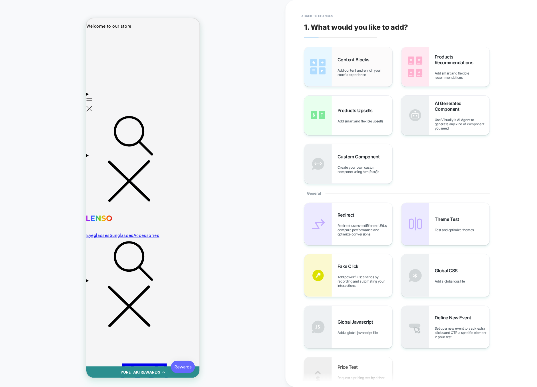
click at [351, 59] on span "Content Blocks" at bounding box center [354, 60] width 35 height 6
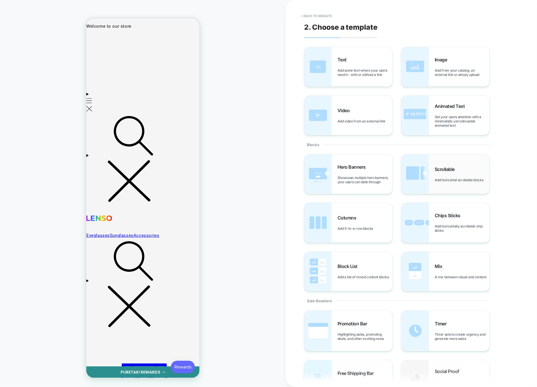
scroll to position [94, 0]
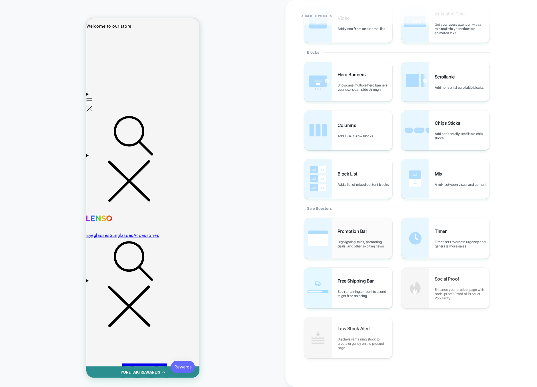
click at [351, 240] on span "Highlighting sales, promoting deals, and other exciting news" at bounding box center [364, 244] width 55 height 9
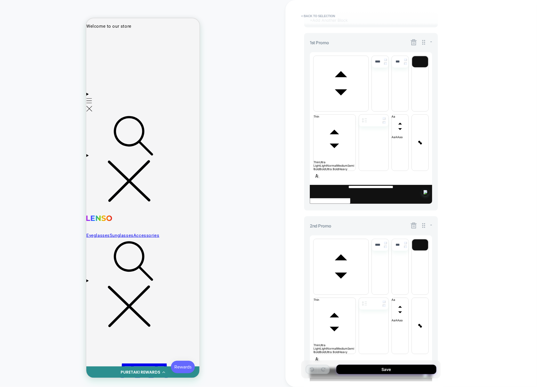
scroll to position [225, 0]
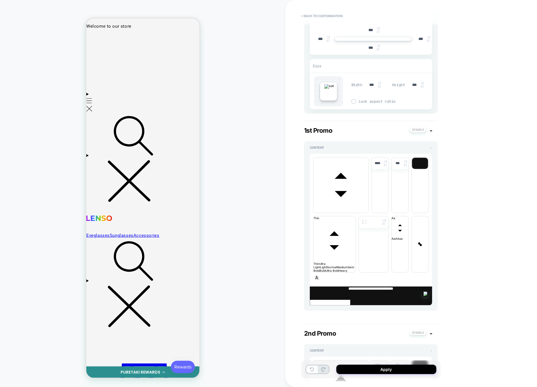
scroll to position [290, 0]
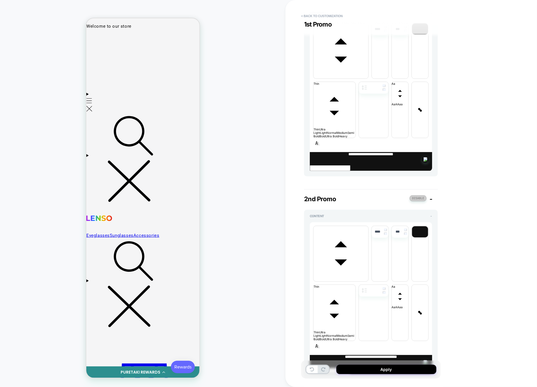
click at [415, 195] on button at bounding box center [417, 198] width 17 height 6
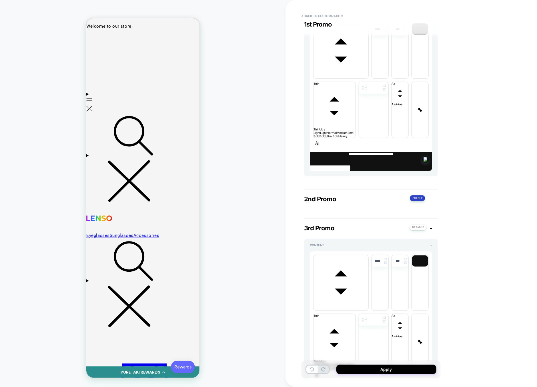
scroll to position [206, 0]
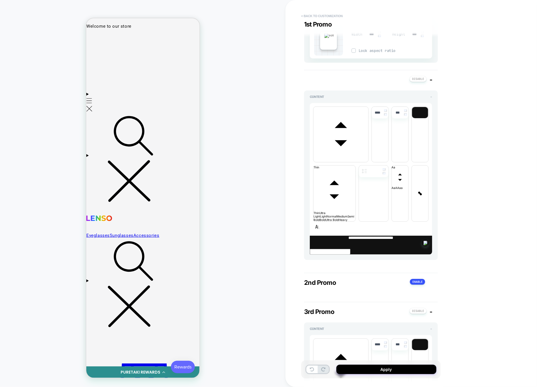
click at [327, 15] on button "< Back to customization" at bounding box center [321, 15] width 47 height 9
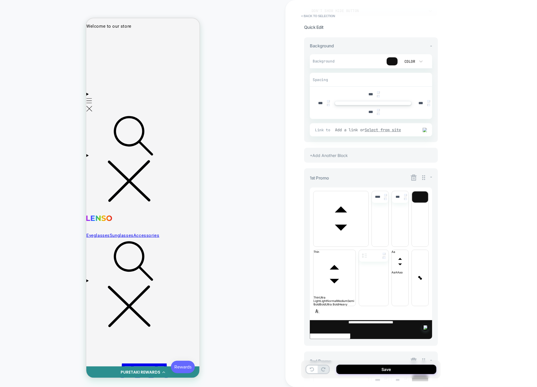
scroll to position [131, 0]
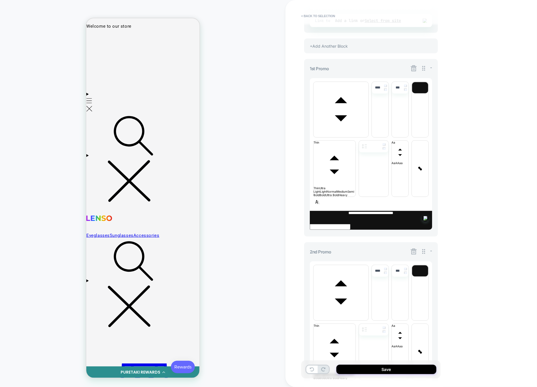
scroll to position [225, 0]
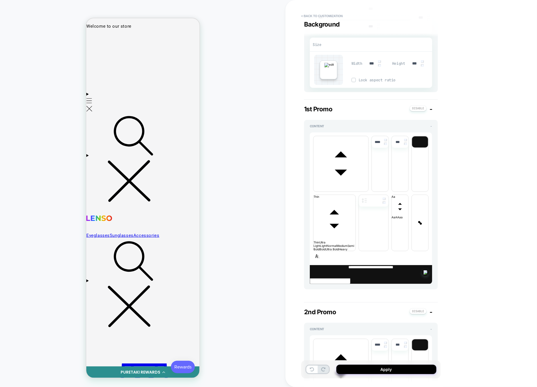
click at [415, 308] on button at bounding box center [417, 311] width 17 height 6
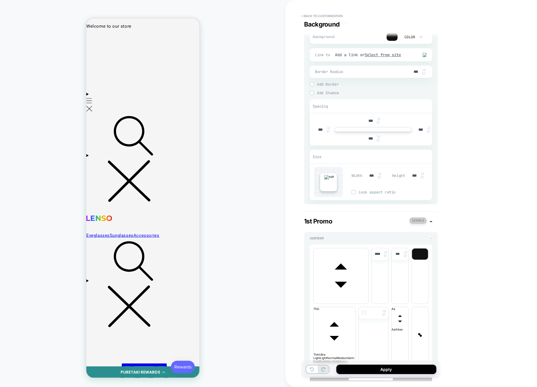
click at [417, 221] on button at bounding box center [417, 221] width 17 height 6
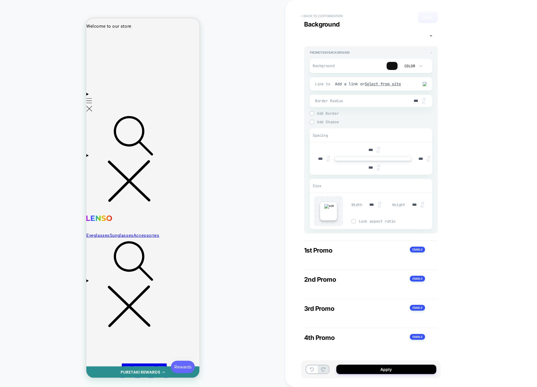
click at [329, 17] on button "< Back to customization" at bounding box center [321, 15] width 47 height 9
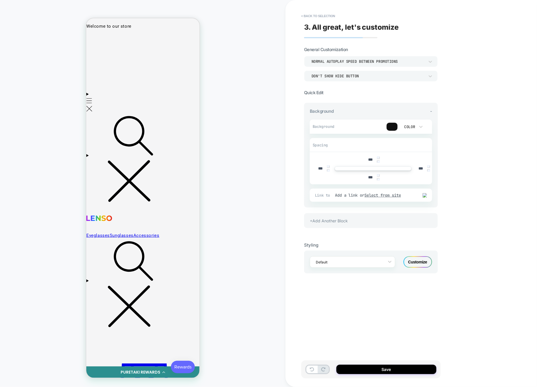
click at [365, 223] on div "+Add Another Block" at bounding box center [371, 220] width 134 height 15
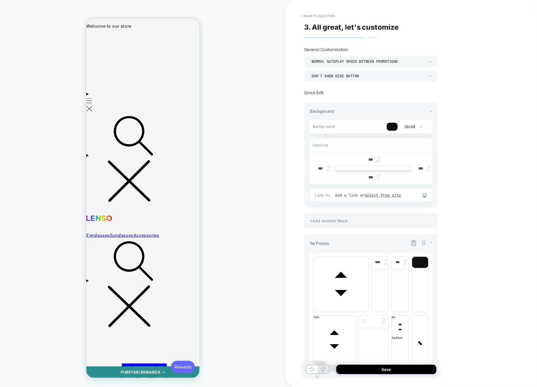
scroll to position [37, 0]
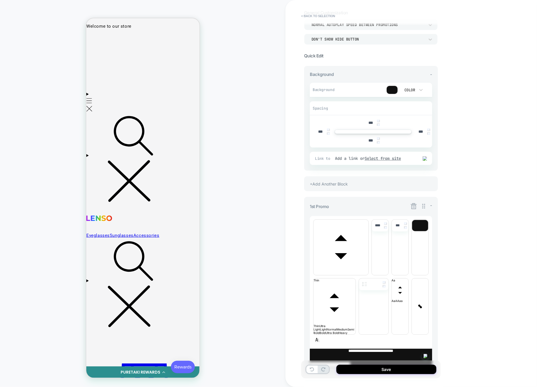
click at [353, 380] on div "+Add Another Block" at bounding box center [371, 387] width 134 height 15
click at [325, 16] on button "< Back to selection" at bounding box center [318, 15] width 40 height 9
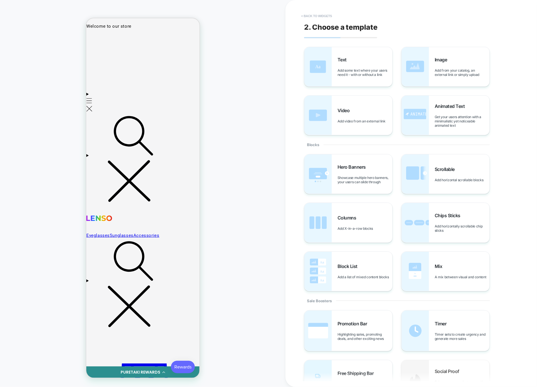
click at [321, 16] on button "< Back to widgets" at bounding box center [316, 15] width 37 height 9
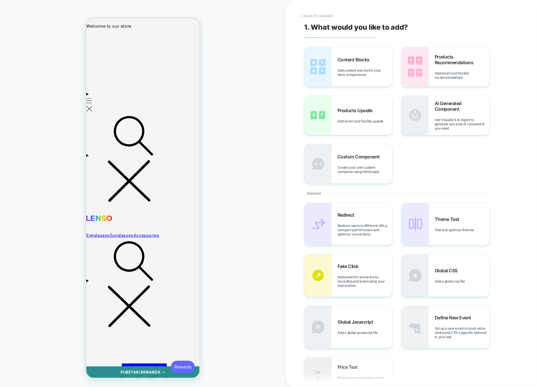
click at [320, 16] on button "< Back to changes" at bounding box center [317, 15] width 38 height 9
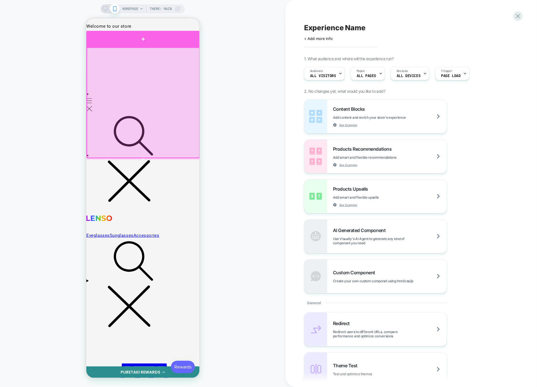
click at [177, 45] on div at bounding box center [143, 39] width 114 height 16
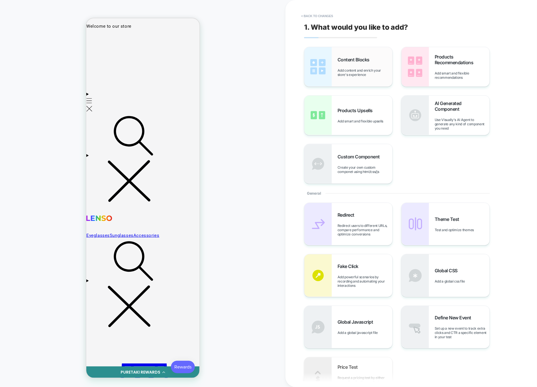
click at [358, 72] on span "Add content and enrich your store's experience" at bounding box center [364, 72] width 55 height 9
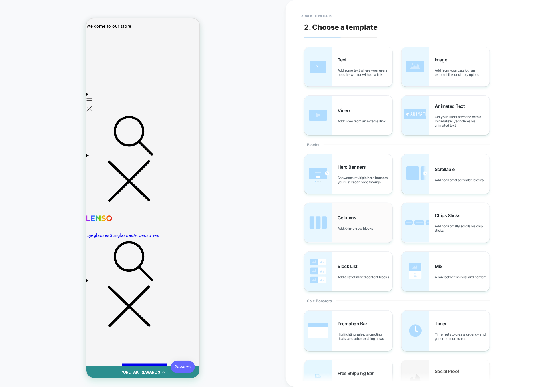
scroll to position [94, 0]
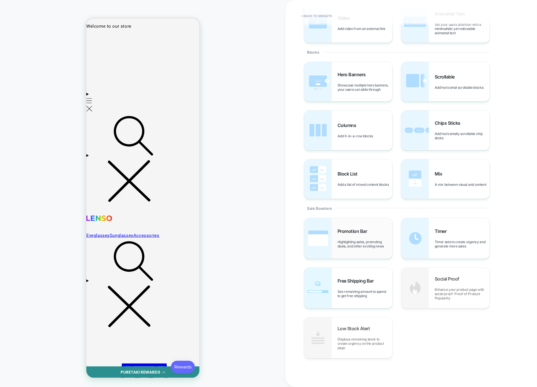
click at [344, 248] on div "Promotion Bar Highlighting sales, promoting deals, and other exciting news" at bounding box center [348, 238] width 88 height 41
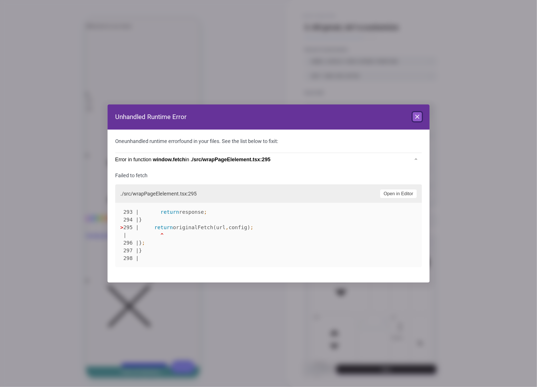
click at [417, 117] on icon at bounding box center [416, 116] width 3 height 3
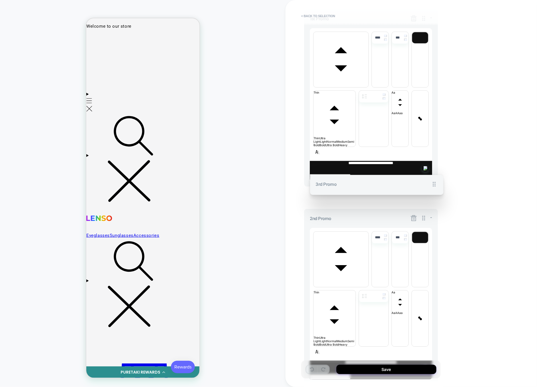
scroll to position [158, 0]
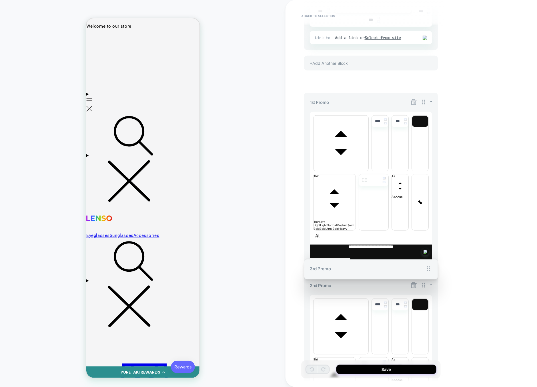
drag, startPoint x: 423, startPoint y: 206, endPoint x: 434, endPoint y: 141, distance: 65.2
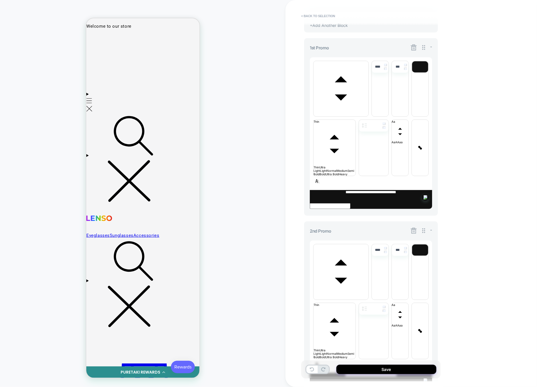
scroll to position [225, 0]
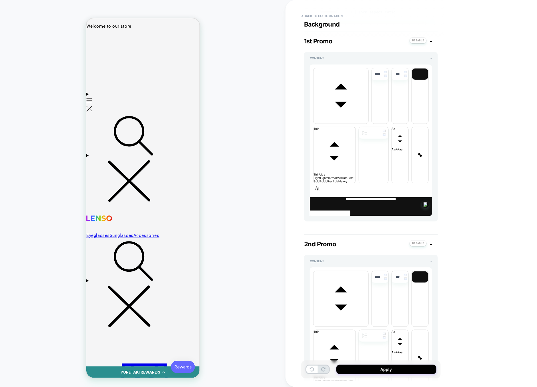
scroll to position [246, 0]
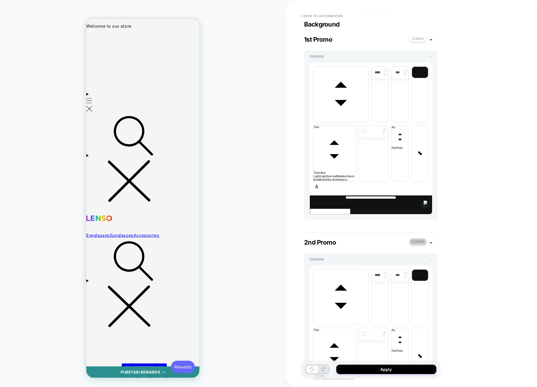
click at [417, 239] on button at bounding box center [417, 242] width 17 height 6
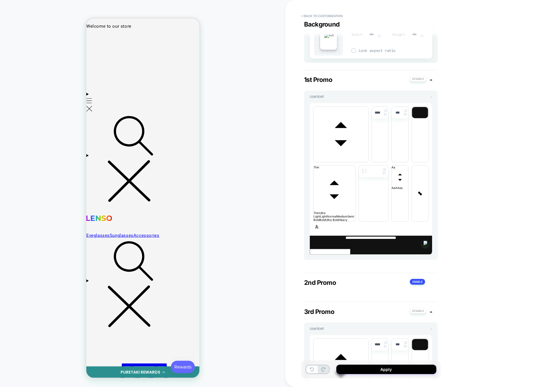
scroll to position [206, 0]
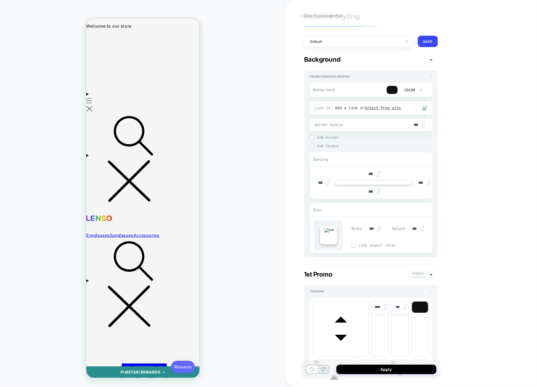
scroll to position [0, 0]
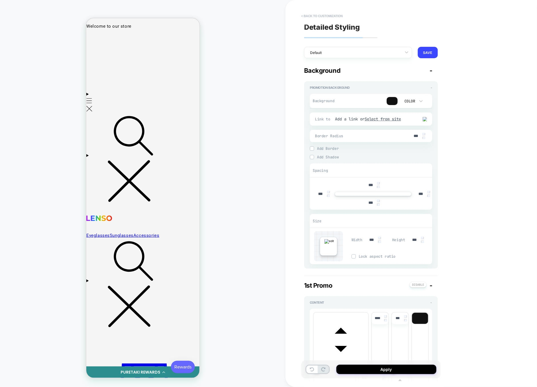
click at [321, 16] on button "< Back to customization" at bounding box center [321, 15] width 47 height 9
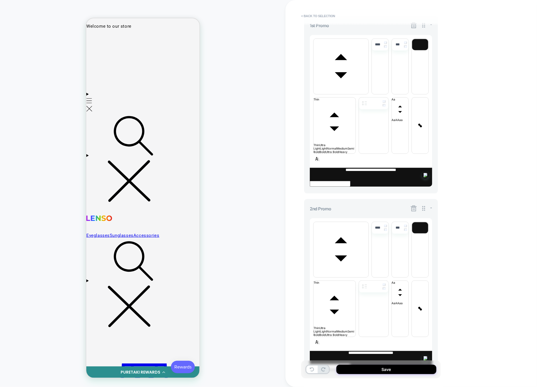
scroll to position [225, 0]
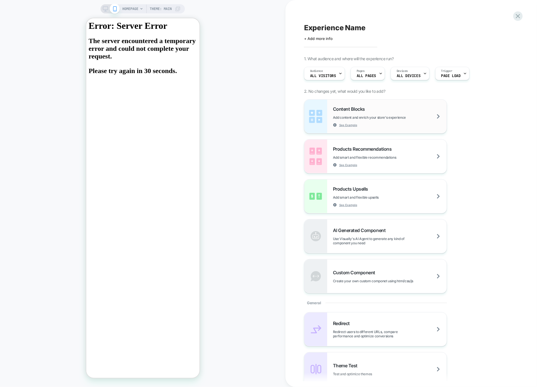
click at [393, 126] on div "Content Blocks Add content and enrich your store's experience See Example" at bounding box center [390, 116] width 114 height 21
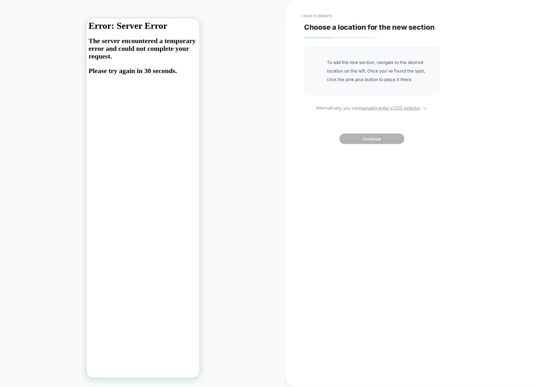
click at [174, 68] on p "Please try again in 30 seconds." at bounding box center [142, 71] width 109 height 8
click at [391, 109] on u "manually enter a CSS selector" at bounding box center [389, 107] width 61 height 5
select select "*******"
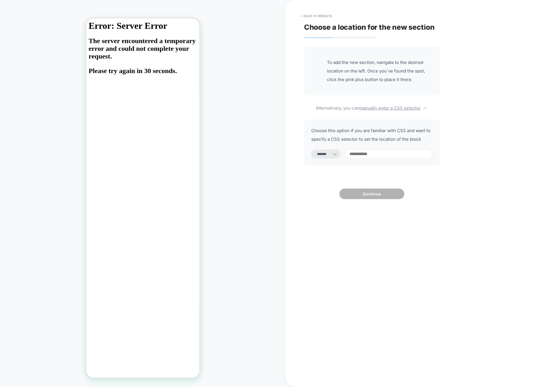
click at [372, 153] on input at bounding box center [389, 153] width 88 height 9
type input "*"
select select "*********"
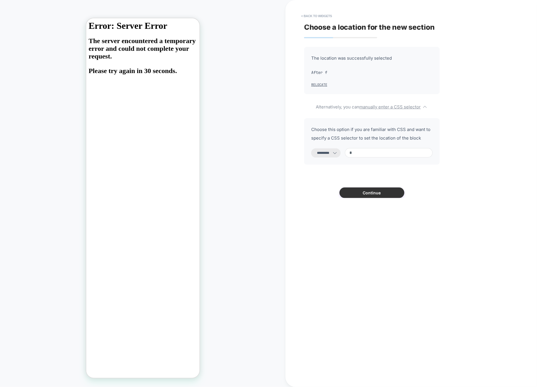
type input "*"
click at [365, 190] on button "Continue" at bounding box center [371, 193] width 65 height 11
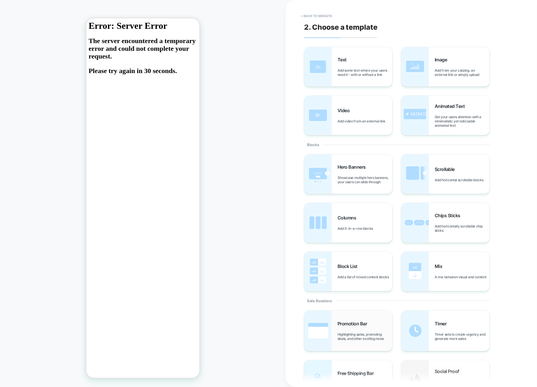
click at [337, 327] on span "Promotion Bar" at bounding box center [353, 324] width 33 height 6
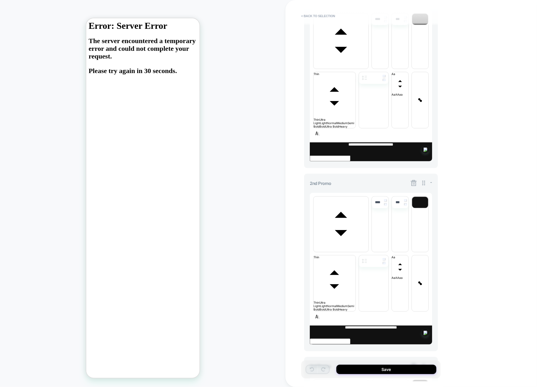
scroll to position [500, 0]
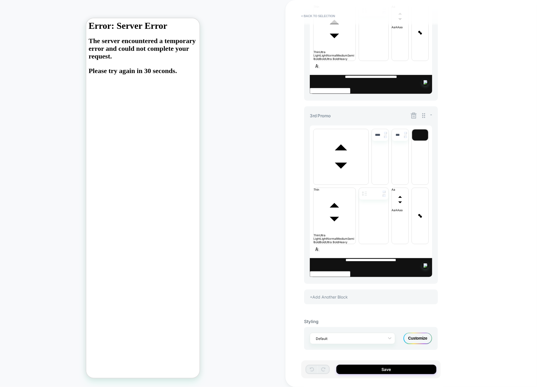
click at [414, 336] on div "Customize" at bounding box center [417, 338] width 29 height 11
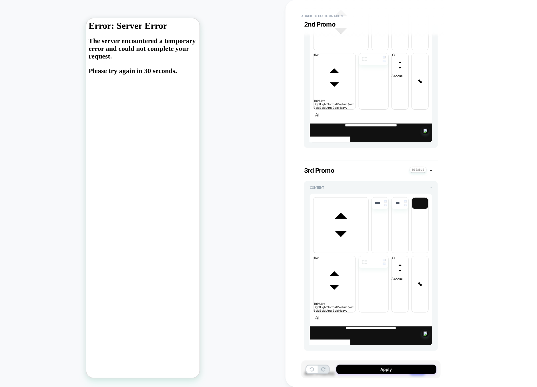
scroll to position [565, 0]
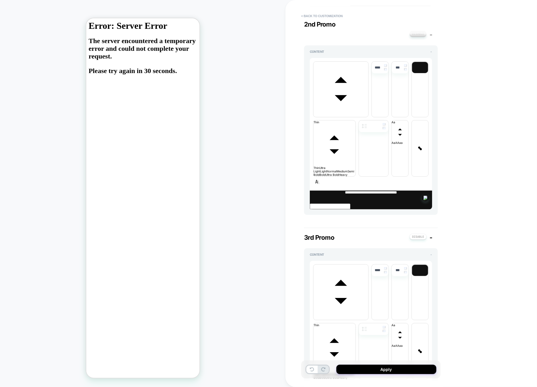
click at [416, 37] on button at bounding box center [417, 34] width 17 height 6
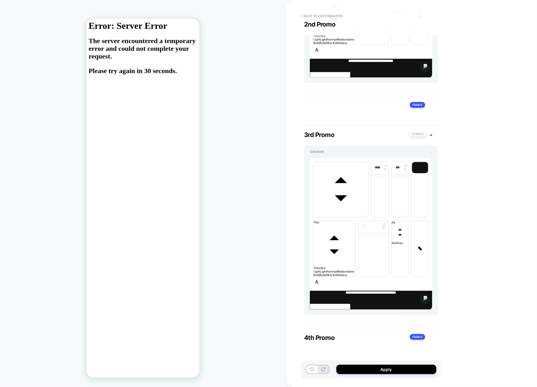
scroll to position [389, 0]
click at [414, 336] on button at bounding box center [417, 337] width 15 height 6
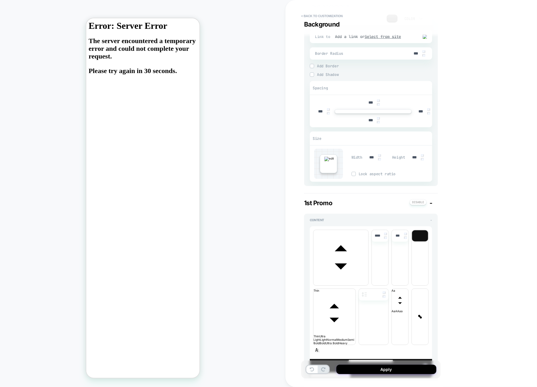
scroll to position [0, 0]
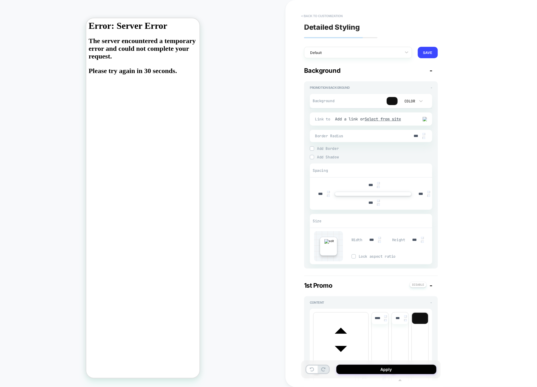
click at [334, 18] on button "< Back to customization" at bounding box center [321, 15] width 47 height 9
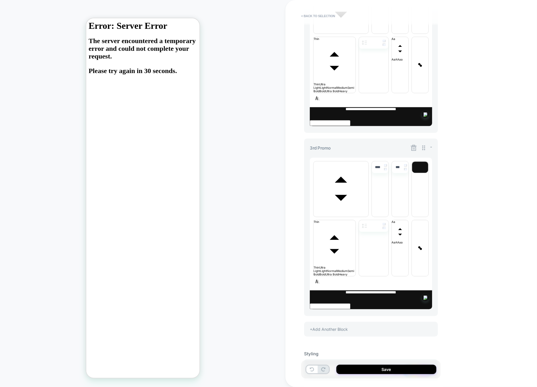
scroll to position [500, 0]
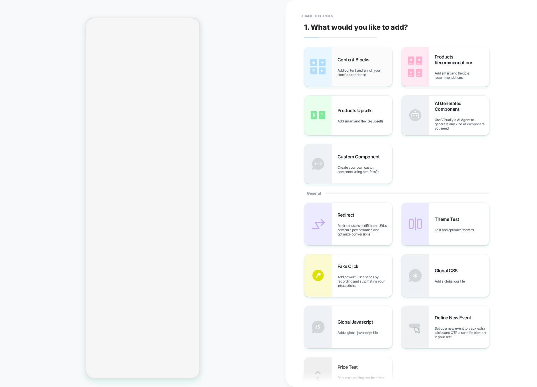
click at [352, 65] on div "Content Blocks Add content and enrich your store's experience" at bounding box center [364, 67] width 55 height 20
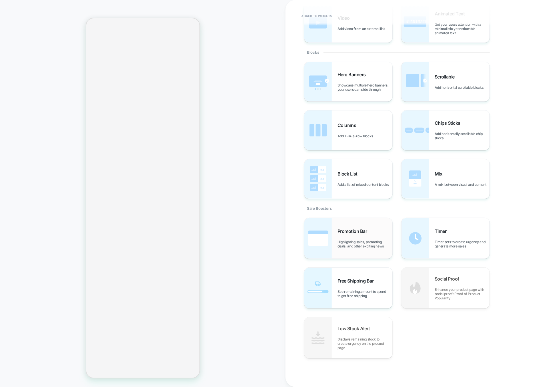
scroll to position [92, 0]
click at [366, 253] on div "Promotion Bar Highlighting sales, promoting deals, and other exciting news" at bounding box center [348, 239] width 88 height 41
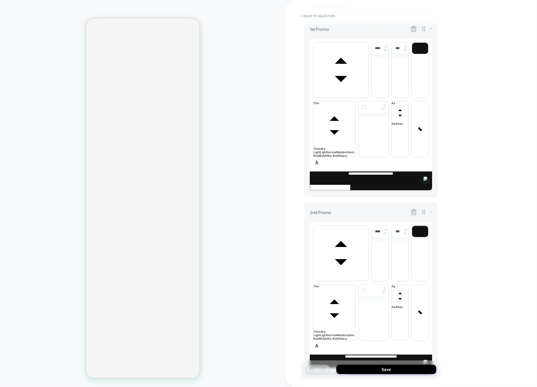
scroll to position [225, 0]
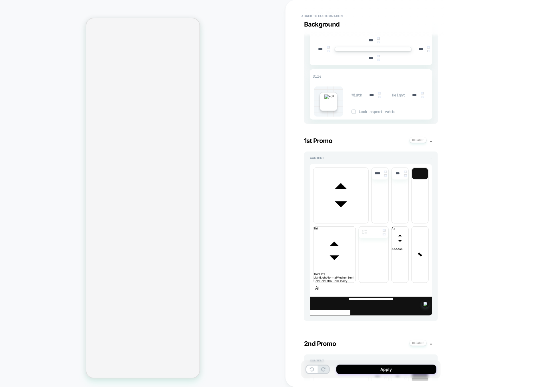
scroll to position [290, 0]
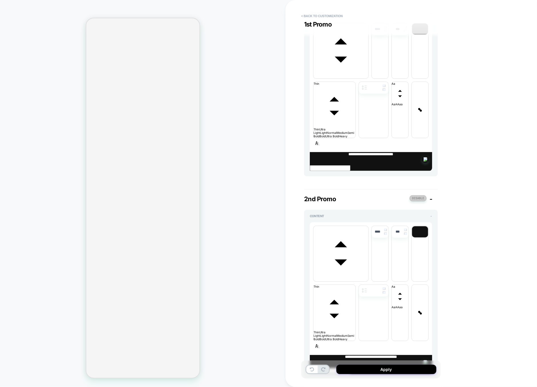
click at [417, 195] on button at bounding box center [417, 198] width 17 height 6
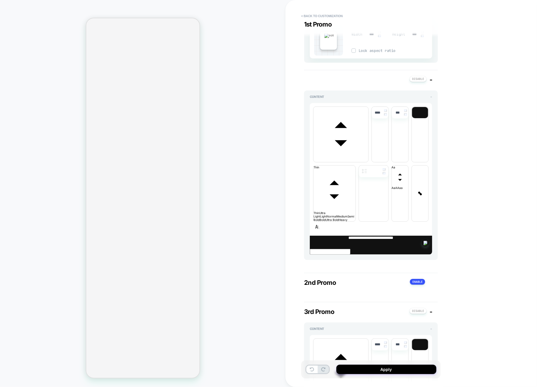
scroll to position [206, 0]
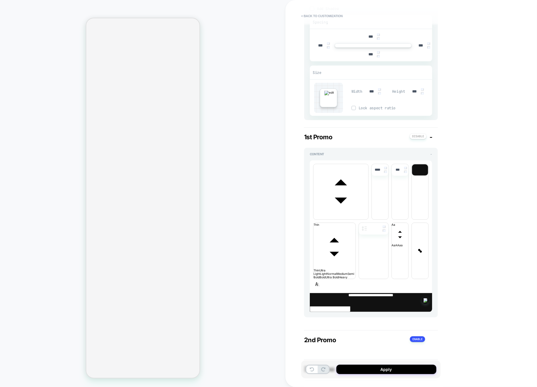
scroll to position [0, 0]
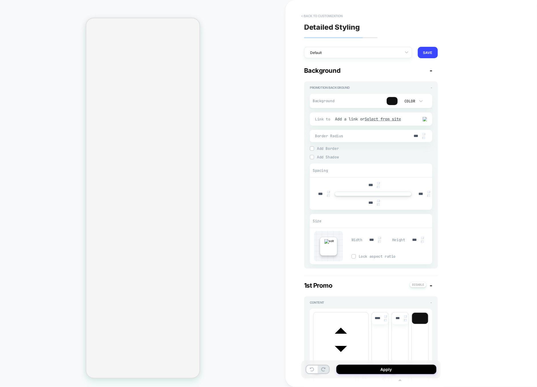
click at [322, 17] on button "< Back to customization" at bounding box center [321, 15] width 47 height 9
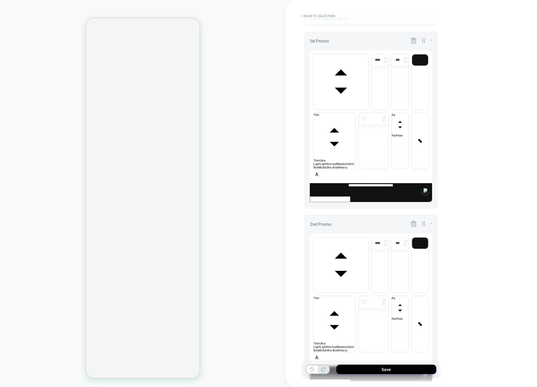
scroll to position [225, 0]
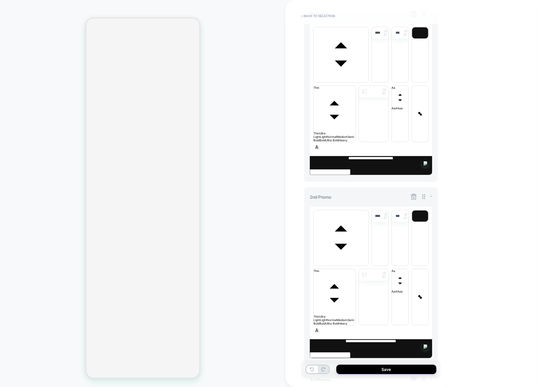
scroll to position [189, 0]
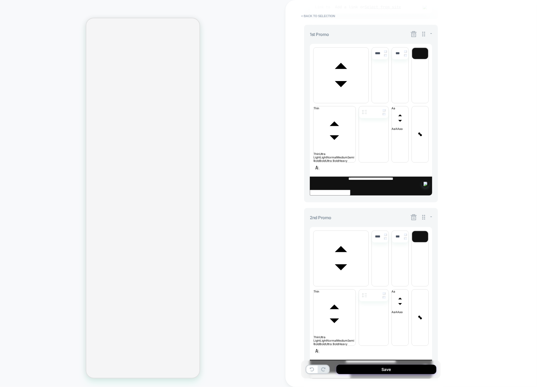
click at [414, 215] on icon at bounding box center [413, 218] width 6 height 6
click at [431, 161] on button "Yes" at bounding box center [429, 161] width 28 height 9
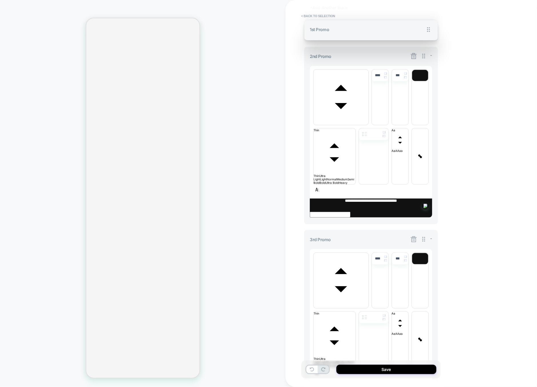
scroll to position [158, 0]
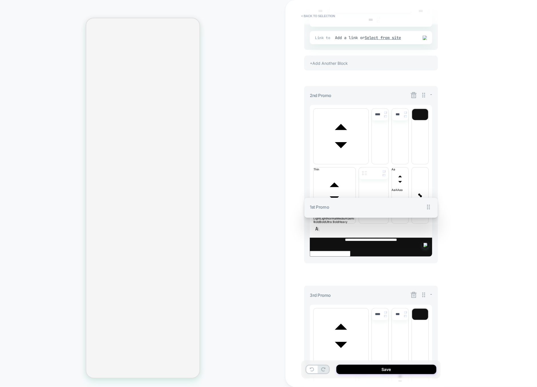
drag, startPoint x: 423, startPoint y: 31, endPoint x: 423, endPoint y: 179, distance: 148.5
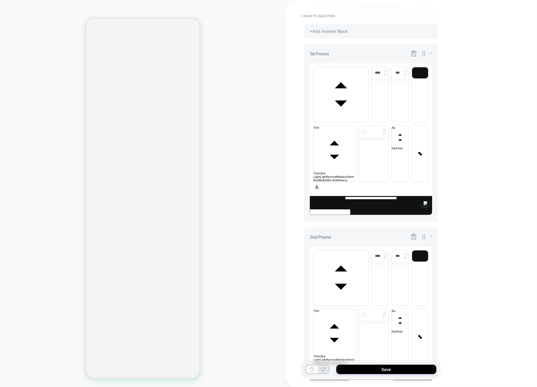
scroll to position [225, 0]
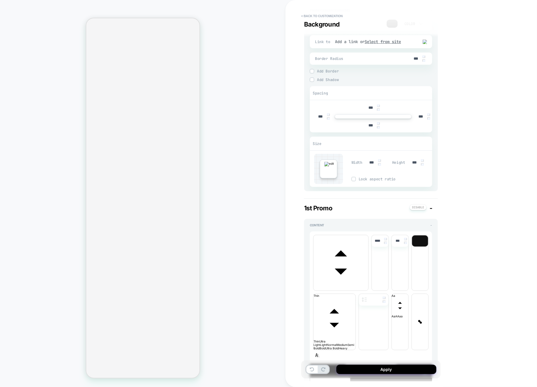
scroll to position [101, 0]
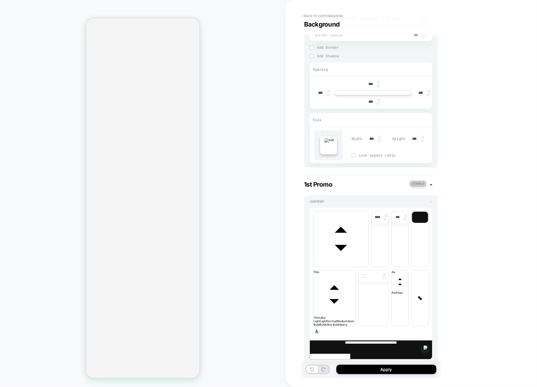
click at [418, 185] on button at bounding box center [417, 184] width 17 height 6
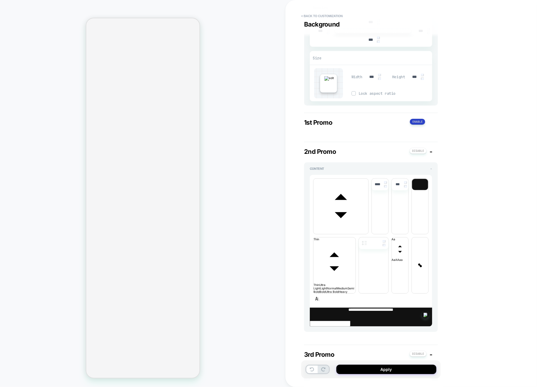
scroll to position [186, 0]
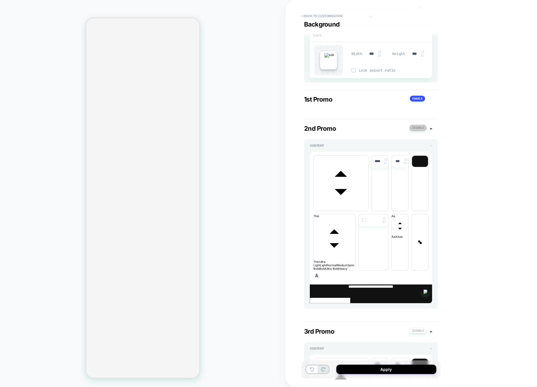
click at [419, 131] on button at bounding box center [417, 128] width 17 height 6
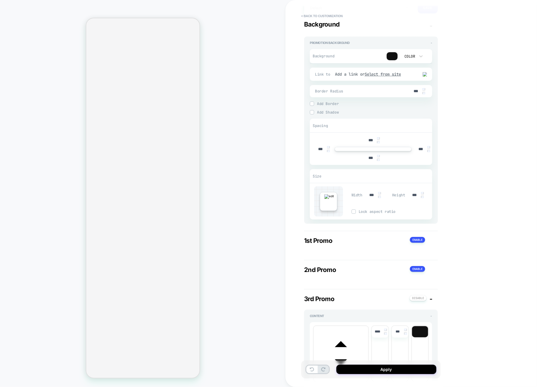
scroll to position [7, 0]
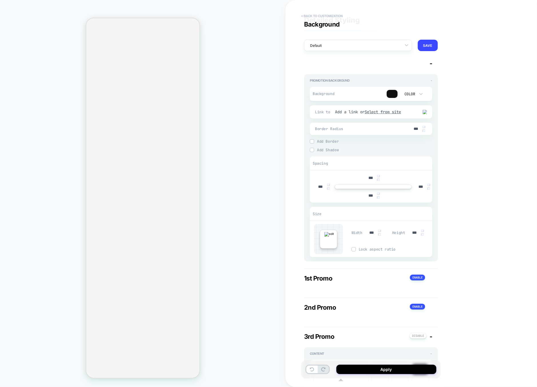
click at [318, 16] on button "< Back to customization" at bounding box center [321, 15] width 47 height 9
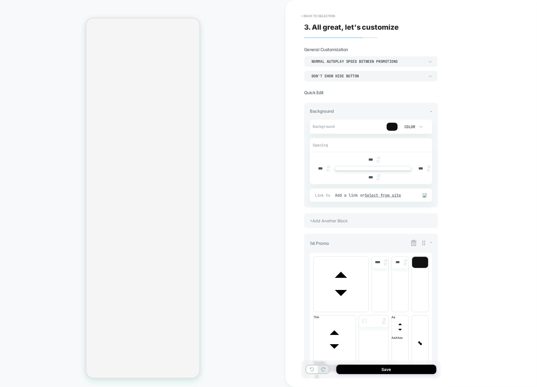
scroll to position [37, 0]
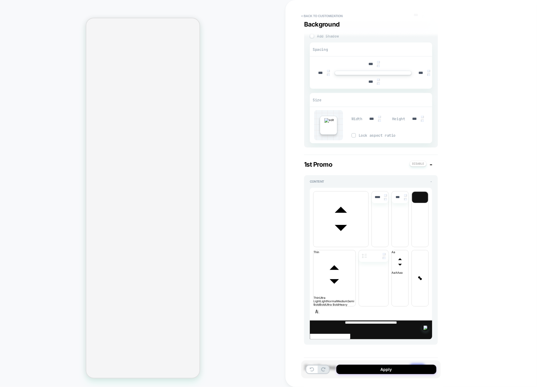
scroll to position [0, 0]
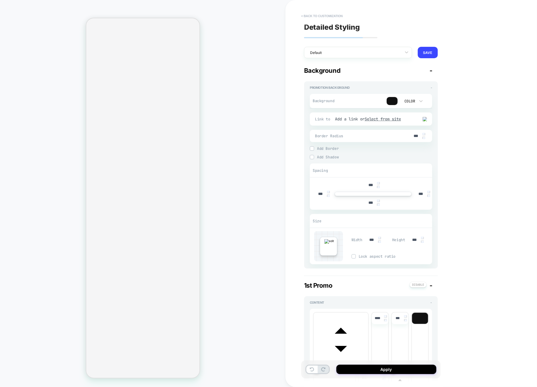
click at [310, 16] on button "< Back to customization" at bounding box center [321, 15] width 47 height 9
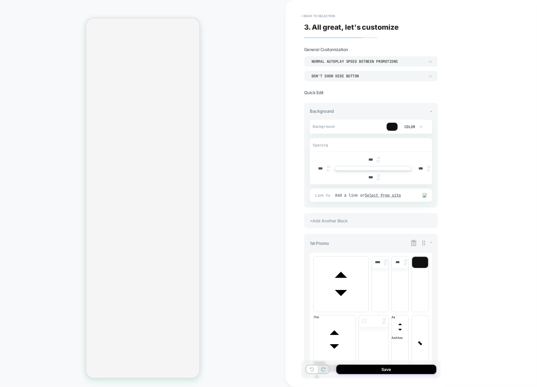
scroll to position [37, 0]
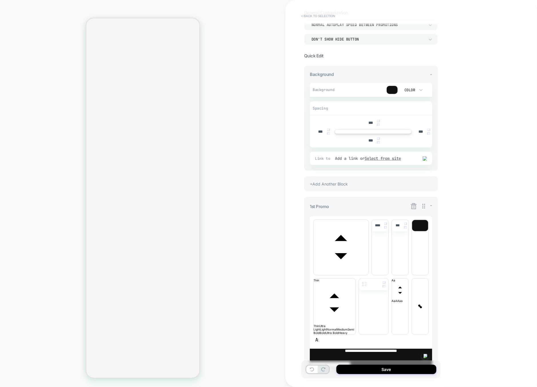
click at [317, 17] on button "< Back to selection" at bounding box center [318, 15] width 40 height 9
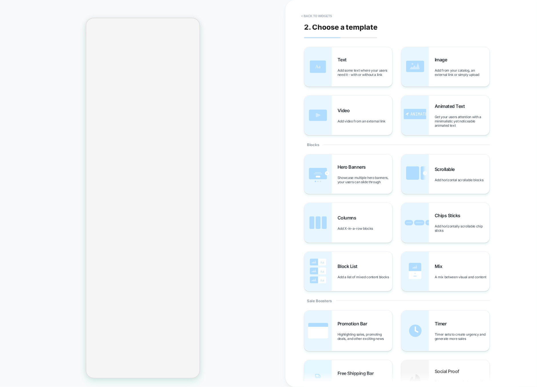
click at [317, 17] on button "< Back to widgets" at bounding box center [316, 15] width 37 height 9
